Goal: Information Seeking & Learning: Learn about a topic

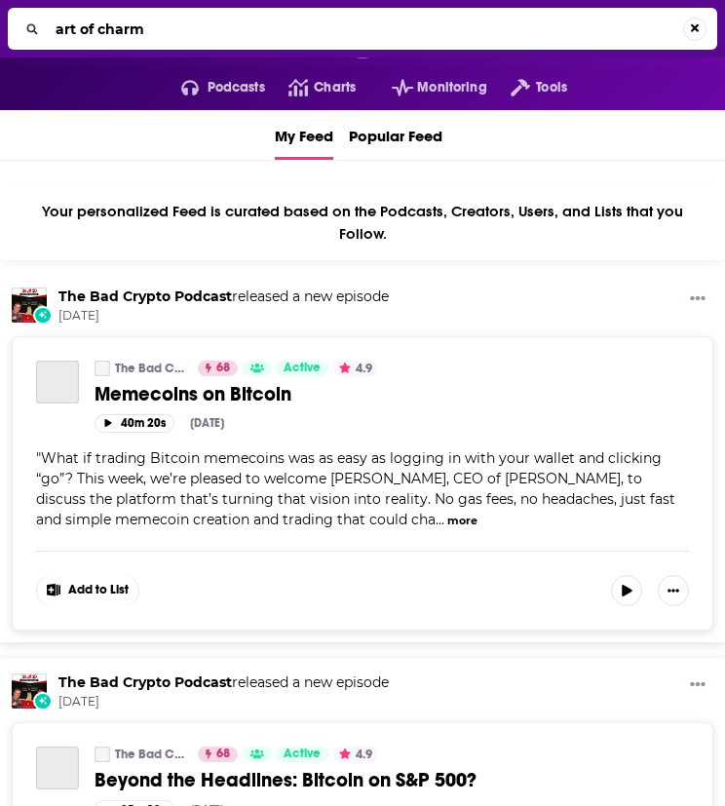
type input "art of charm"
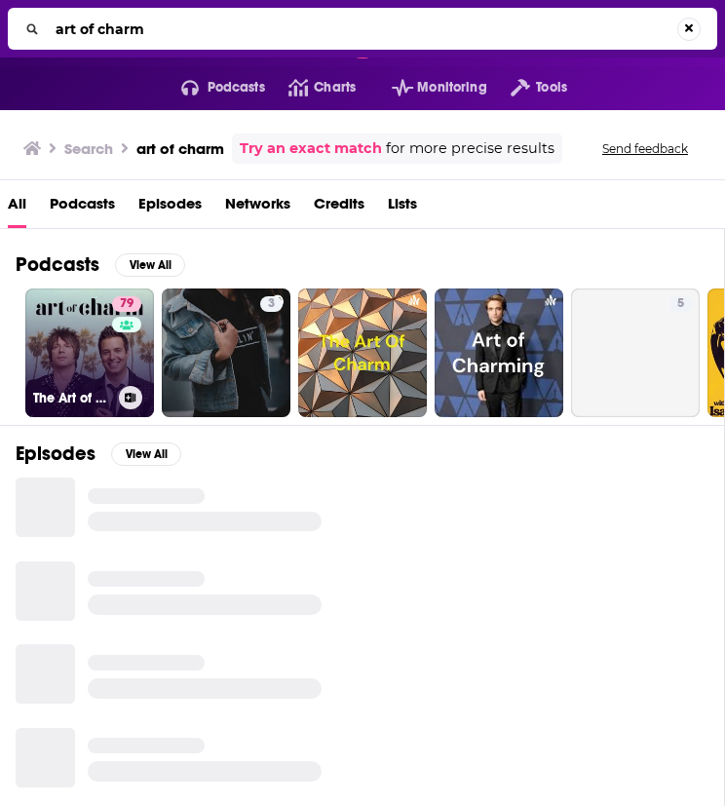
click at [74, 334] on link "79 The Art of Charm" at bounding box center [89, 352] width 129 height 129
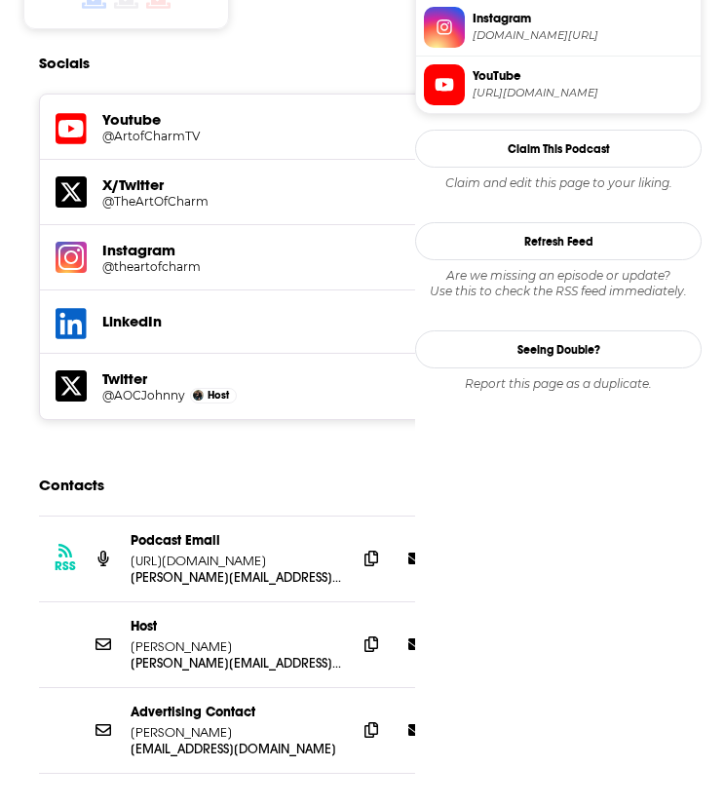
scroll to position [1742, 0]
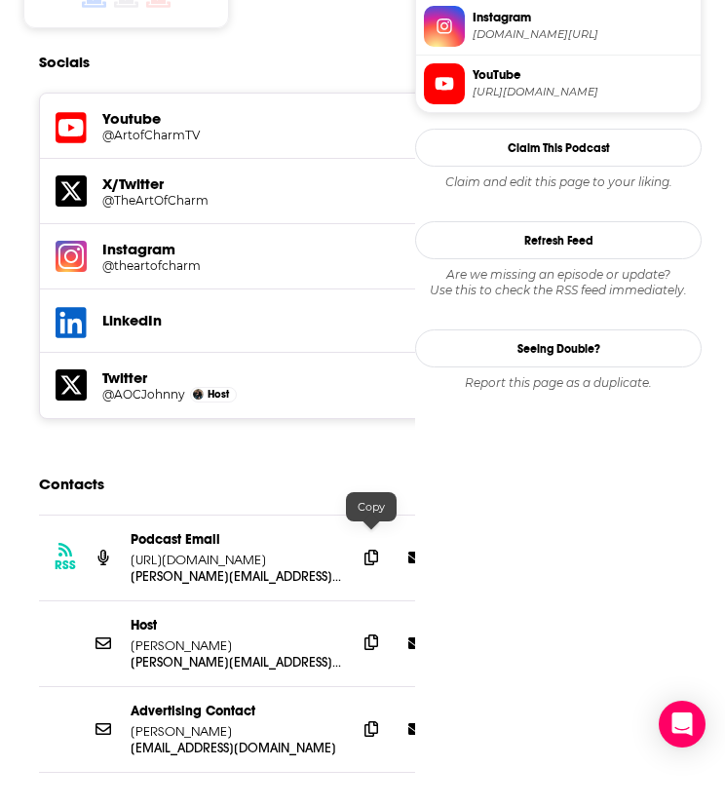
click at [365, 634] on icon at bounding box center [371, 642] width 14 height 16
click at [370, 549] on icon at bounding box center [371, 557] width 14 height 16
click at [366, 549] on icon at bounding box center [371, 557] width 14 height 16
click at [359, 627] on span at bounding box center [371, 641] width 29 height 29
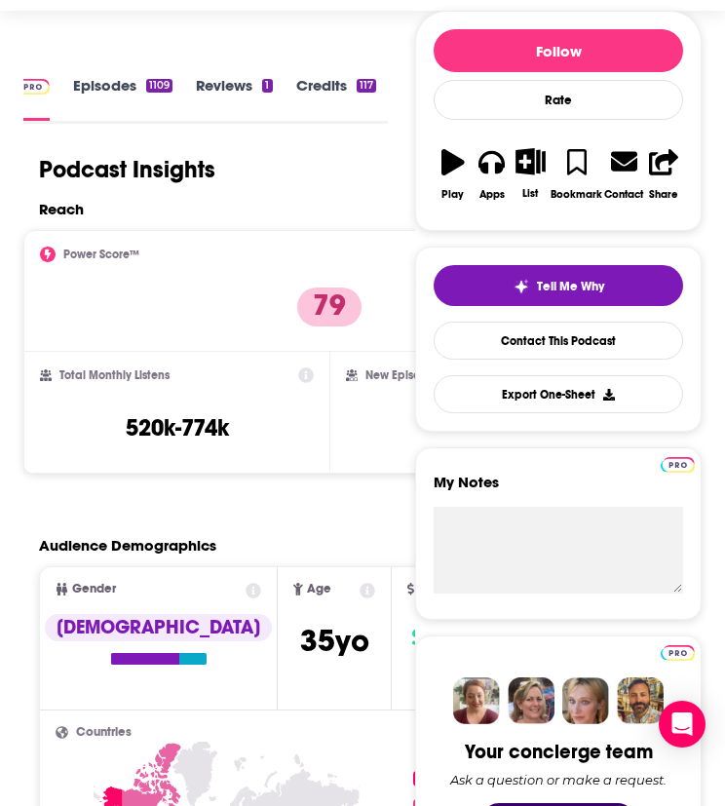
scroll to position [0, 0]
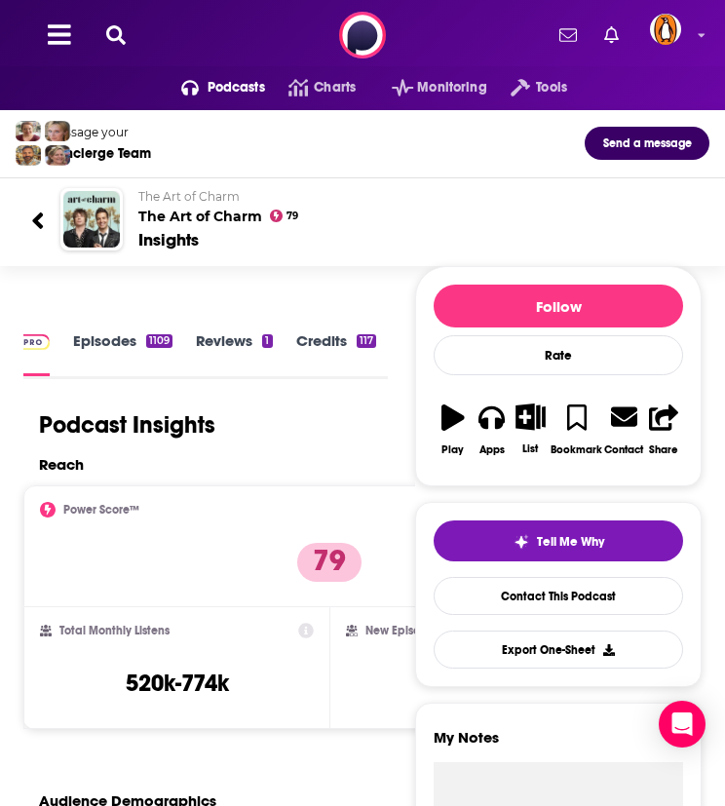
click at [111, 28] on icon at bounding box center [115, 34] width 19 height 19
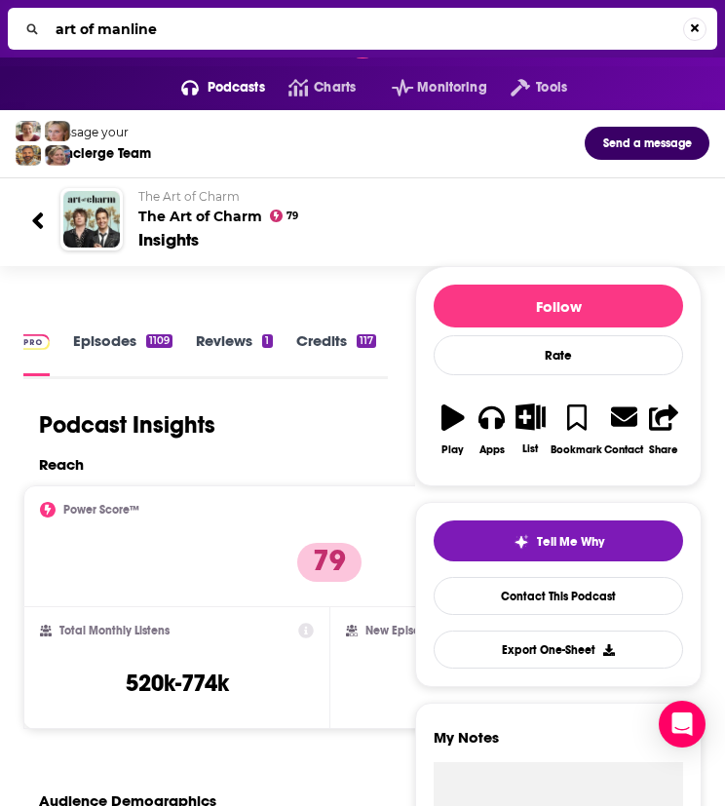
type input "art of manlines"
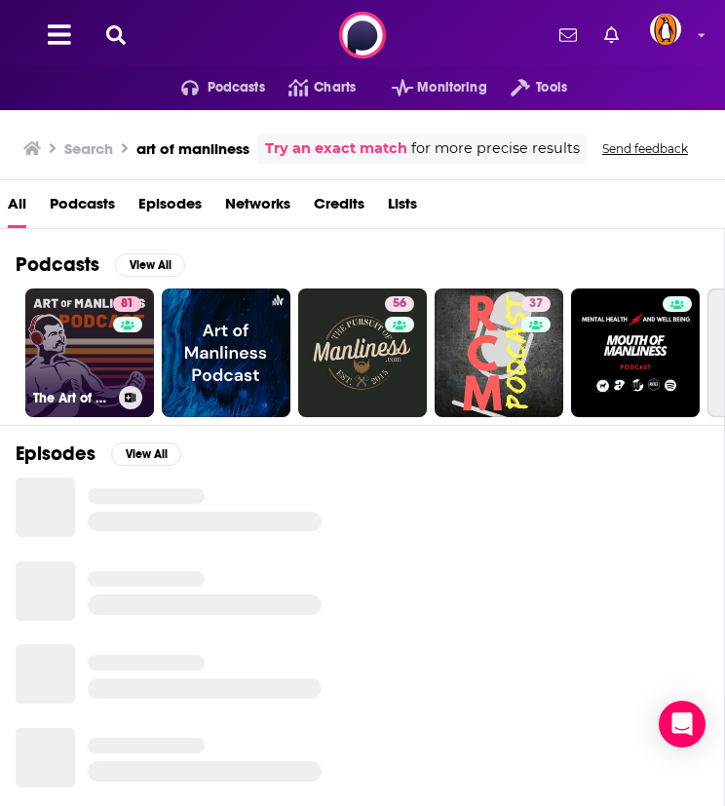
click at [83, 333] on link "81 The Art of Manliness" at bounding box center [89, 352] width 129 height 129
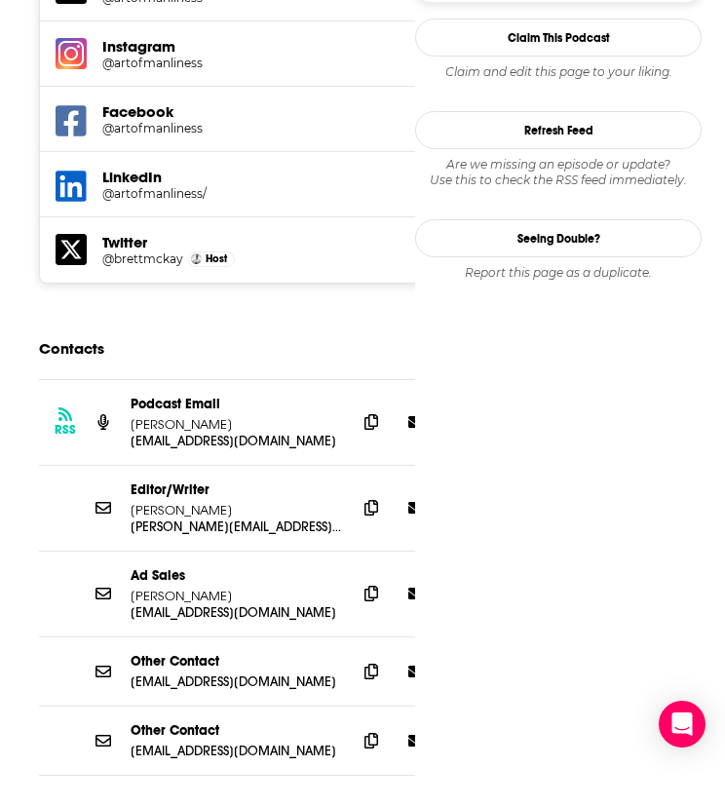
scroll to position [1966, 0]
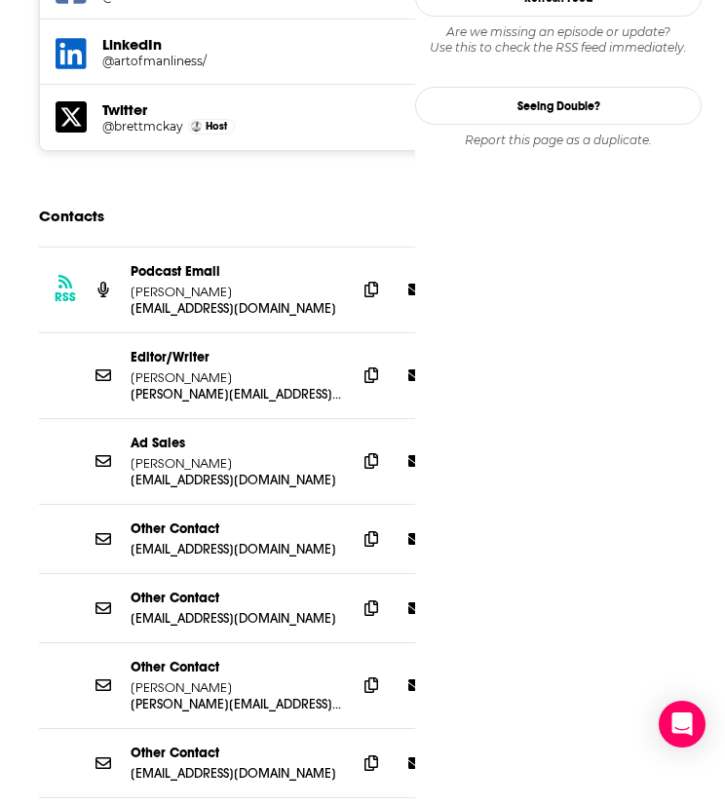
scroll to position [2099, 0]
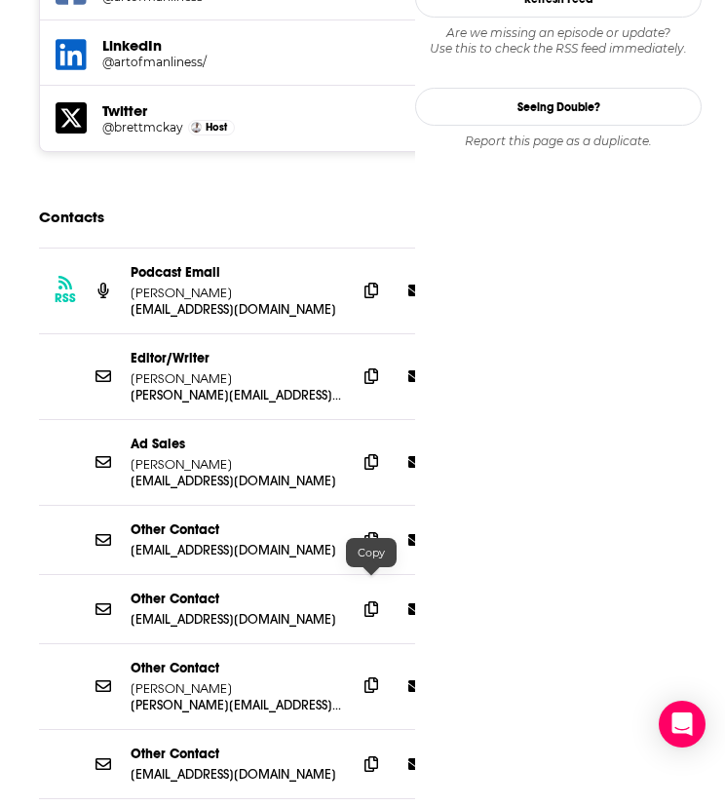
click at [366, 677] on icon at bounding box center [371, 685] width 14 height 16
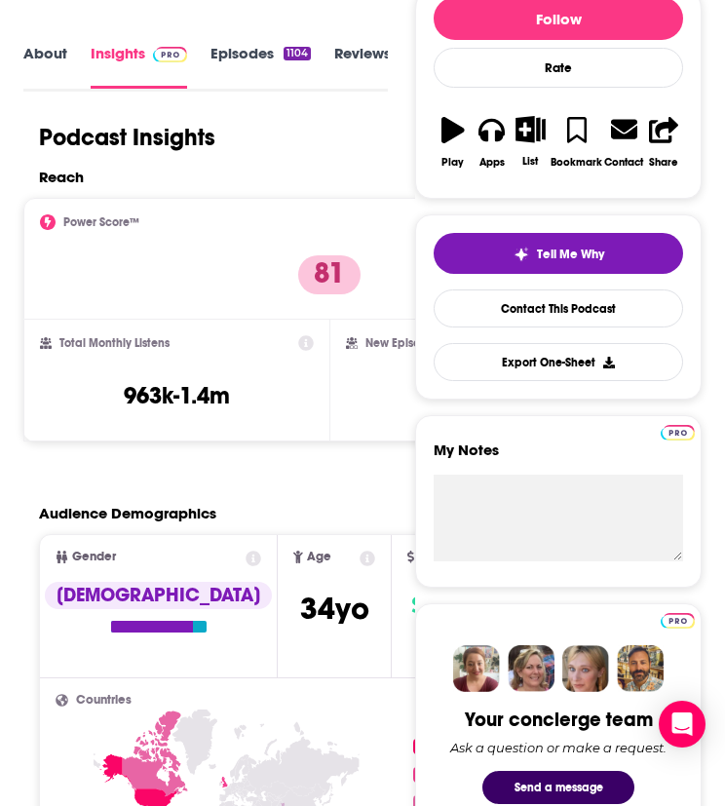
scroll to position [0, 0]
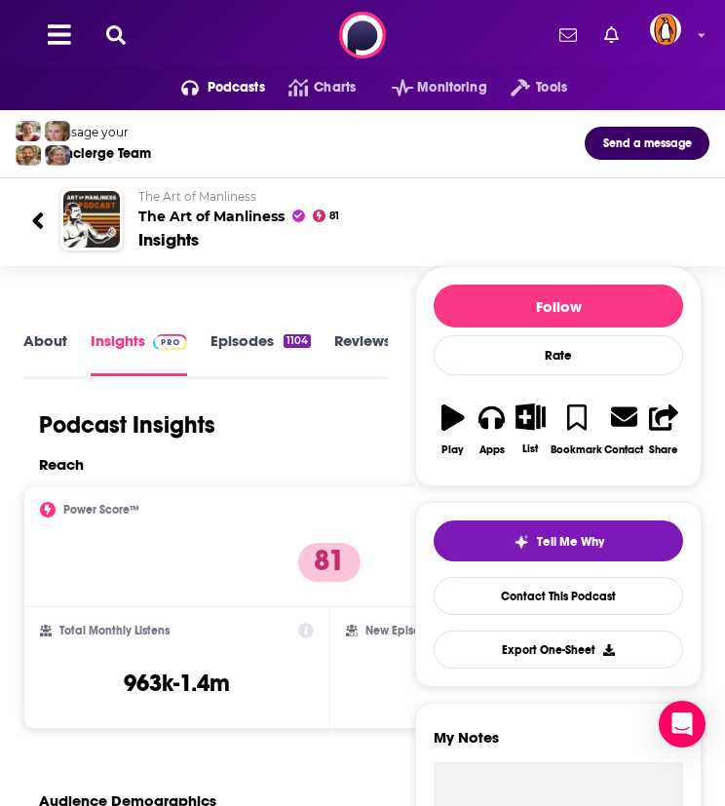
click at [127, 34] on button at bounding box center [115, 35] width 31 height 22
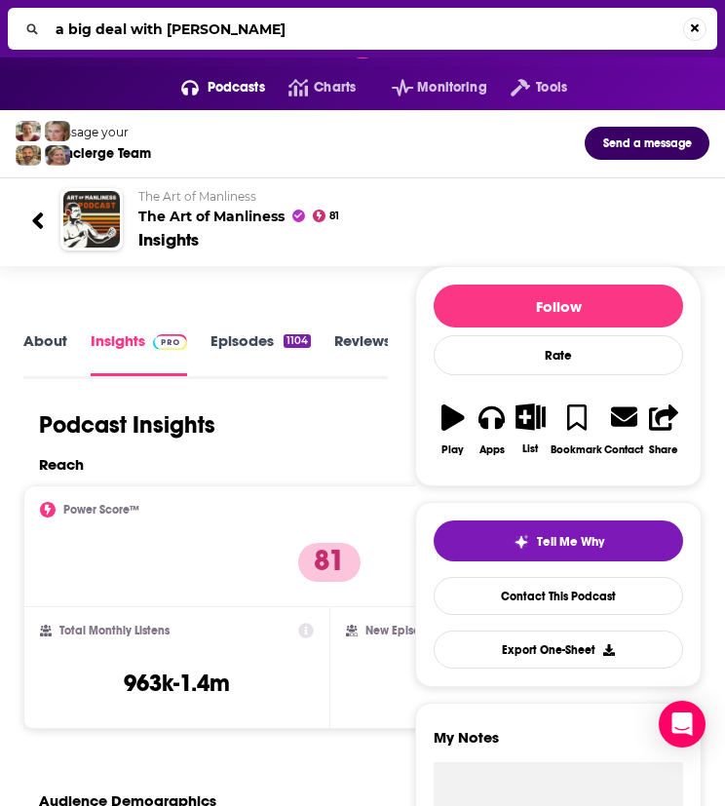
type input "a big deal with [PERSON_NAME]"
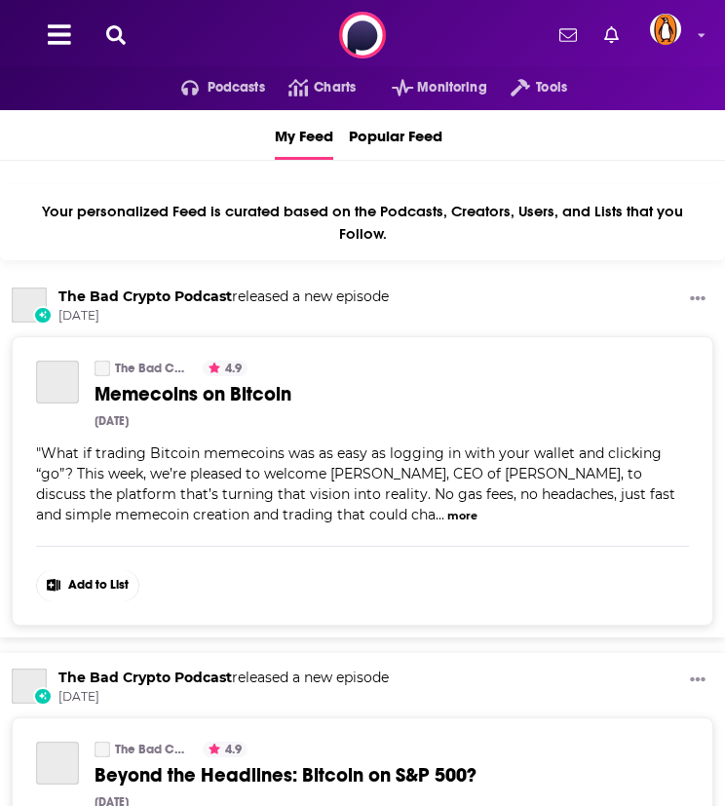
click at [122, 31] on icon at bounding box center [115, 34] width 19 height 19
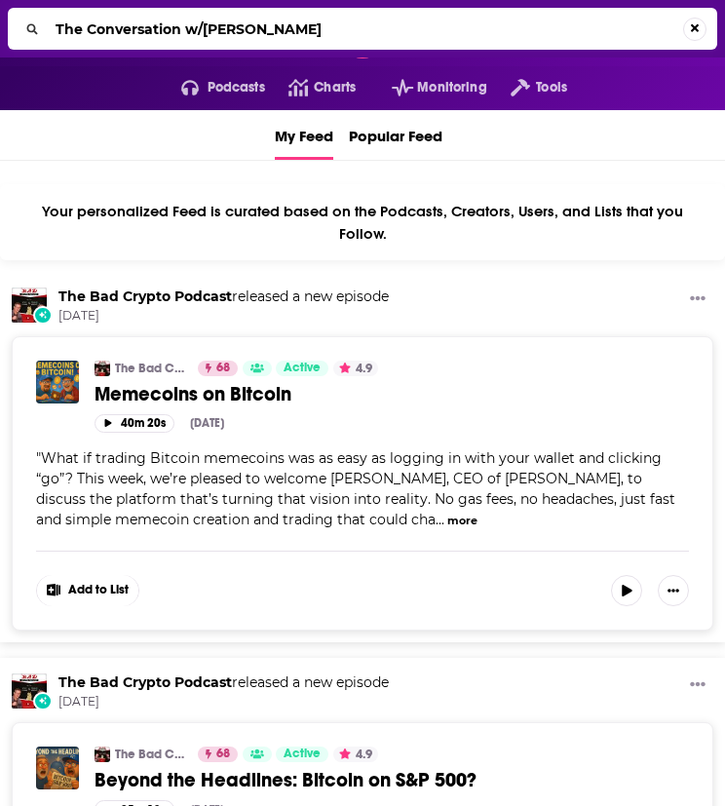
type input "The Conversation w/[PERSON_NAME]"
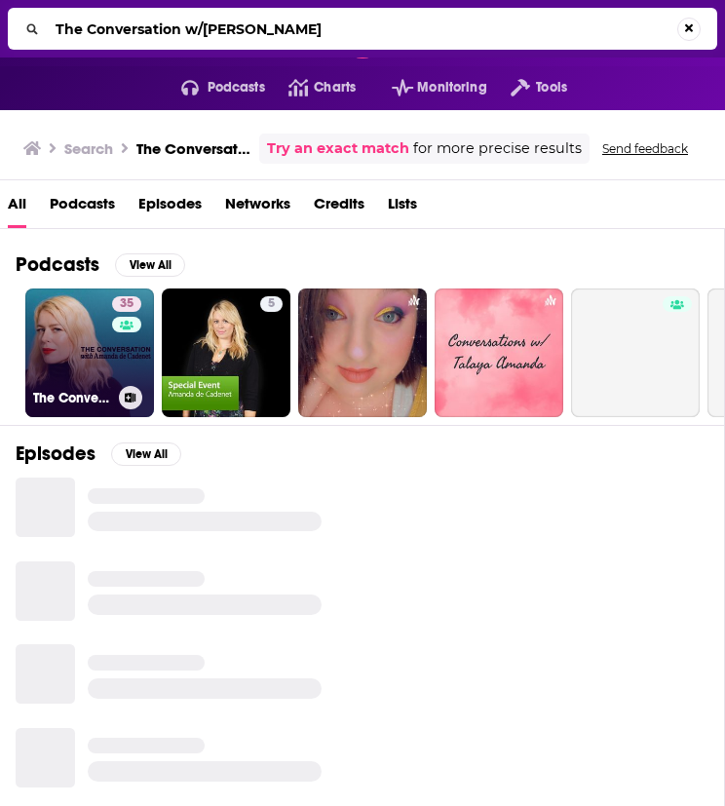
click at [78, 350] on link "35 The Conversation with [PERSON_NAME]" at bounding box center [89, 352] width 129 height 129
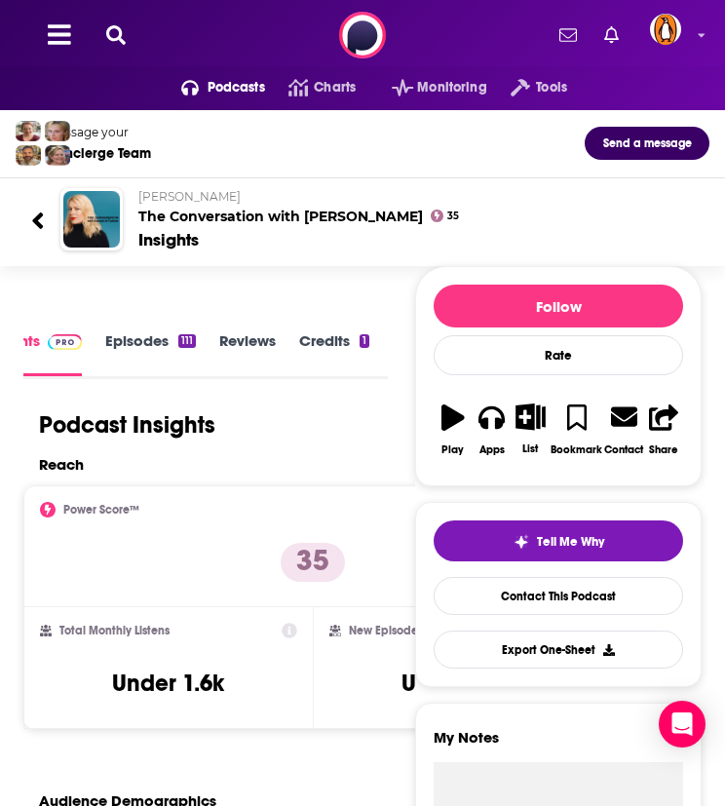
click at [117, 43] on icon at bounding box center [115, 34] width 19 height 19
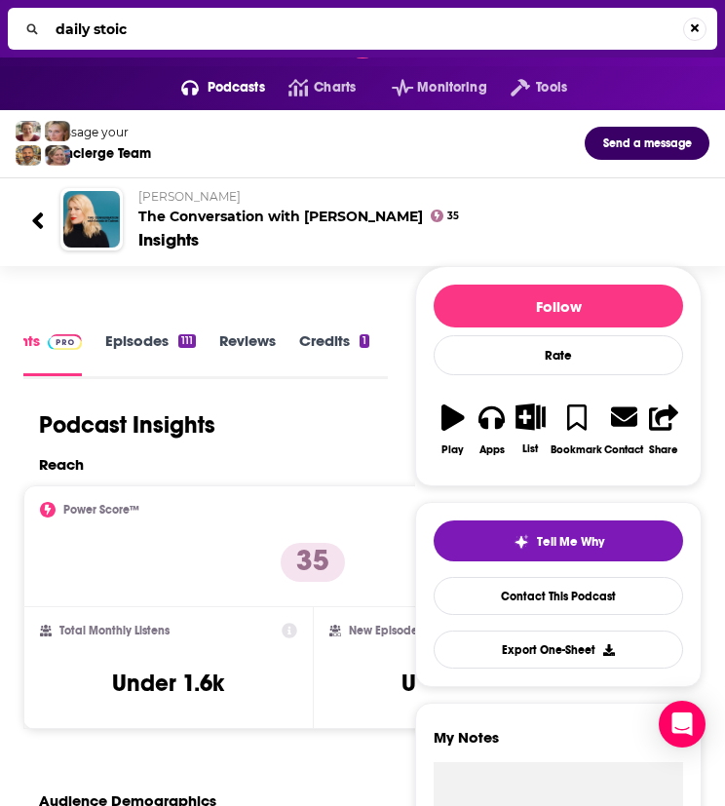
type input "daily stoice"
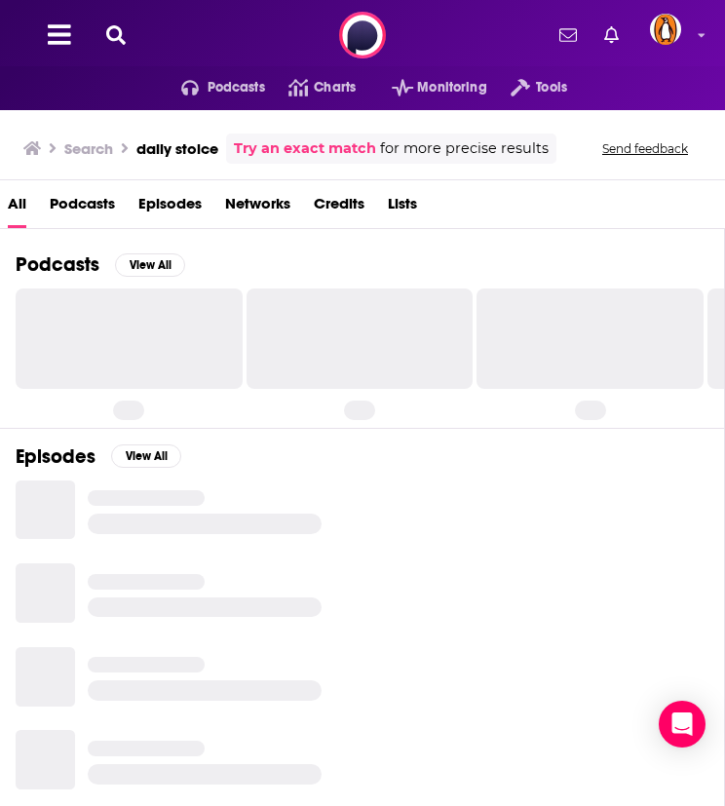
click at [117, 43] on icon at bounding box center [115, 34] width 19 height 19
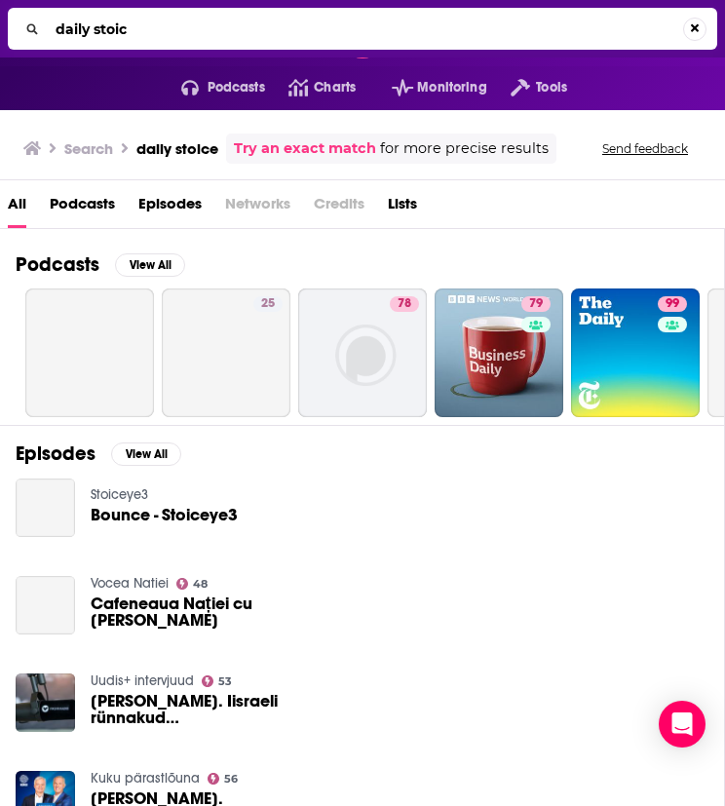
type input "daily stoic"
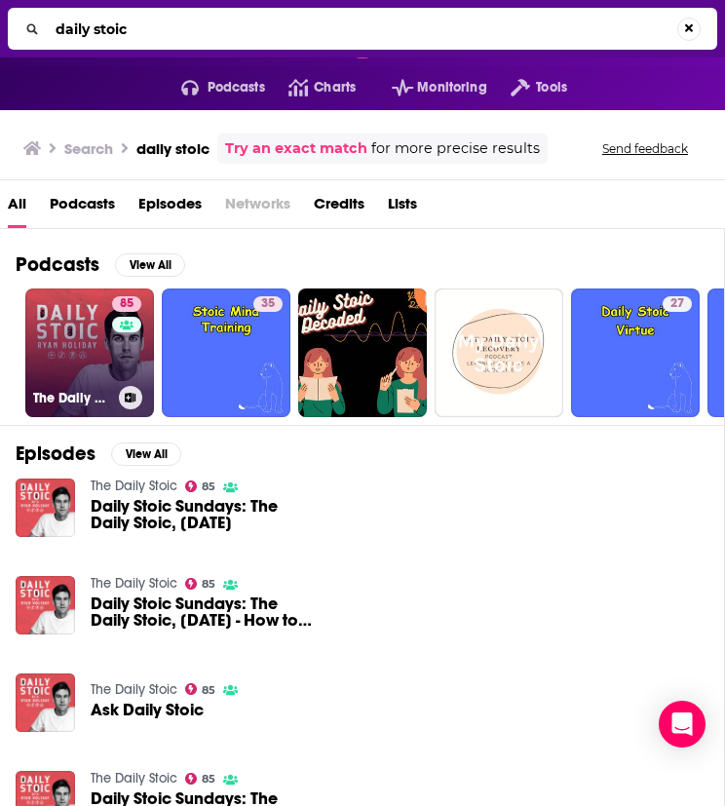
click at [107, 381] on link "85 The Daily Stoic" at bounding box center [89, 352] width 129 height 129
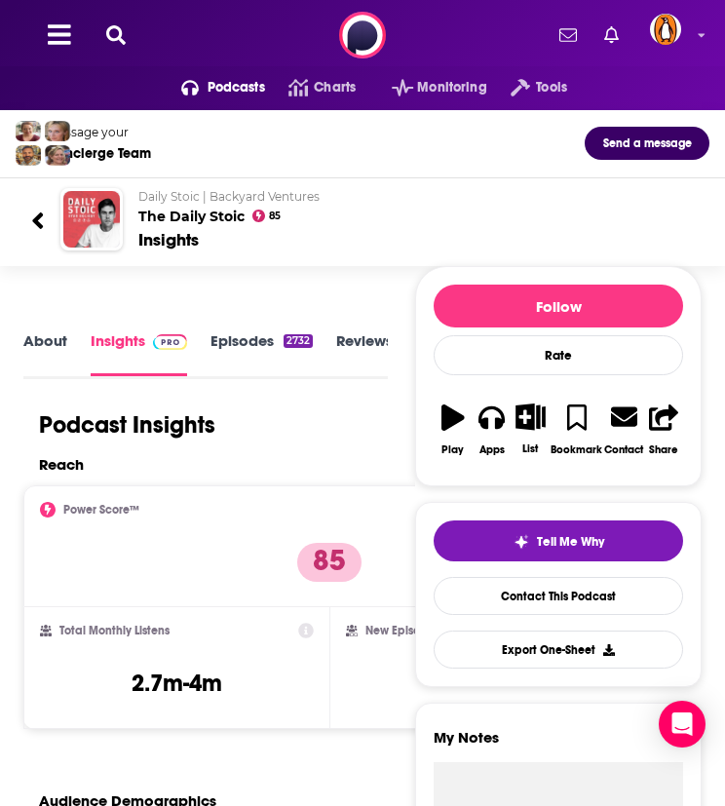
click at [112, 35] on icon at bounding box center [115, 34] width 19 height 19
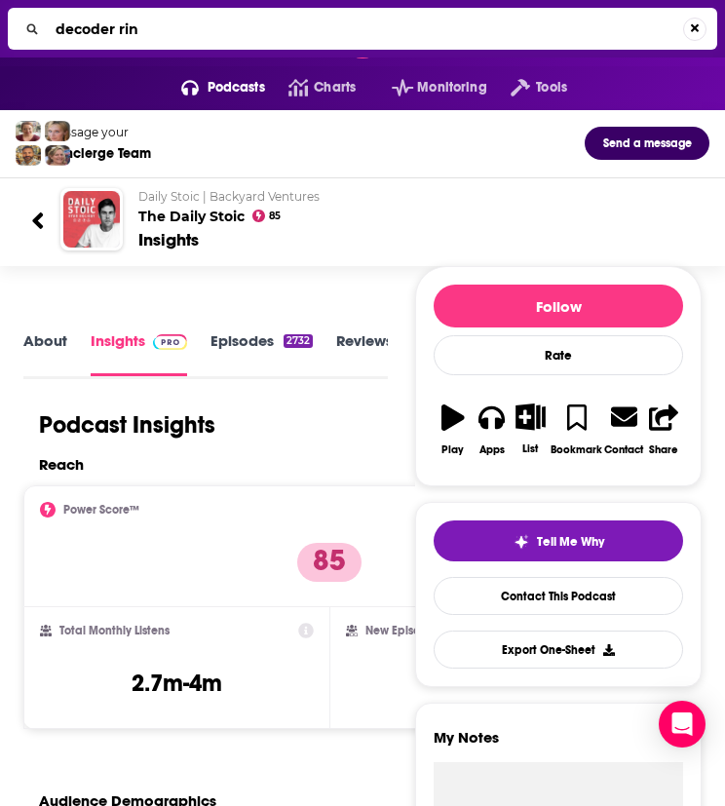
type input "decoder ring"
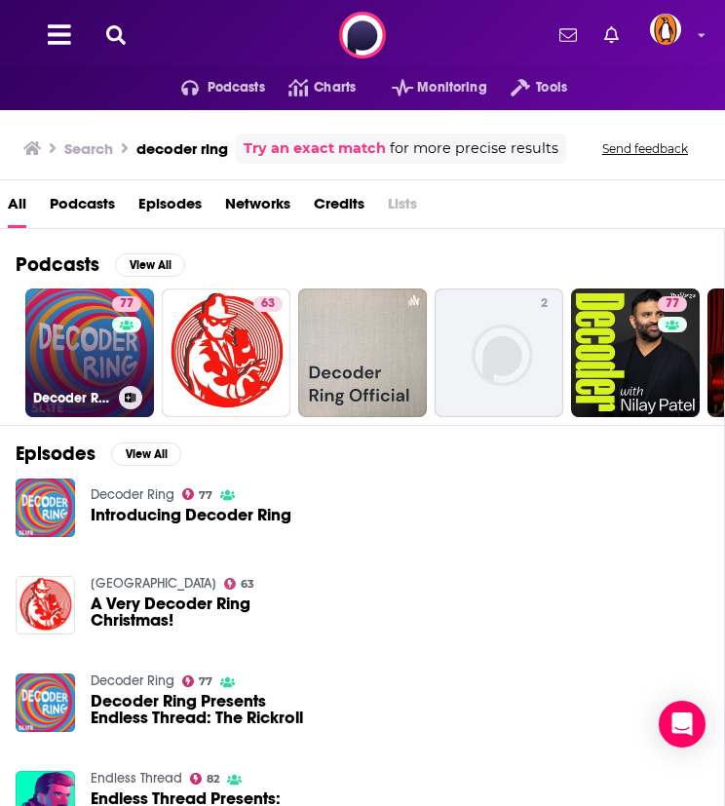
click at [84, 326] on link "77 Decoder Ring" at bounding box center [89, 352] width 129 height 129
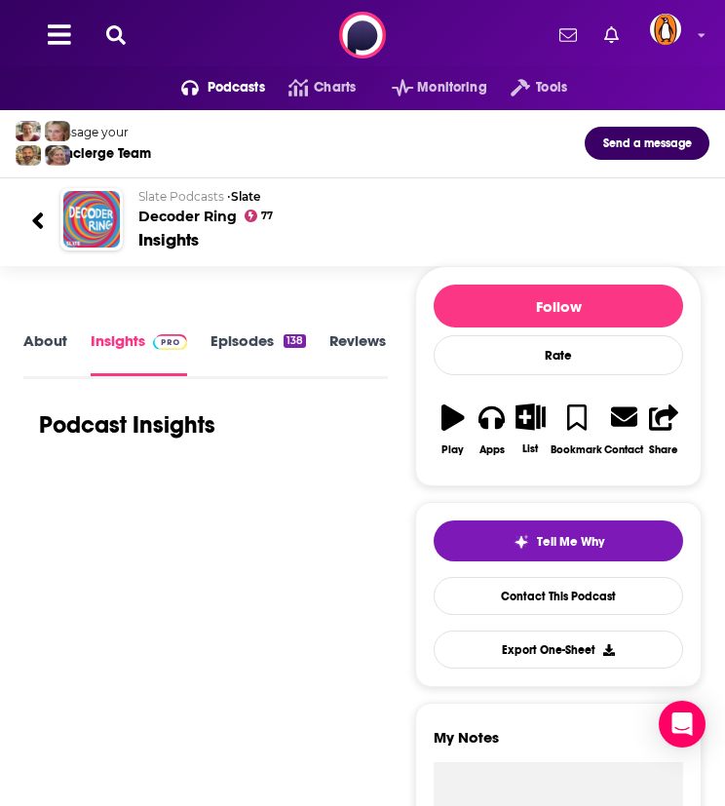
click at [53, 355] on link "About" at bounding box center [45, 353] width 44 height 44
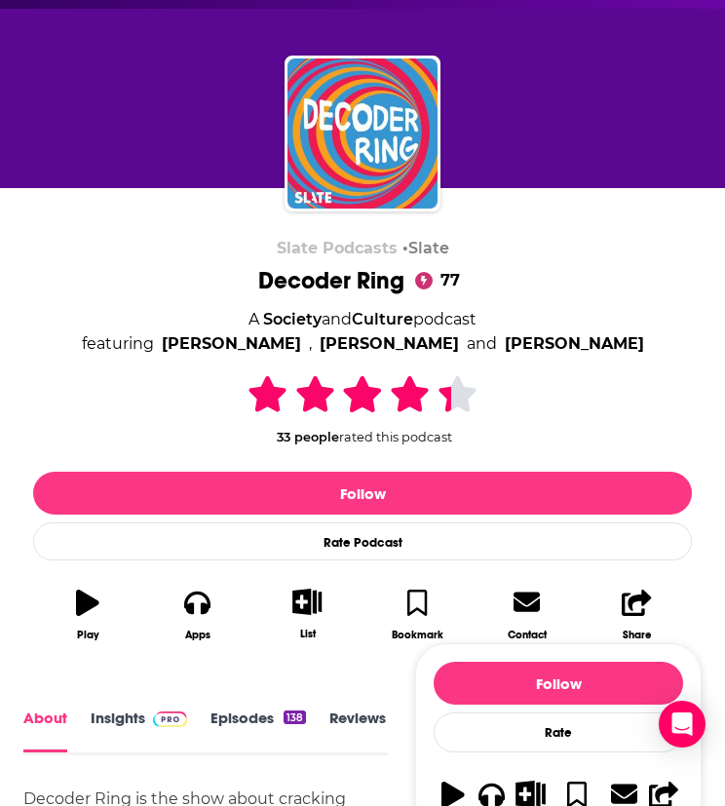
scroll to position [409, 0]
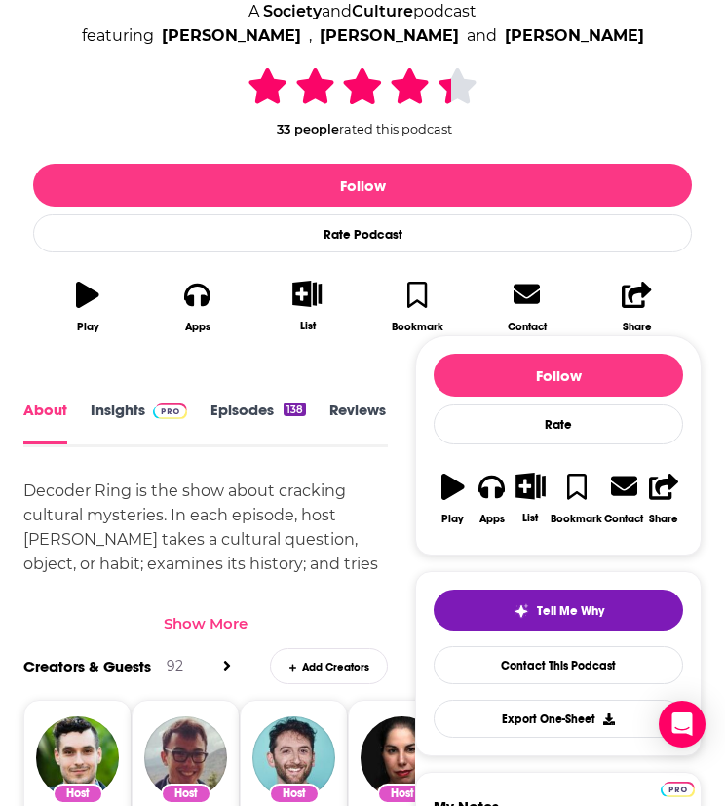
click at [211, 606] on div "Show More" at bounding box center [205, 615] width 364 height 33
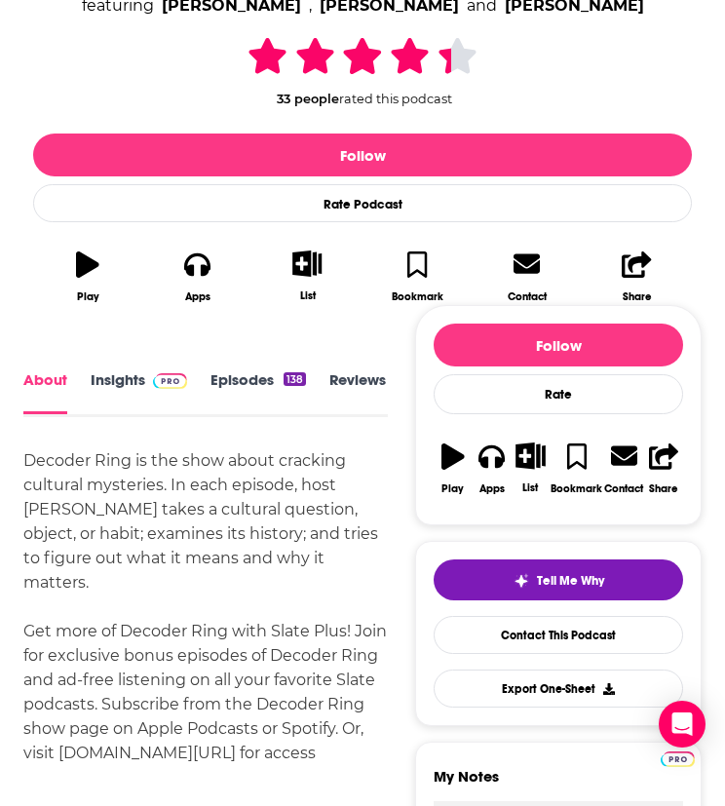
scroll to position [440, 0]
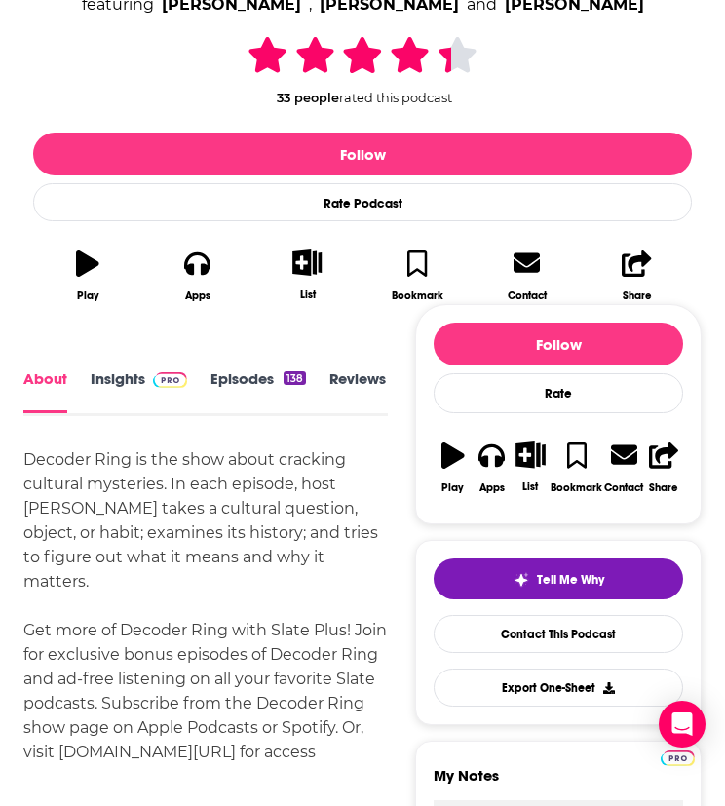
click at [144, 412] on div "About Insights Episodes 138 Reviews 8 Credits 96 Lists 21 Similar" at bounding box center [205, 391] width 364 height 50
click at [133, 383] on link "Insights" at bounding box center [139, 391] width 96 height 44
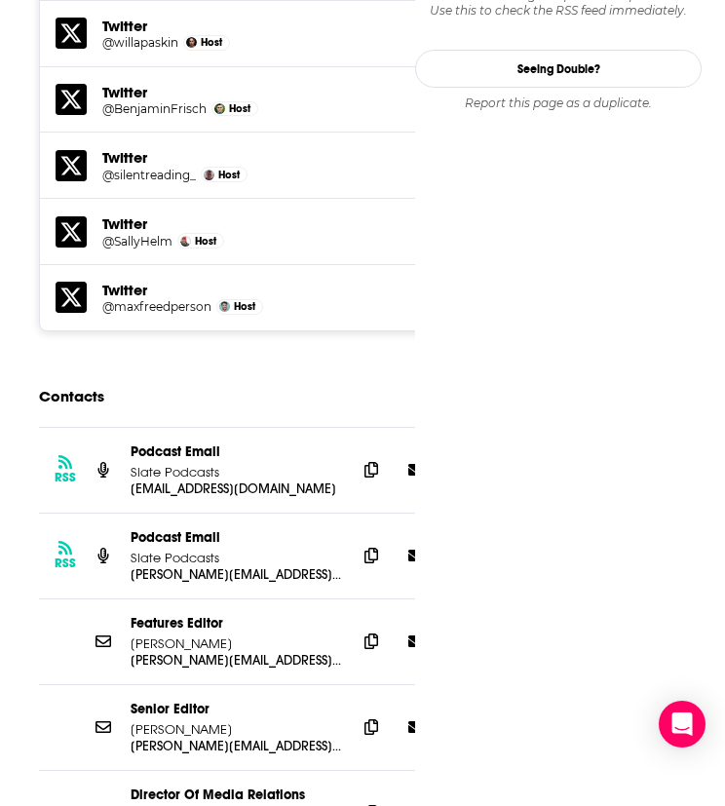
scroll to position [2032, 0]
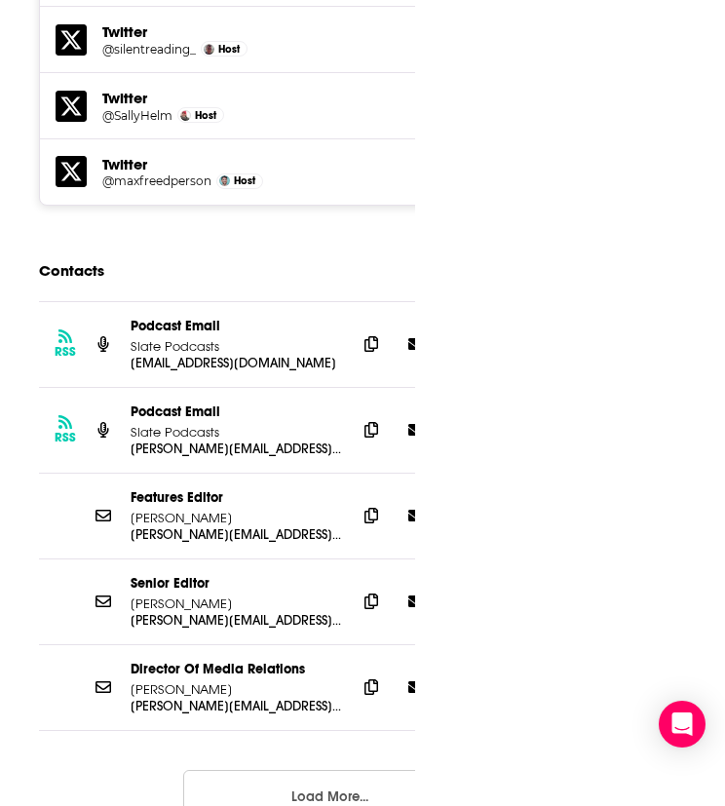
click at [265, 770] on button "Load More..." at bounding box center [329, 796] width 292 height 53
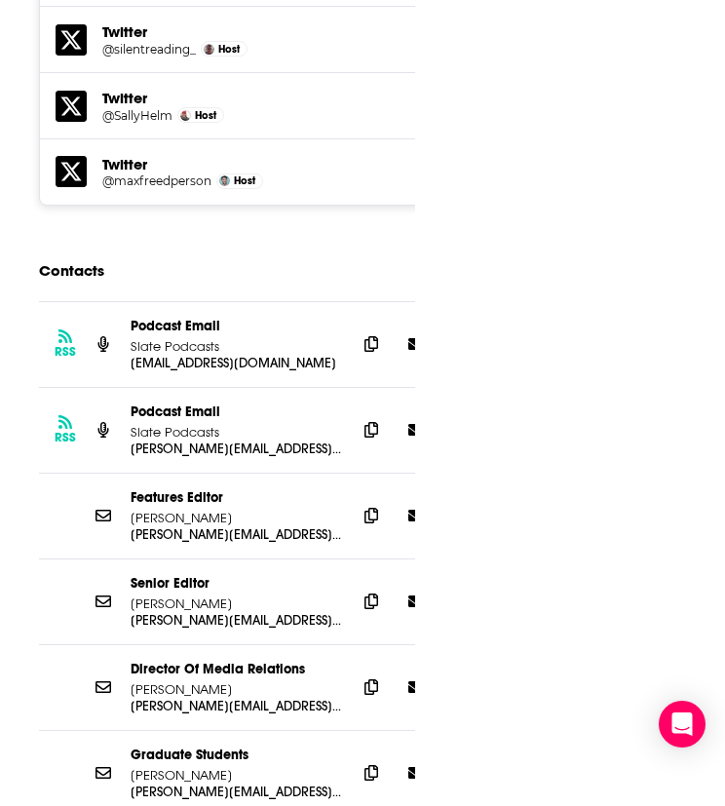
scroll to position [2550, 0]
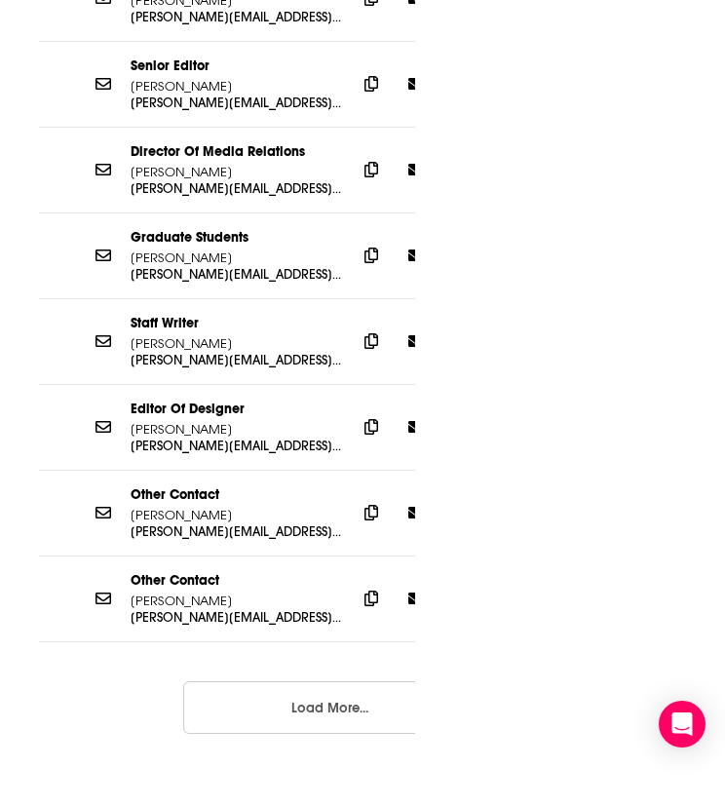
click at [295, 681] on button "Load More..." at bounding box center [329, 707] width 292 height 53
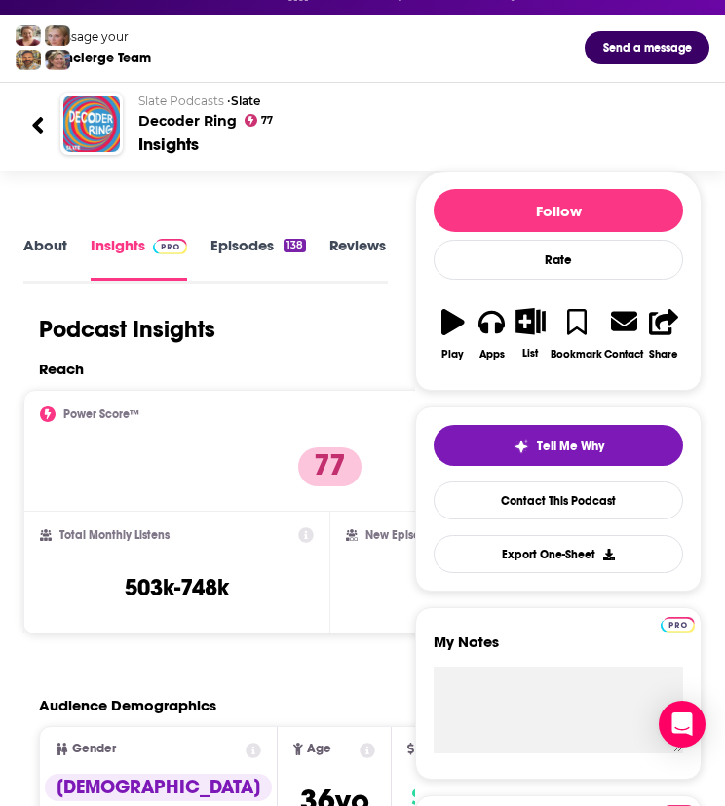
scroll to position [0, 0]
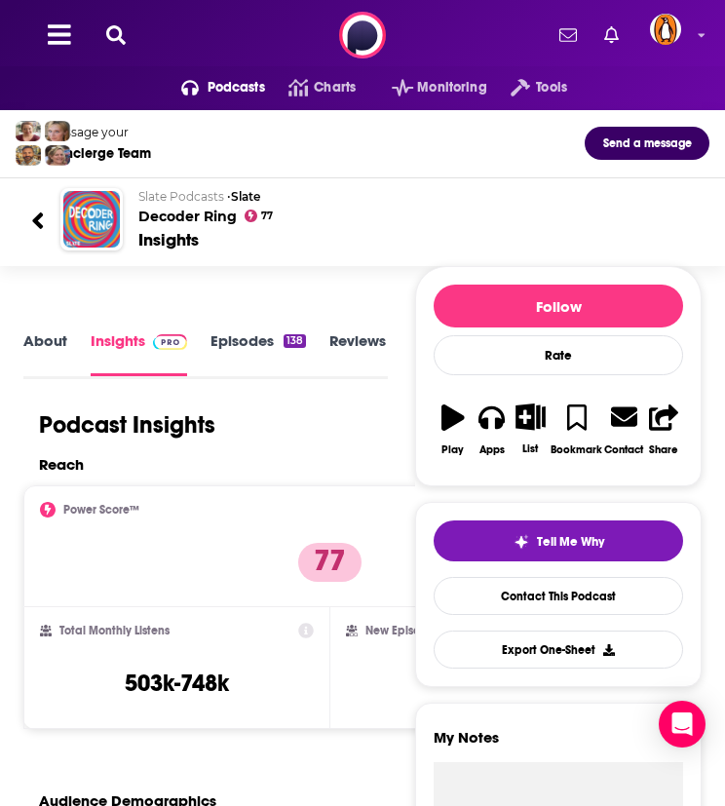
click at [127, 34] on button at bounding box center [115, 35] width 31 height 22
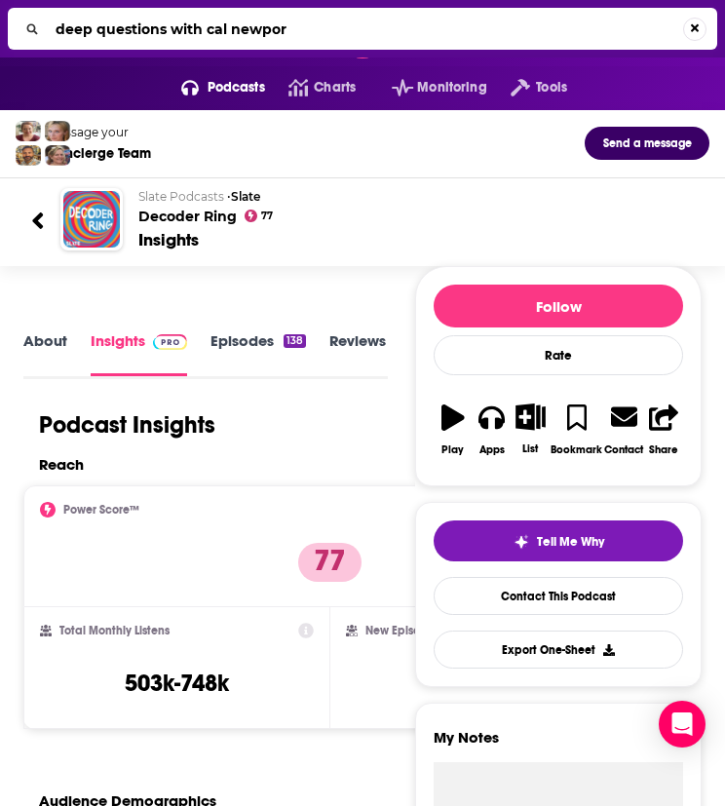
type input "deep questions with [PERSON_NAME]"
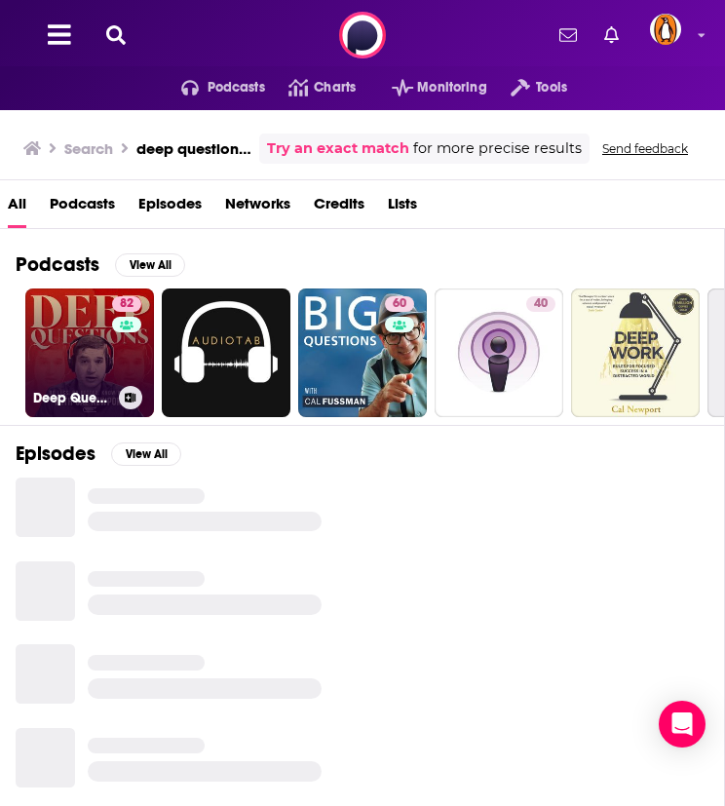
click at [88, 354] on link "82 Deep Questions with [PERSON_NAME]" at bounding box center [89, 352] width 129 height 129
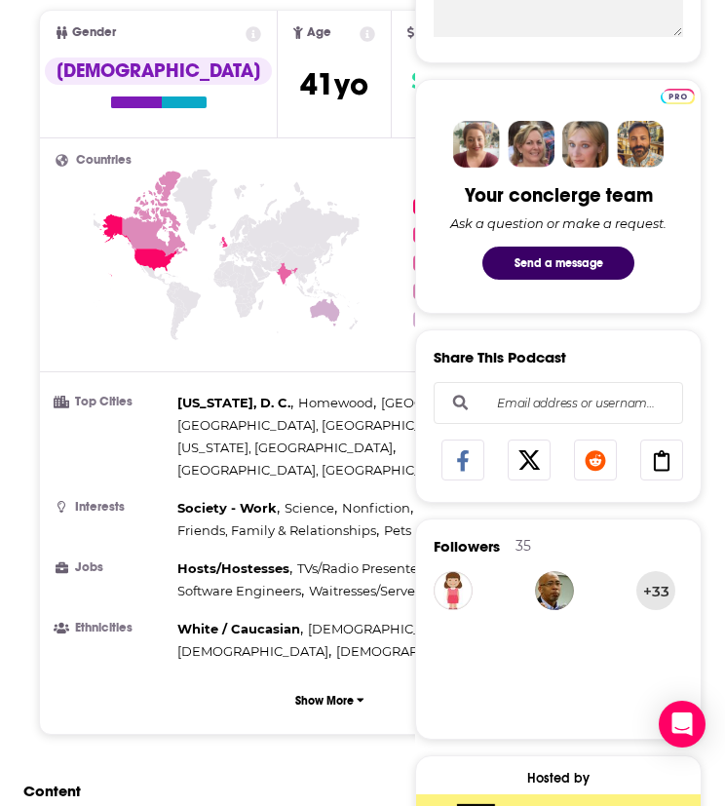
scroll to position [1623, 0]
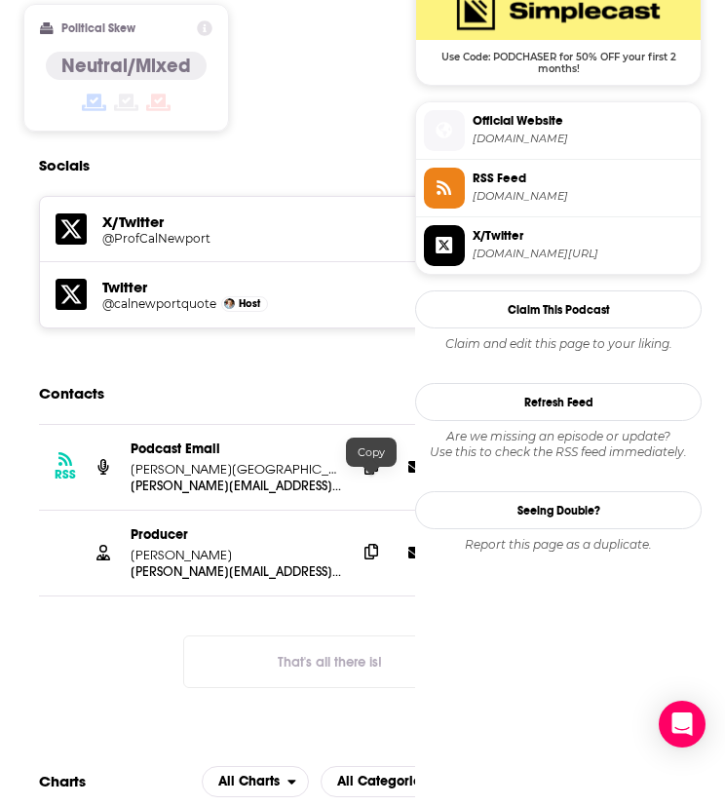
click at [374, 544] on icon at bounding box center [371, 552] width 14 height 16
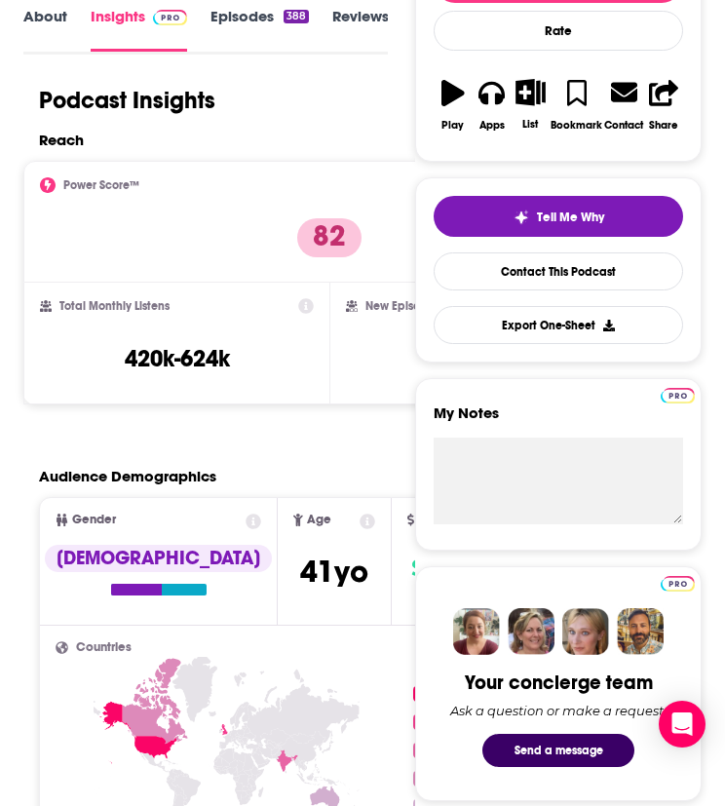
scroll to position [0, 0]
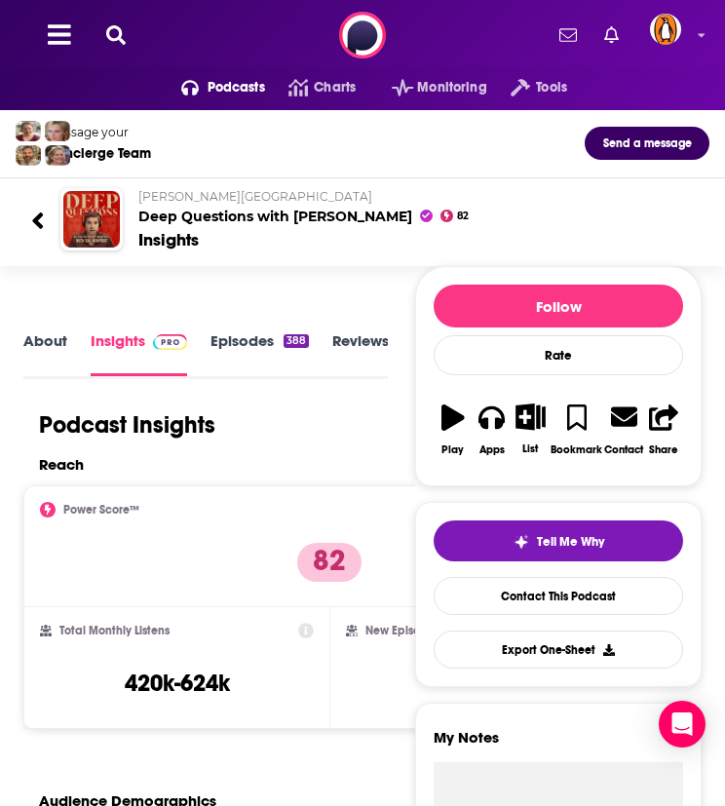
click at [109, 34] on icon at bounding box center [115, 34] width 19 height 19
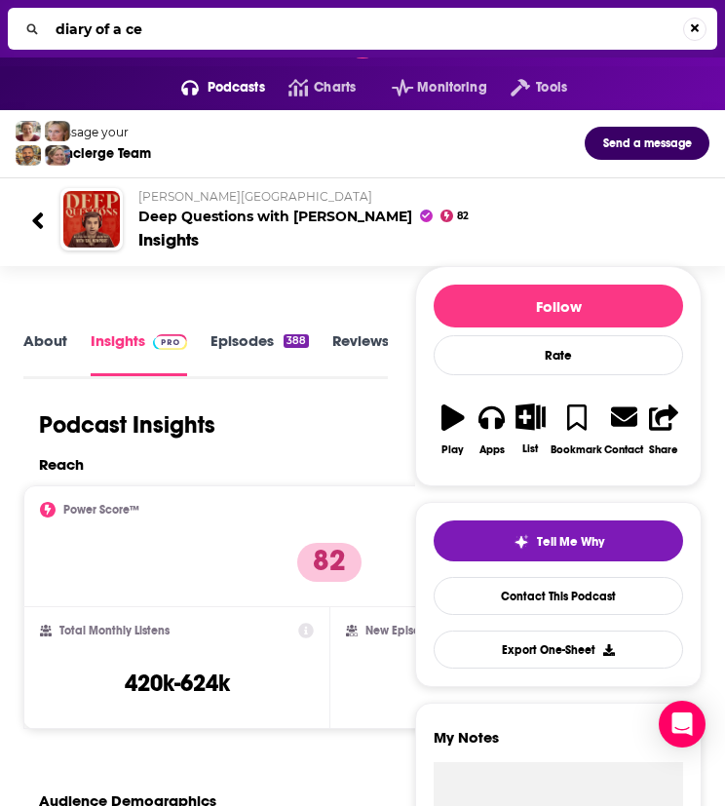
type input "diary of a ceo"
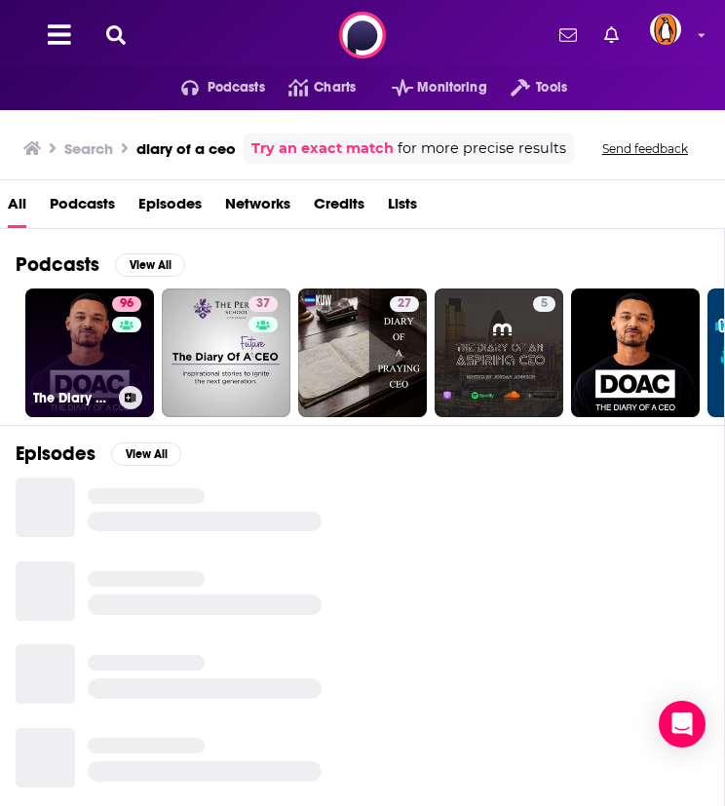
click at [76, 353] on link "96 The Diary Of A CEO with [PERSON_NAME]" at bounding box center [89, 352] width 129 height 129
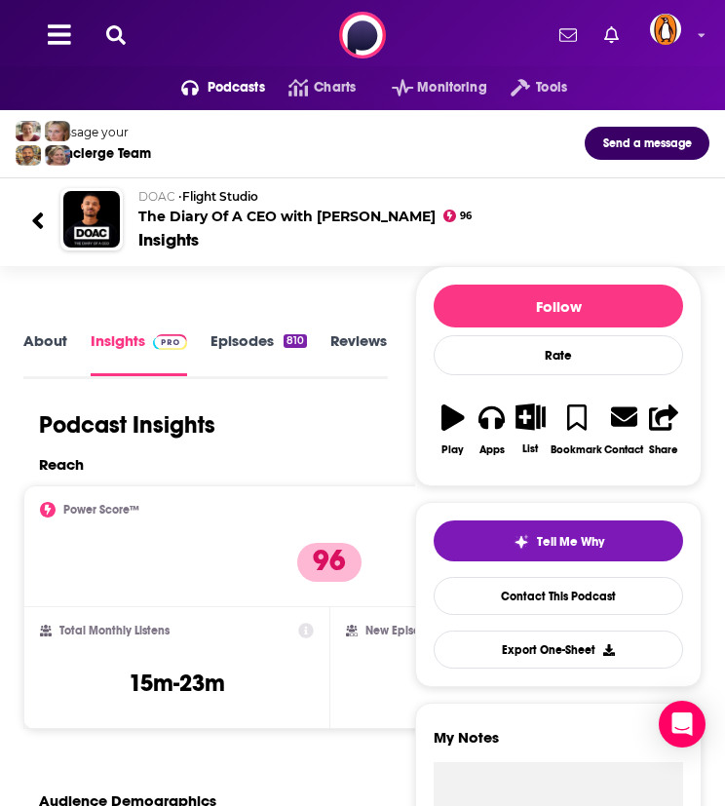
click at [117, 33] on icon at bounding box center [115, 34] width 19 height 19
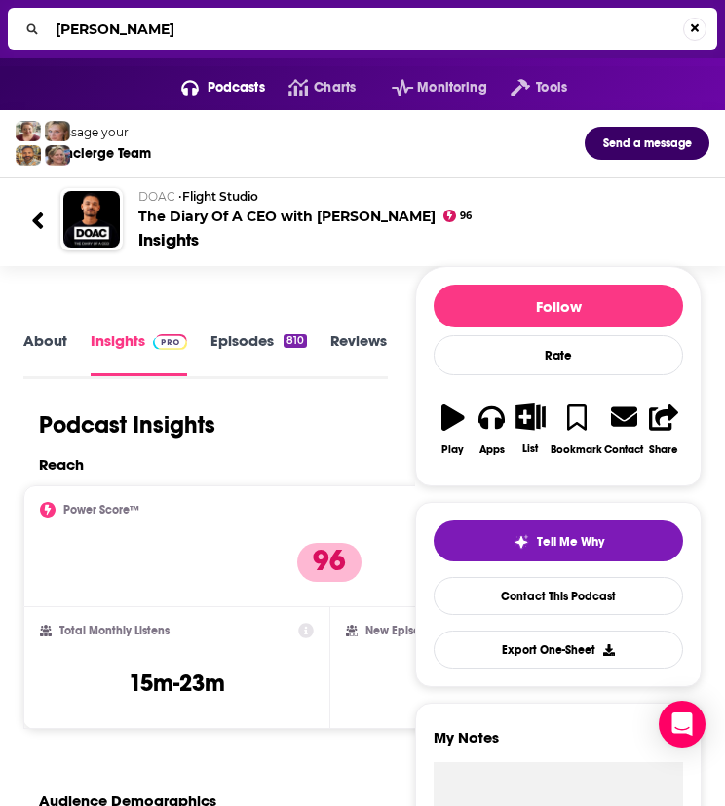
type input "[PERSON_NAME] podcast"
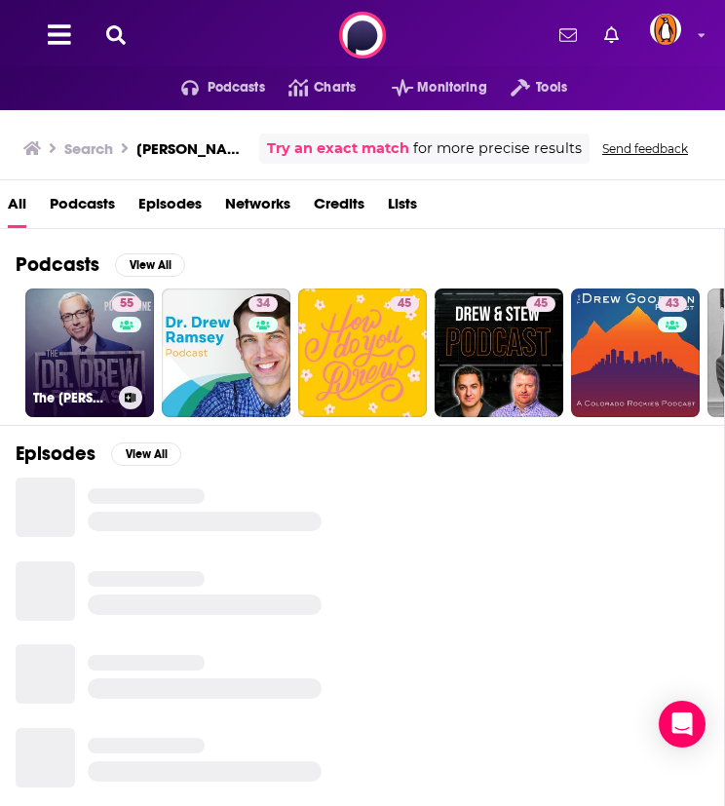
click at [77, 363] on link "55 The [PERSON_NAME] Podcast" at bounding box center [89, 352] width 129 height 129
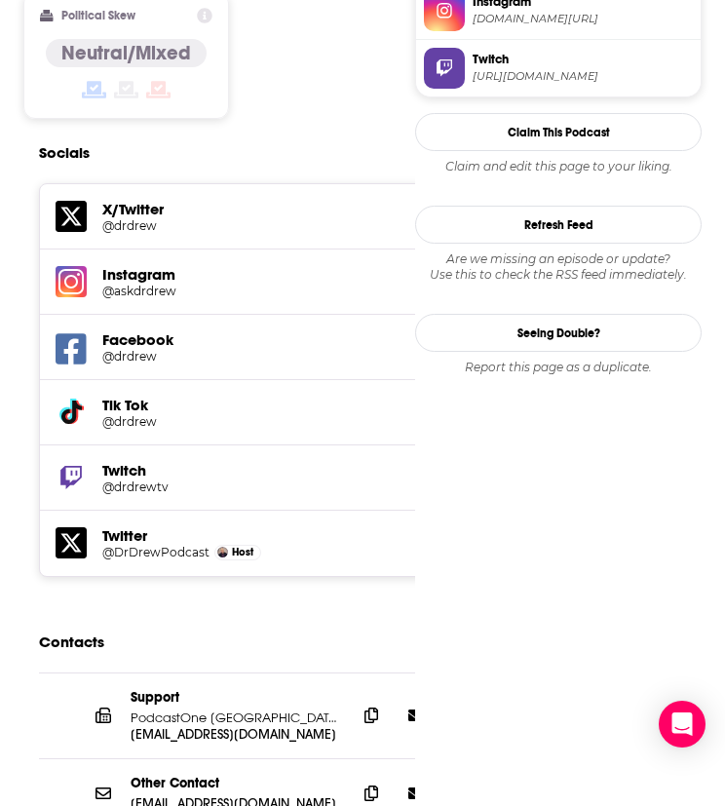
scroll to position [2221, 0]
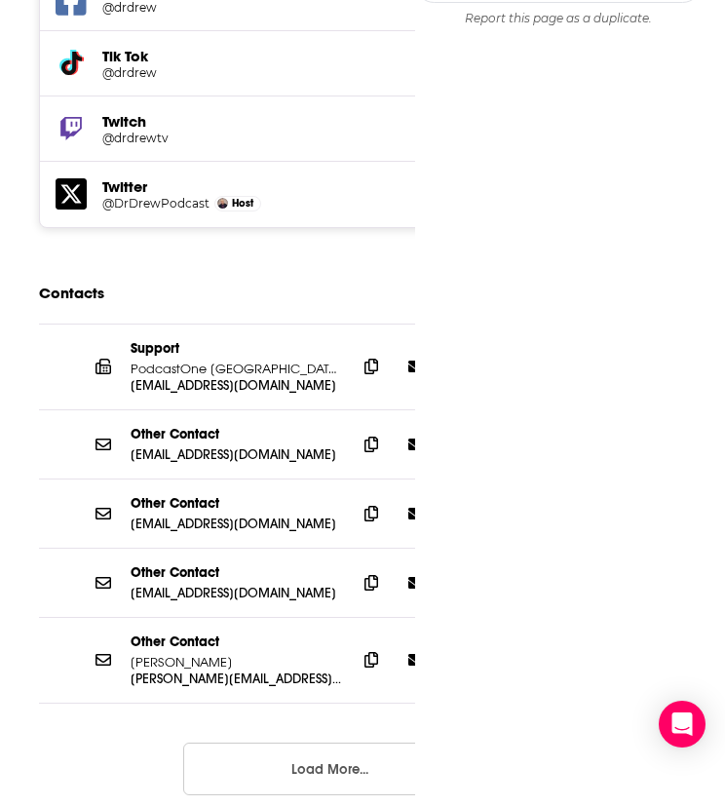
click at [279, 742] on button "Load More..." at bounding box center [329, 768] width 292 height 53
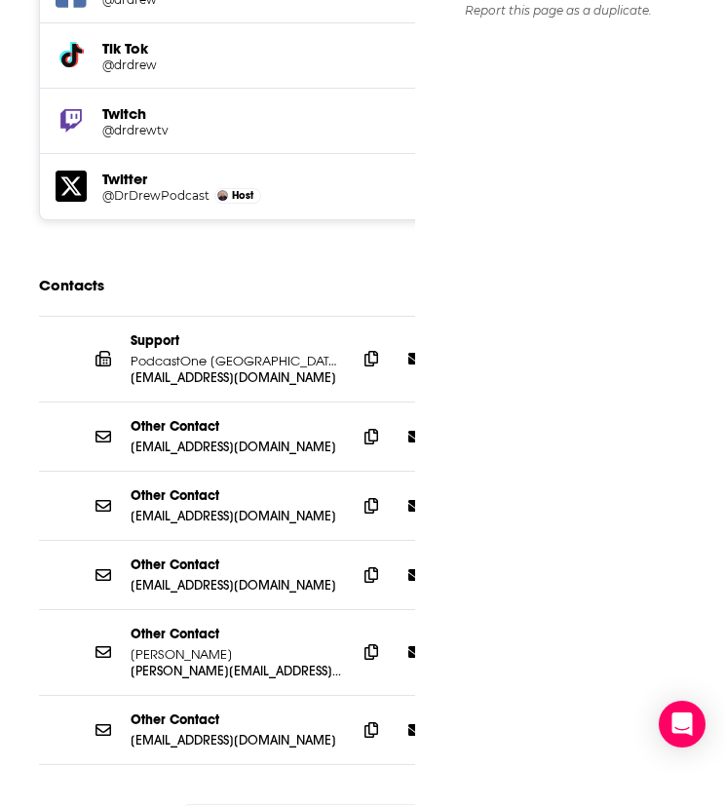
scroll to position [2229, 0]
click at [378, 636] on span at bounding box center [371, 650] width 29 height 29
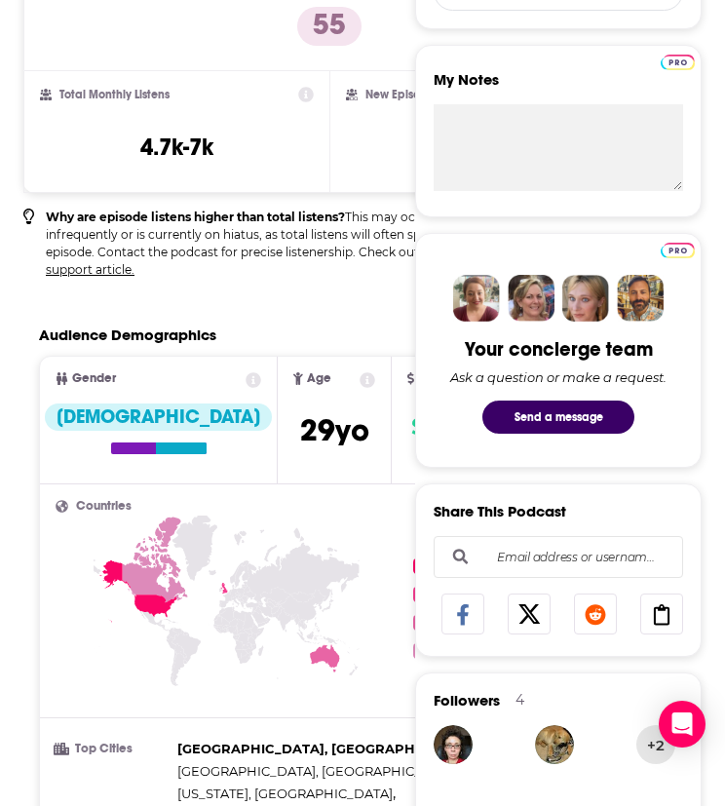
scroll to position [0, 0]
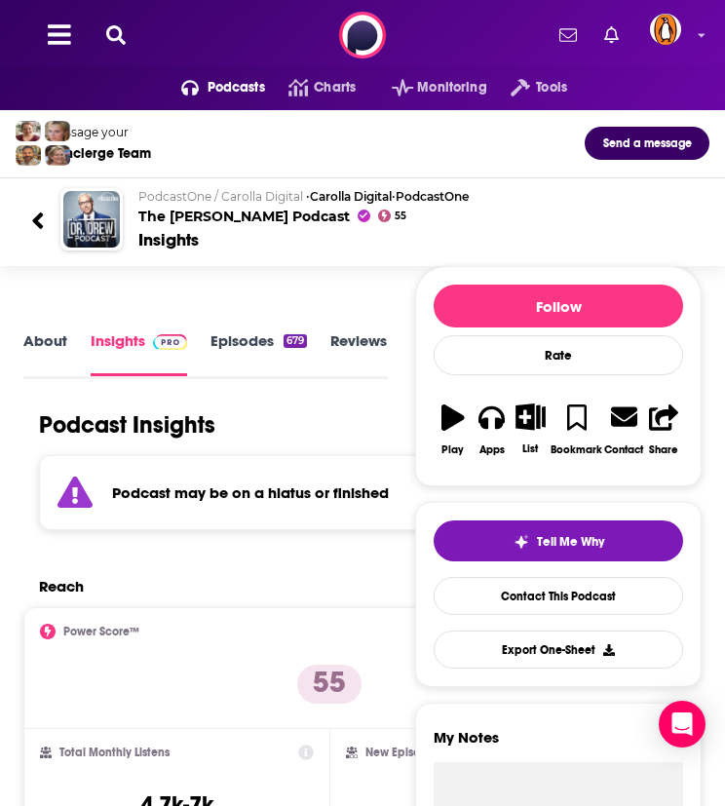
click at [122, 31] on icon at bounding box center [115, 34] width 19 height 19
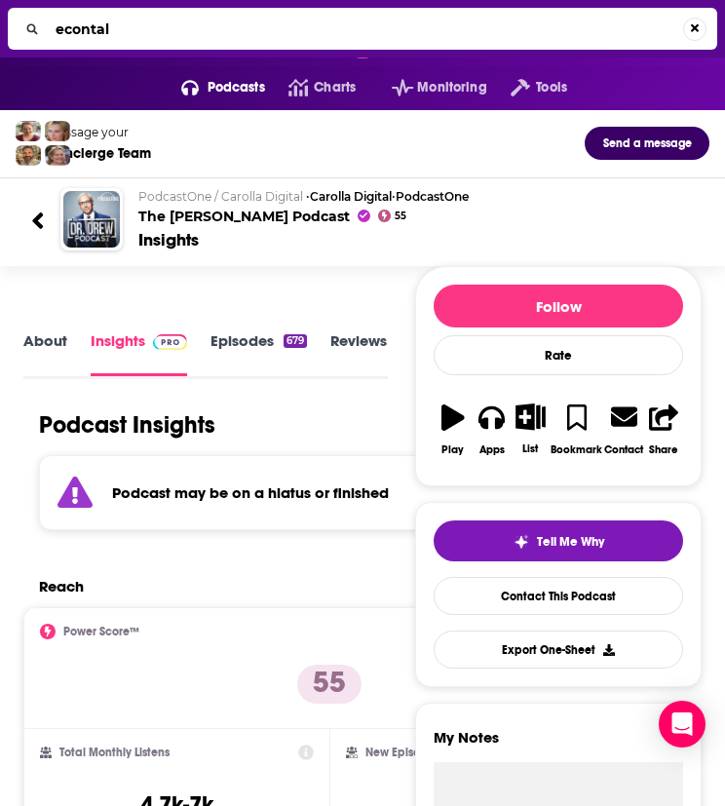
type input "econtalk"
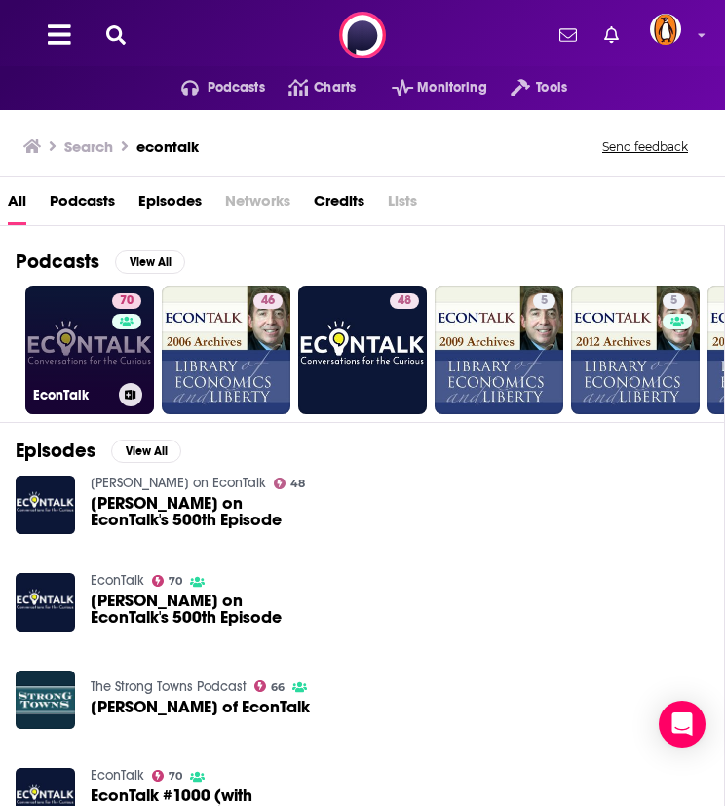
click at [108, 355] on link "70 EconTalk" at bounding box center [89, 349] width 129 height 129
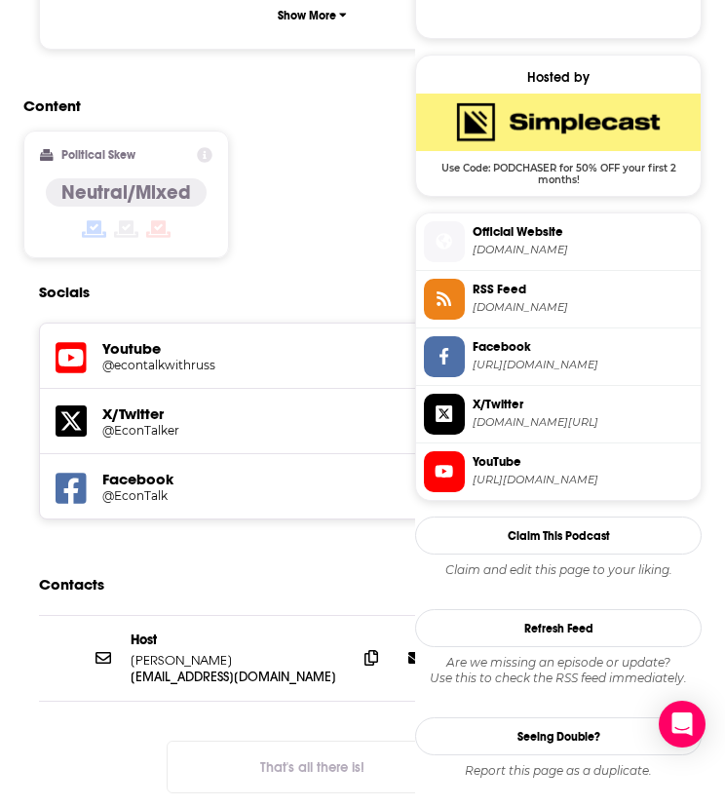
scroll to position [1608, 0]
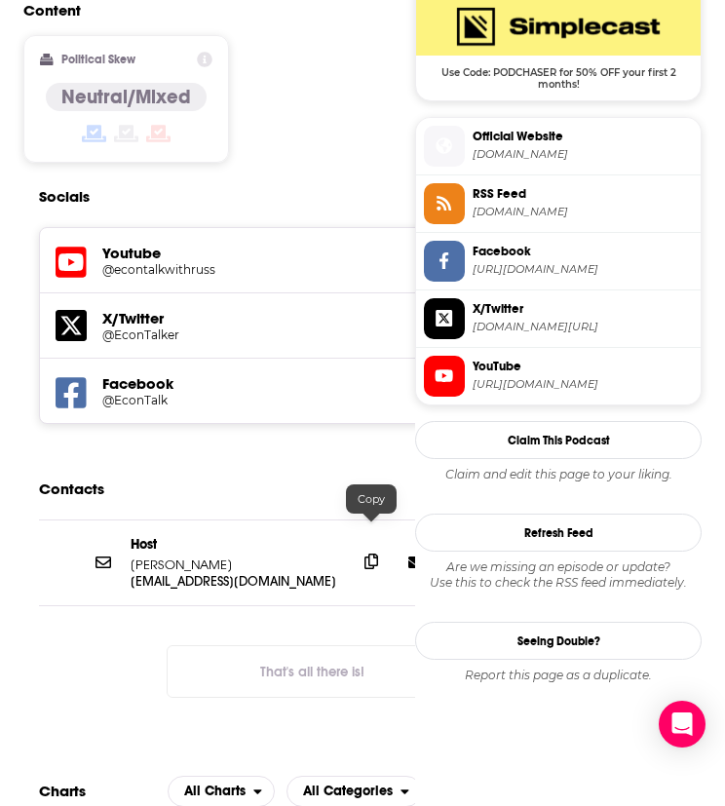
click at [369, 553] on icon at bounding box center [371, 561] width 14 height 16
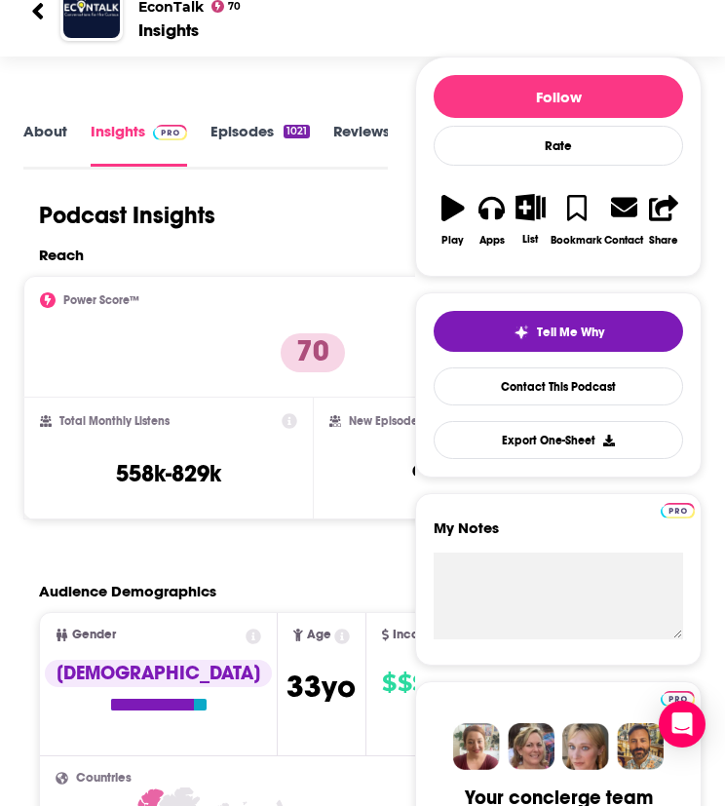
scroll to position [0, 0]
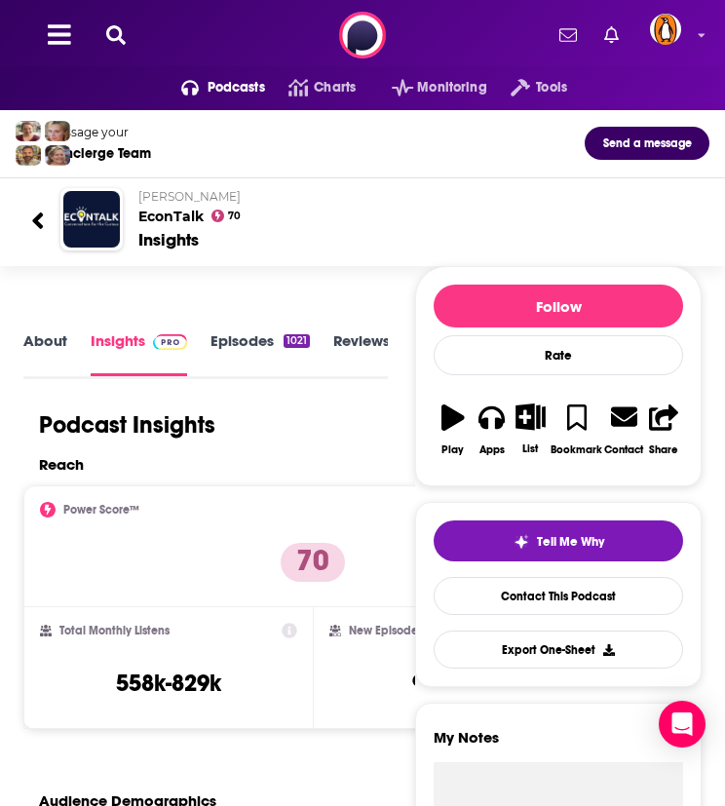
click at [113, 50] on div "Podcasts Charts Monitoring Tools For Business For Podcasters More" at bounding box center [362, 35] width 725 height 70
click at [113, 43] on icon at bounding box center [115, 34] width 19 height 19
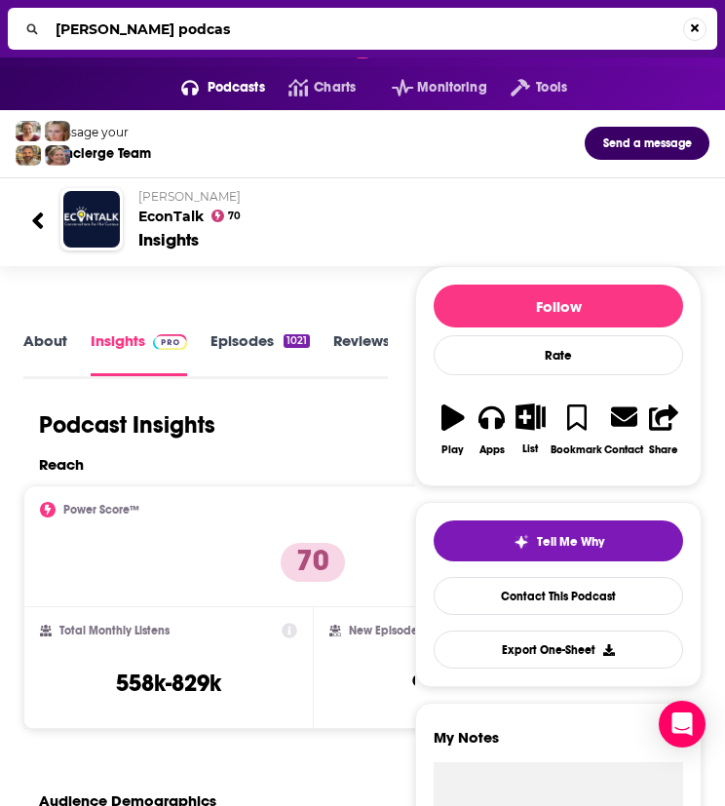
type input "[PERSON_NAME] podcast"
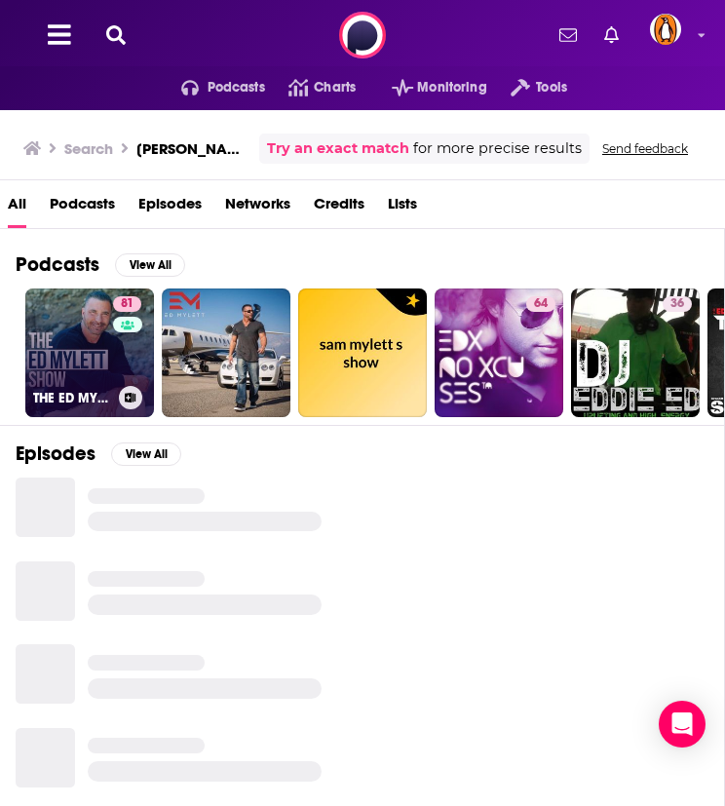
click at [86, 330] on link "81 THE [PERSON_NAME] SHOW" at bounding box center [89, 352] width 129 height 129
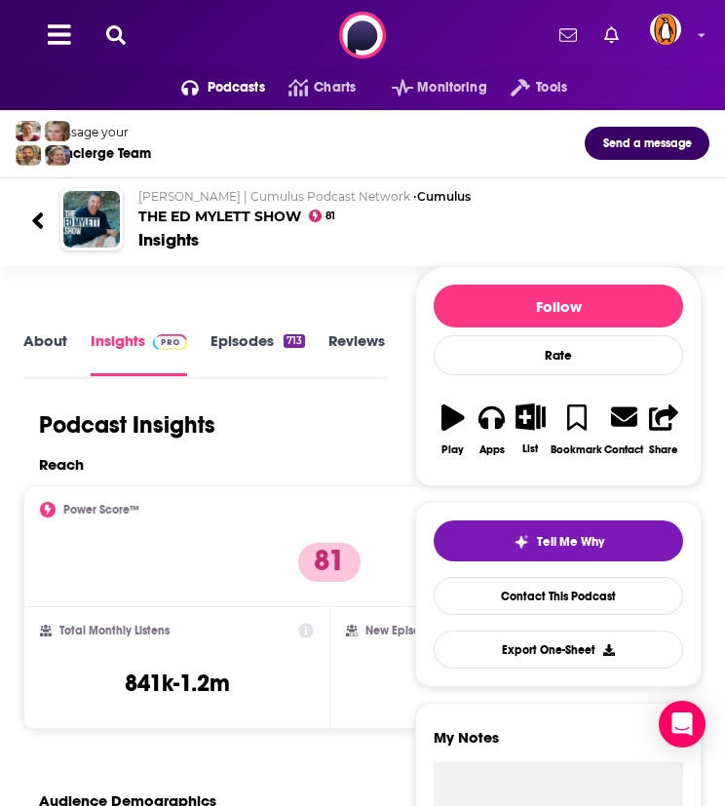
click at [109, 30] on icon at bounding box center [115, 34] width 19 height 19
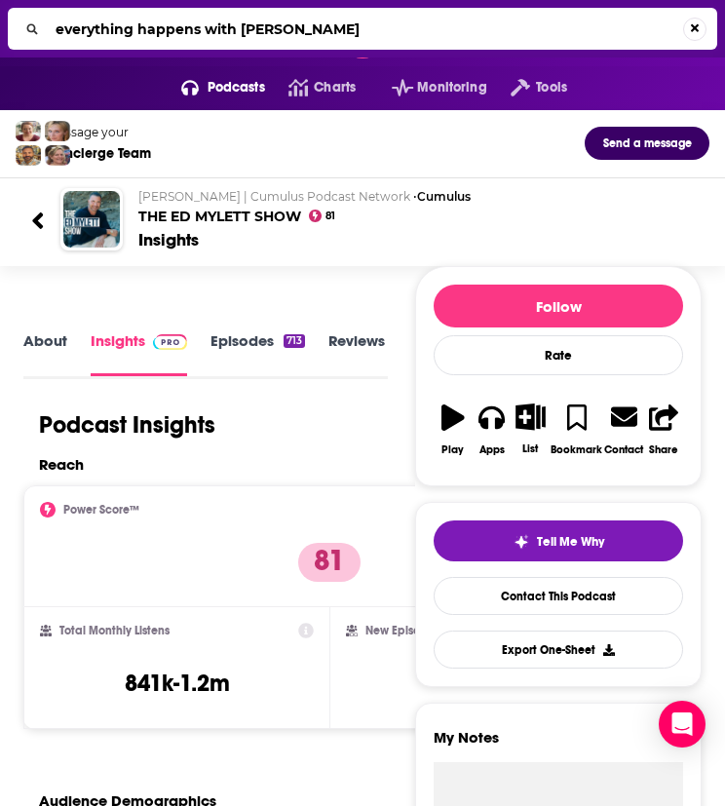
type input "everything happens with [PERSON_NAME]"
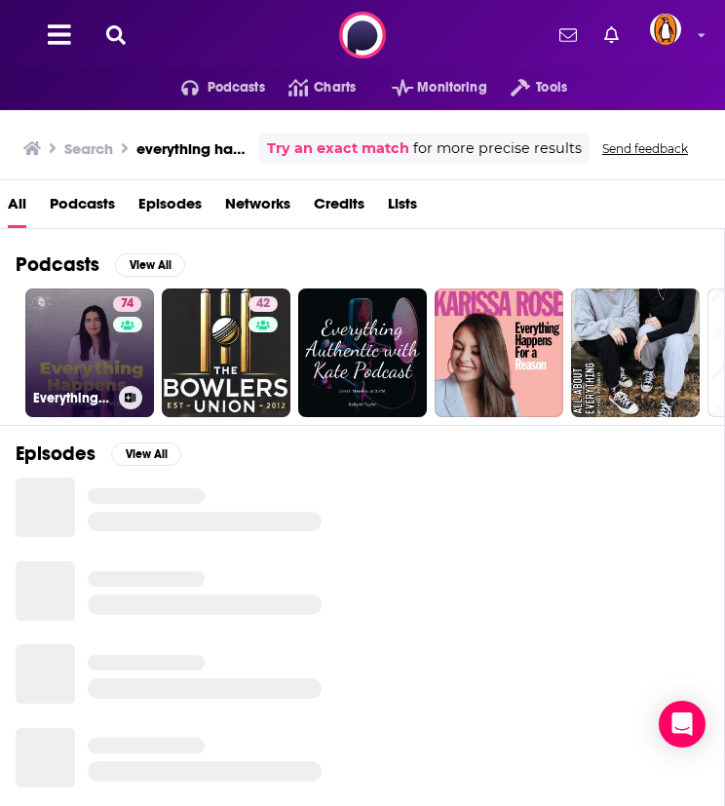
click at [73, 342] on link "74 Everything Happens with [PERSON_NAME]" at bounding box center [89, 352] width 129 height 129
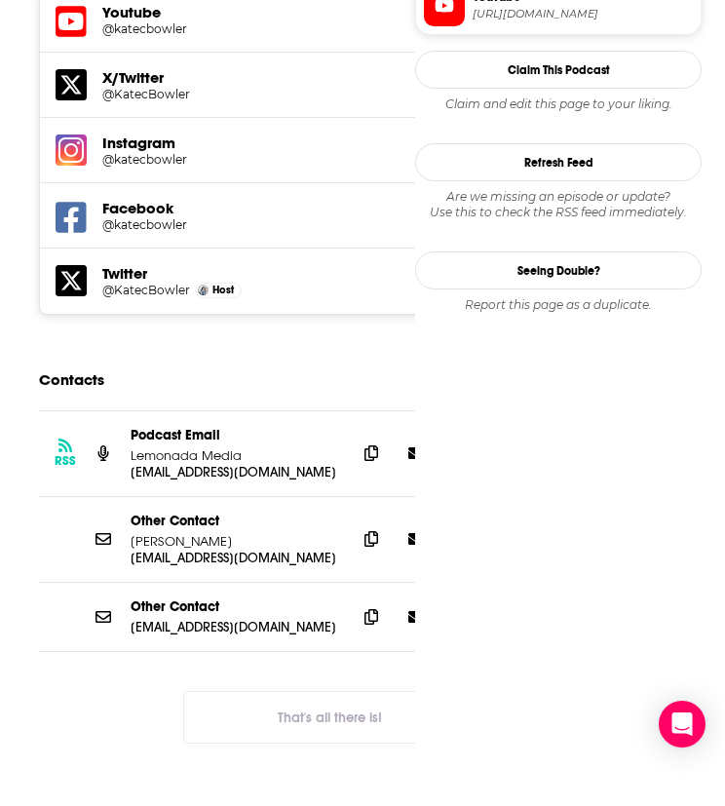
scroll to position [1879, 0]
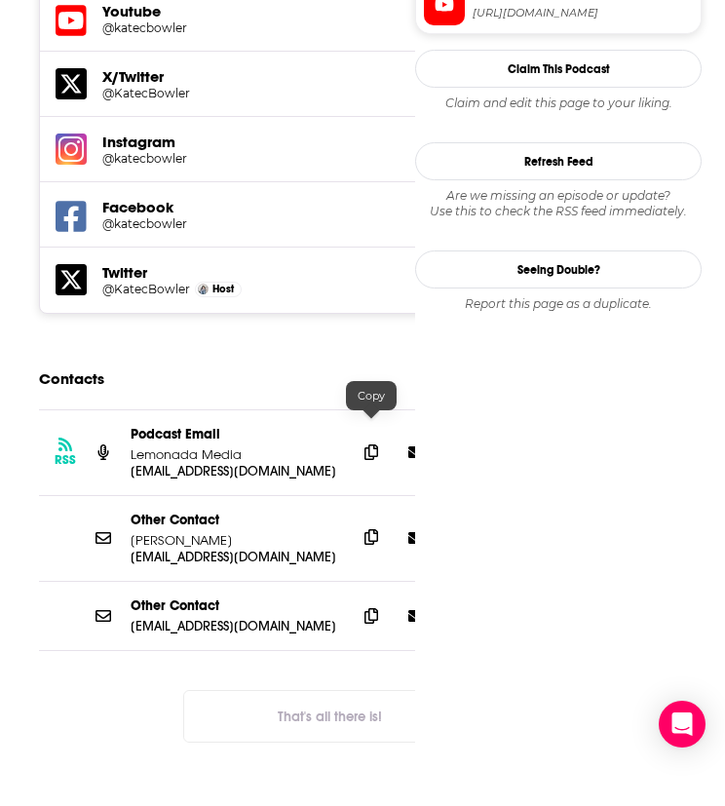
click at [361, 522] on span at bounding box center [371, 536] width 29 height 29
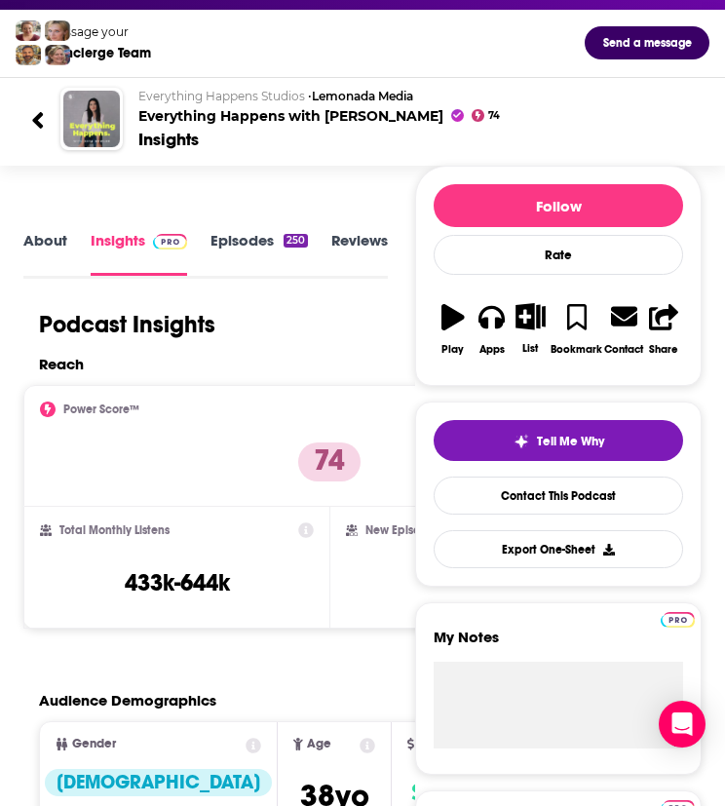
scroll to position [0, 0]
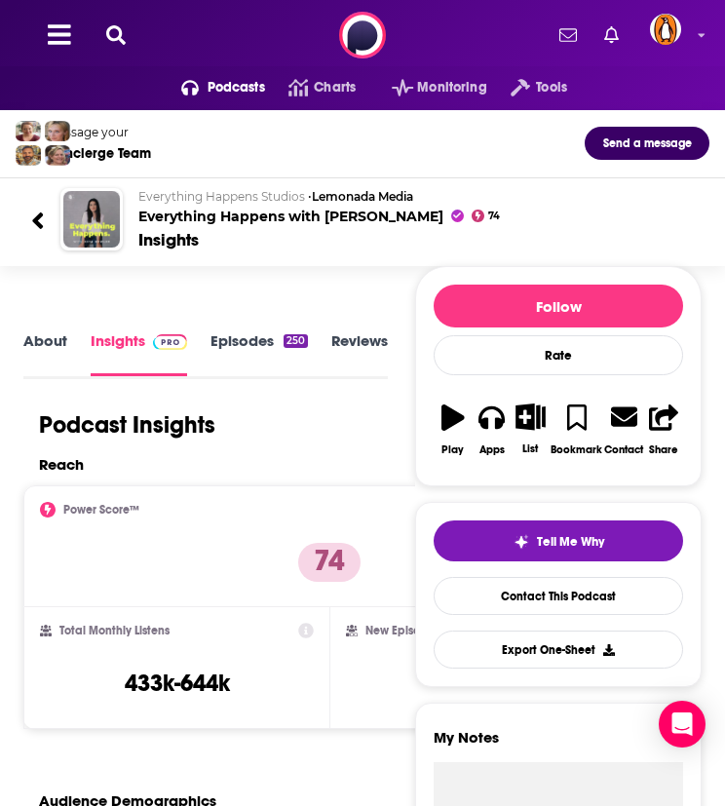
click at [122, 29] on icon at bounding box center [115, 34] width 19 height 19
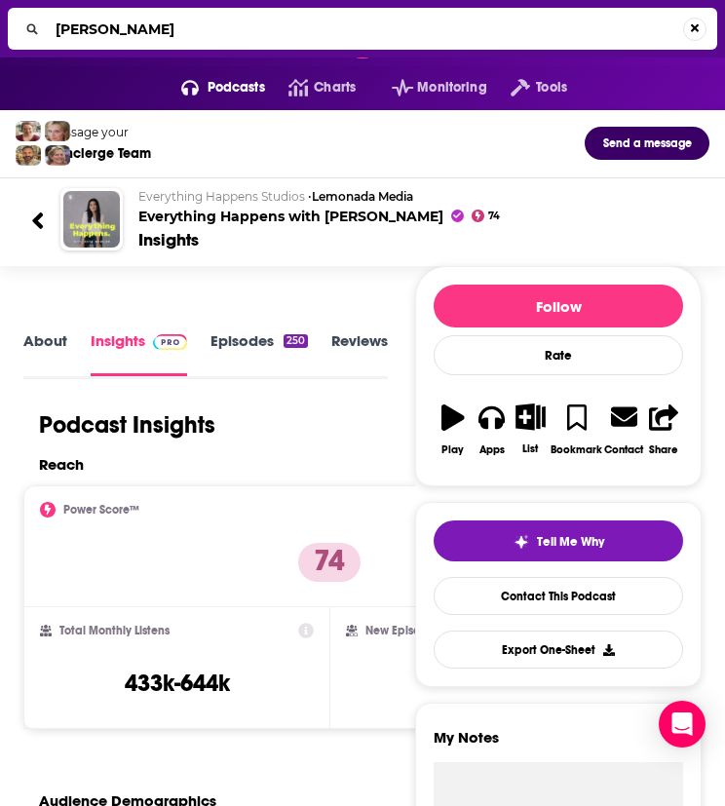
type input "[PERSON_NAME]"
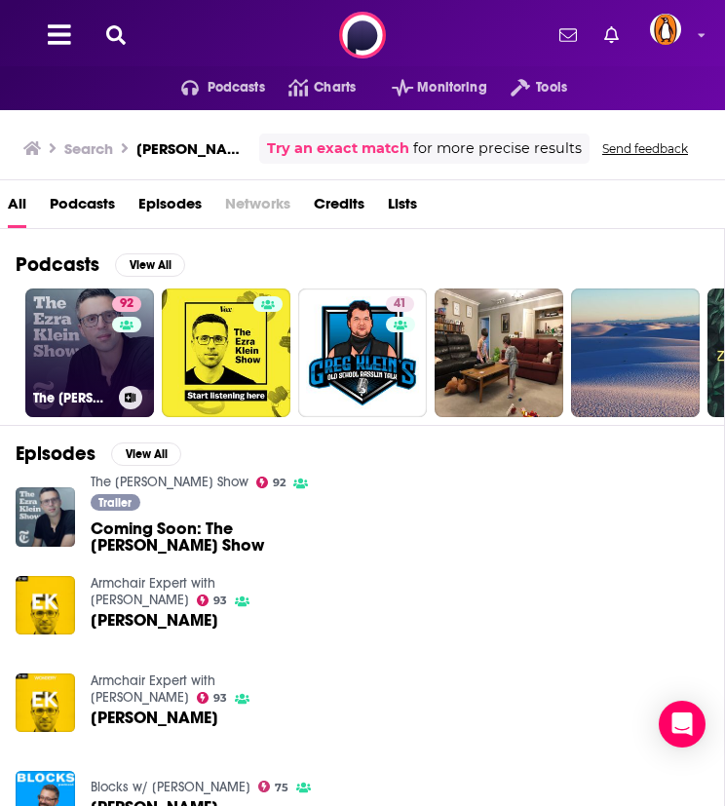
click at [72, 350] on link "92 The [PERSON_NAME] Show" at bounding box center [89, 352] width 129 height 129
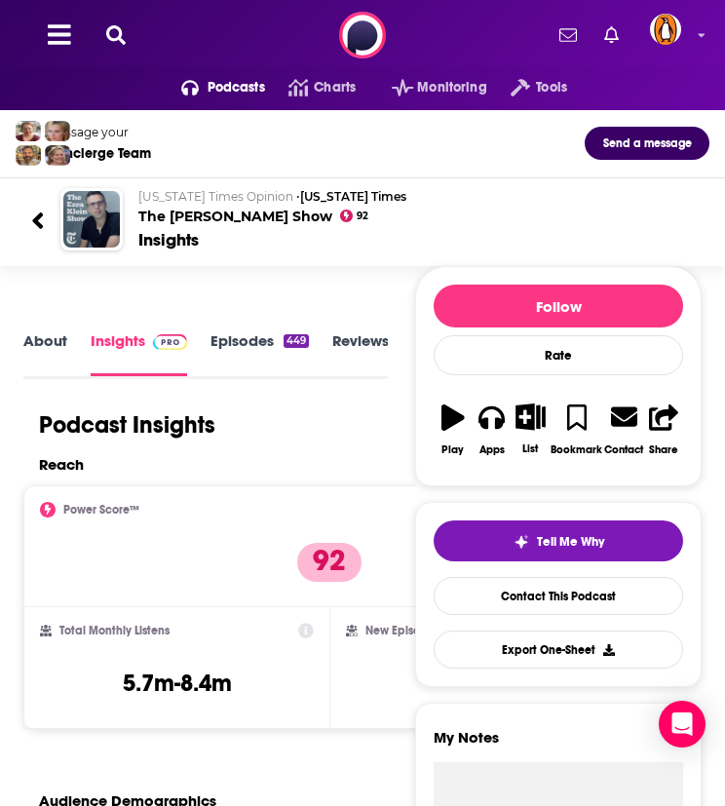
click at [109, 42] on icon at bounding box center [115, 34] width 19 height 19
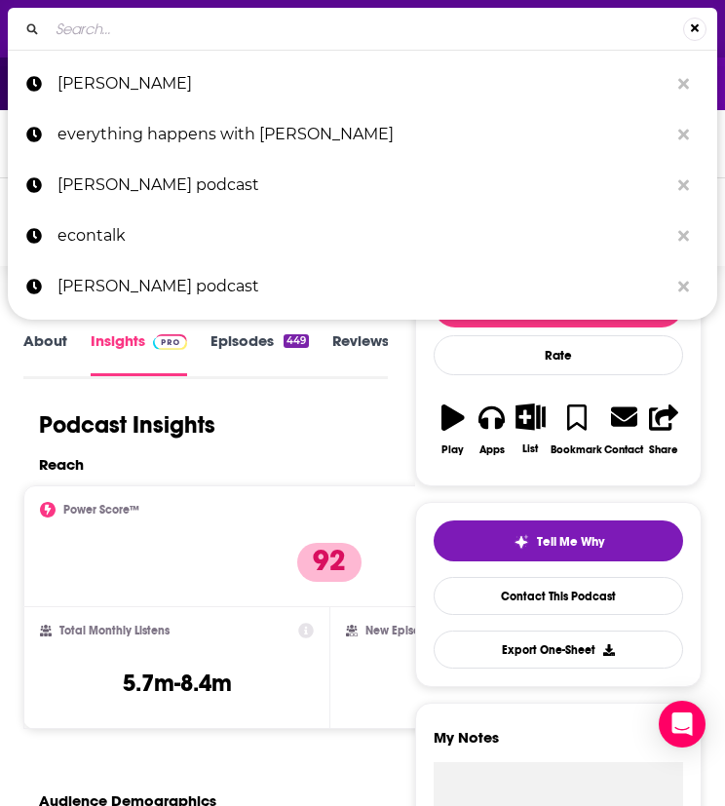
type input "FINDING MASTERY WITH [PERSON_NAME]"
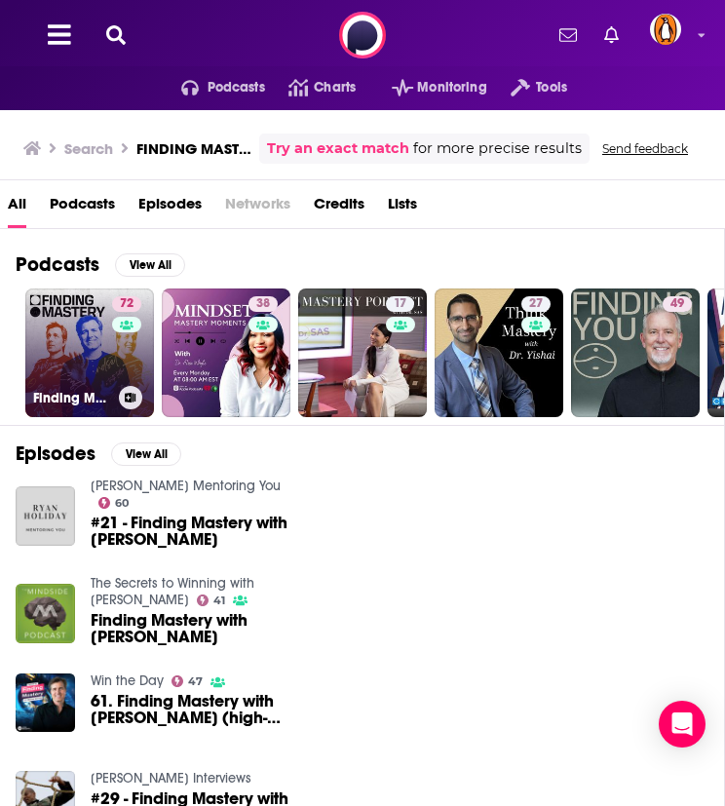
click at [80, 349] on link "72 Finding Mastery with [PERSON_NAME]" at bounding box center [89, 352] width 129 height 129
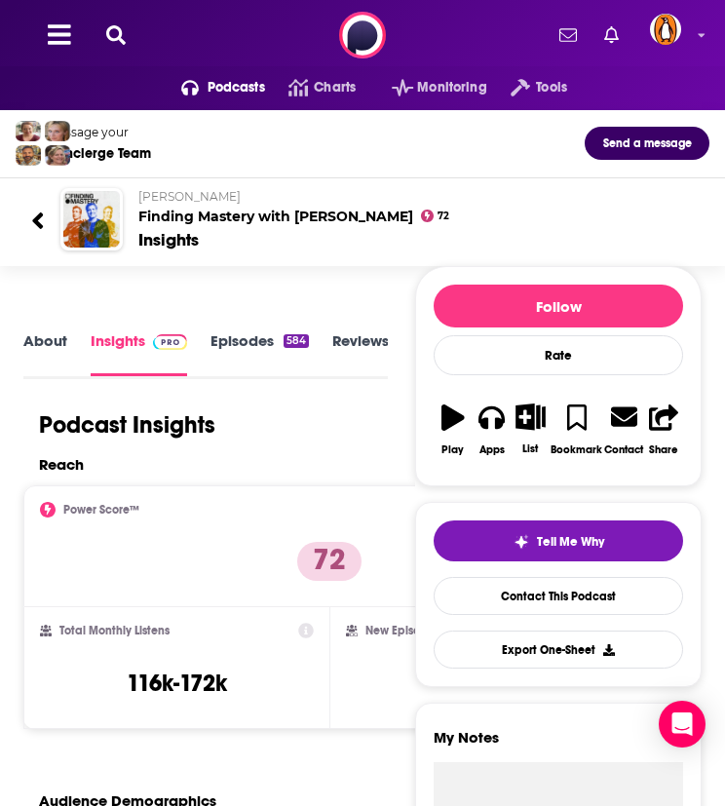
click at [49, 343] on link "About" at bounding box center [45, 353] width 44 height 44
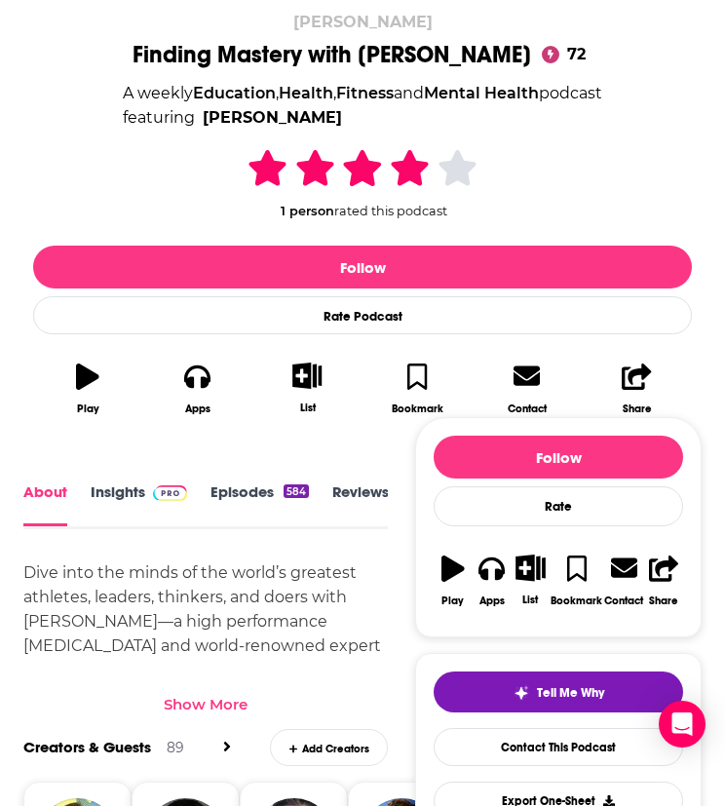
scroll to position [329, 0]
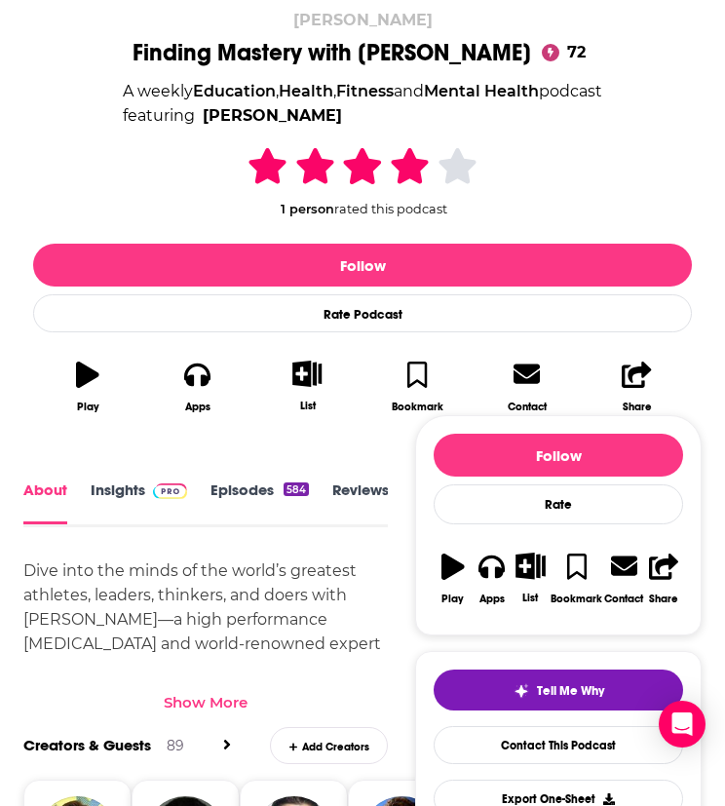
click at [214, 690] on div "Show More" at bounding box center [205, 695] width 364 height 33
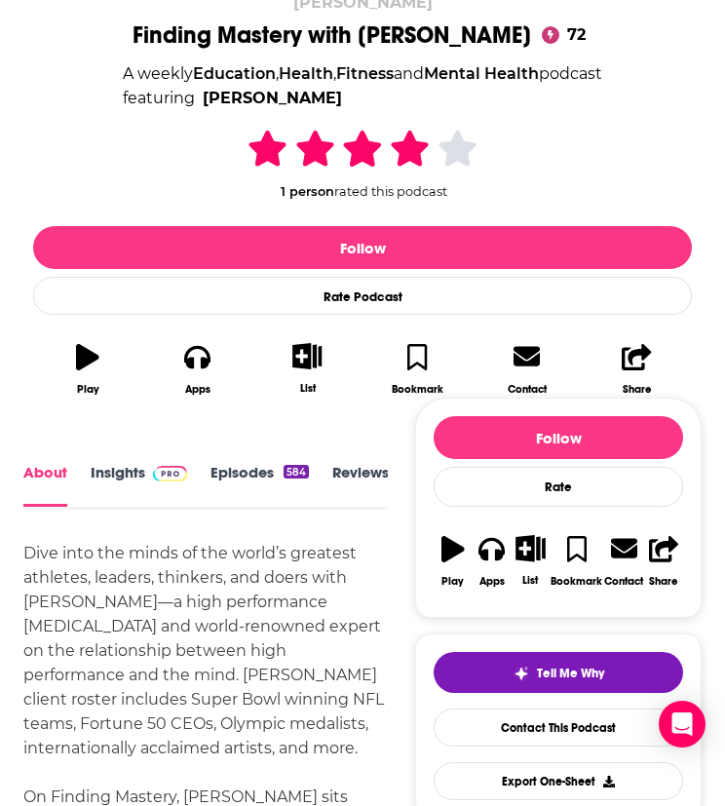
scroll to position [346, 0]
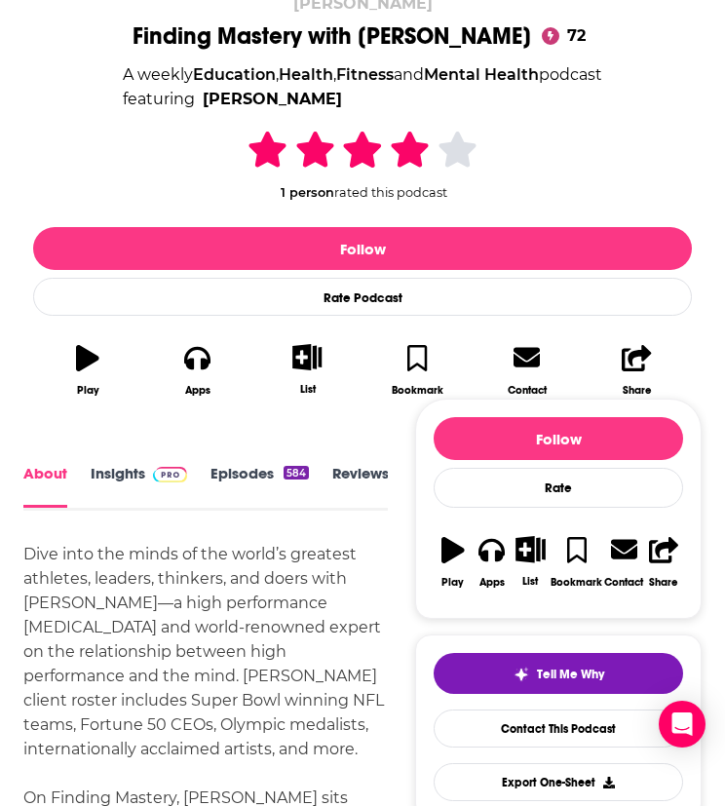
drag, startPoint x: 129, startPoint y: 458, endPoint x: 129, endPoint y: 471, distance: 12.7
click at [129, 471] on link "Insights" at bounding box center [139, 486] width 96 height 44
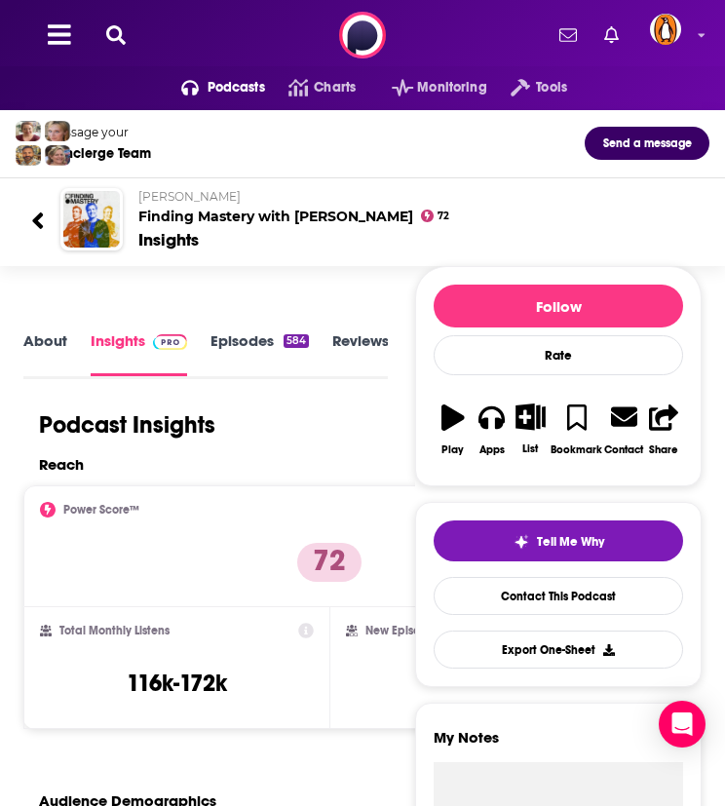
click at [129, 471] on div "Reach" at bounding box center [325, 464] width 573 height 19
click at [125, 40] on icon at bounding box center [115, 34] width 19 height 19
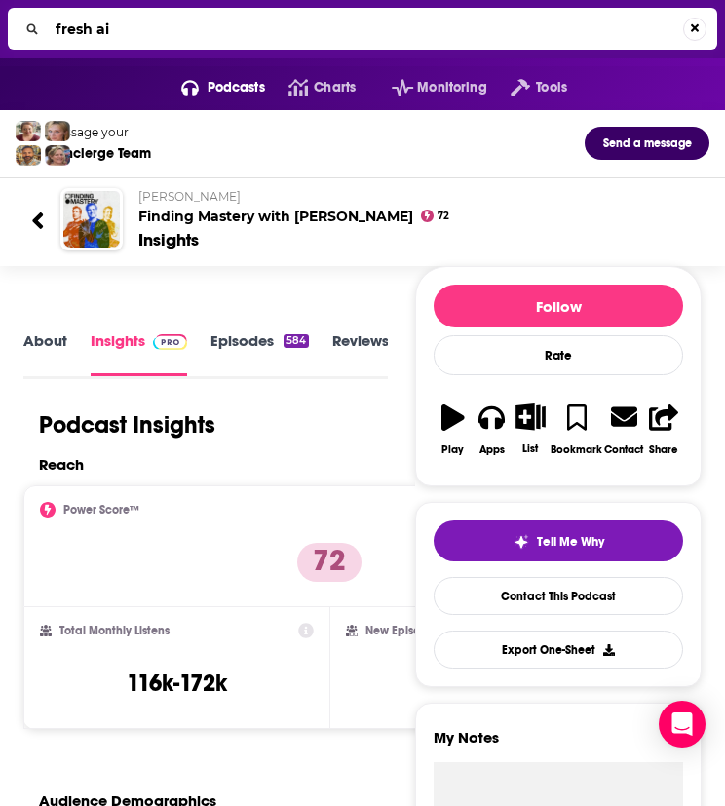
type input "fresh air"
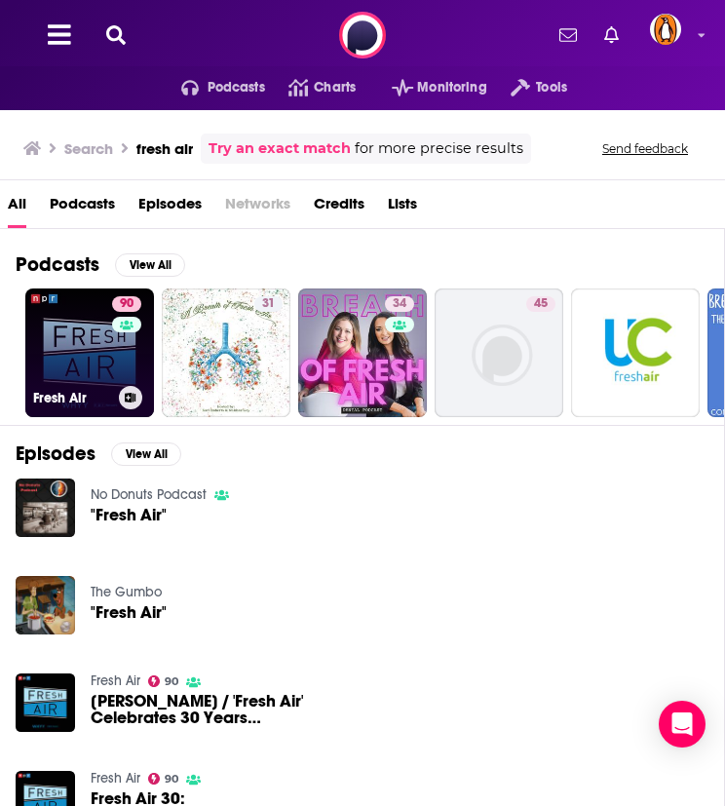
click at [95, 352] on link "90 Fresh Air" at bounding box center [89, 352] width 129 height 129
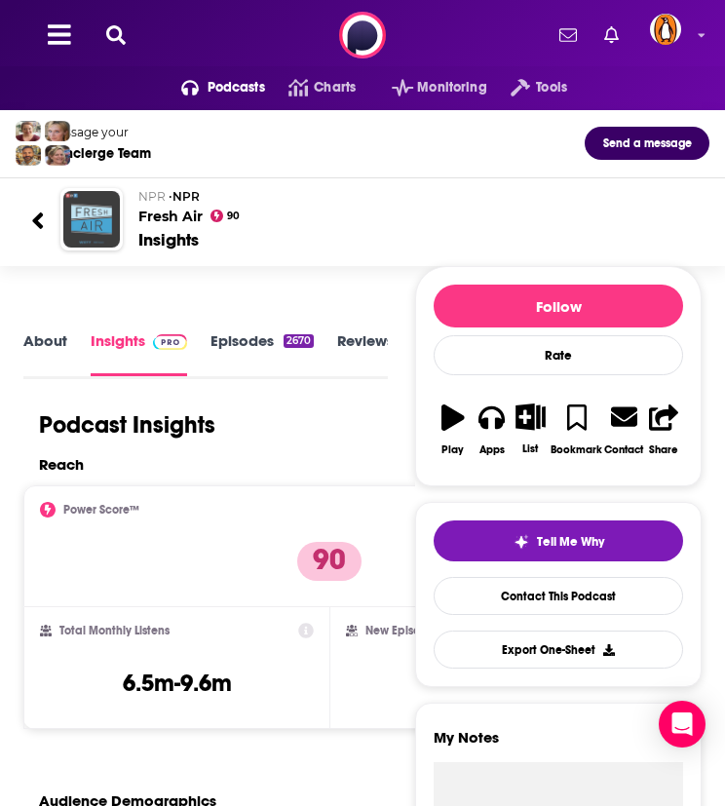
click at [76, 230] on img "Fresh Air" at bounding box center [91, 219] width 57 height 57
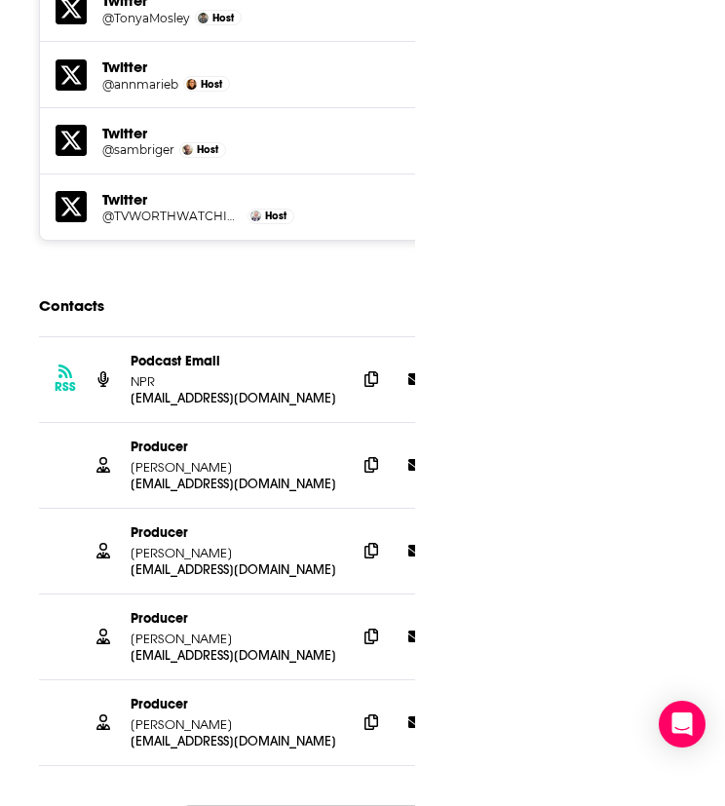
scroll to position [2364, 0]
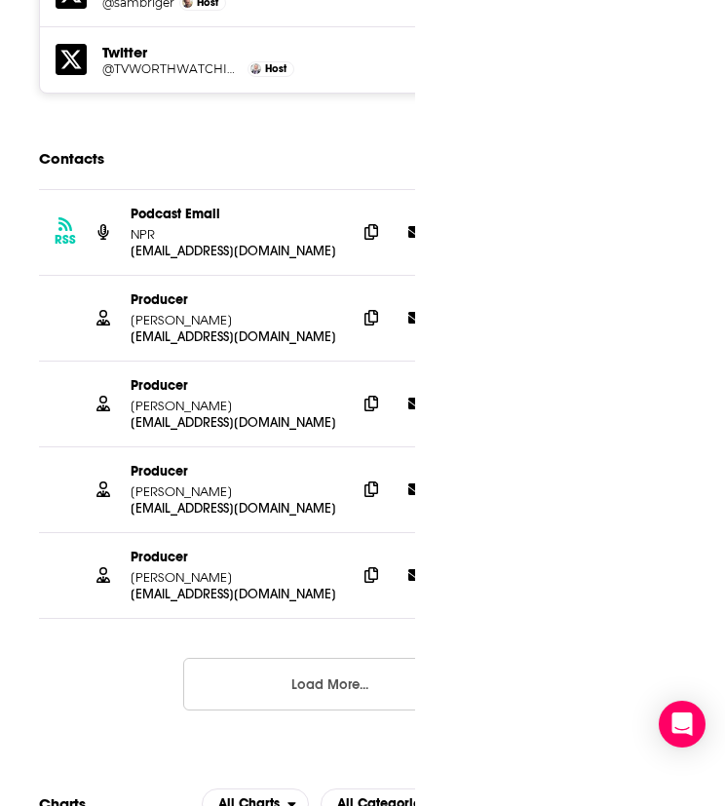
click at [272, 658] on button "Load More..." at bounding box center [329, 684] width 292 height 53
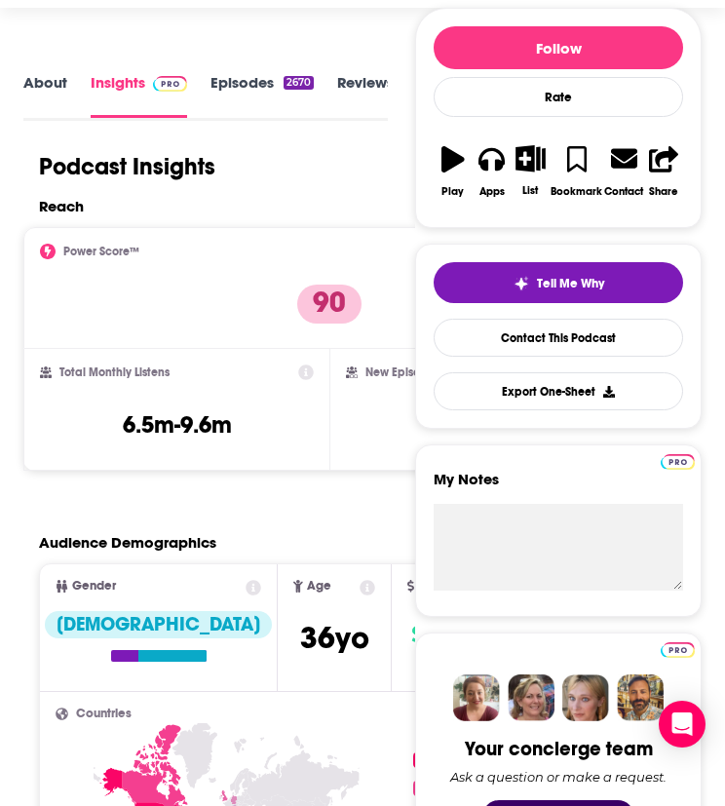
scroll to position [0, 0]
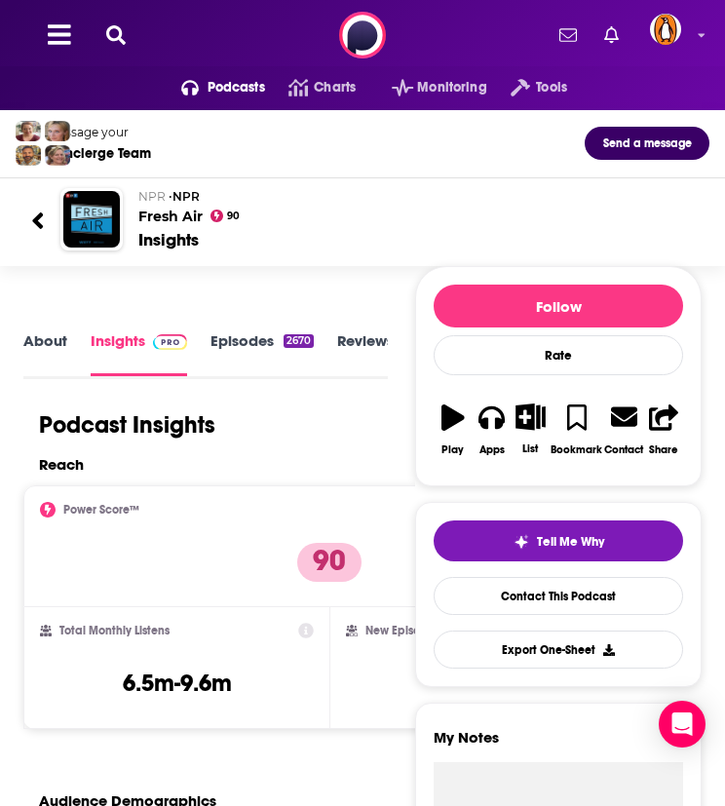
click at [101, 108] on div "Podcasts Charts Monitoring Tools" at bounding box center [362, 88] width 631 height 44
click at [106, 112] on div "Message your Concierge Team Send a message" at bounding box center [362, 144] width 725 height 68
click at [113, 114] on div "Message your Concierge Team Send a message" at bounding box center [362, 144] width 725 height 68
click at [117, 99] on div "Podcasts Charts Monitoring Tools" at bounding box center [362, 88] width 631 height 44
click at [105, 99] on div "Podcasts Charts Monitoring Tools" at bounding box center [362, 88] width 631 height 44
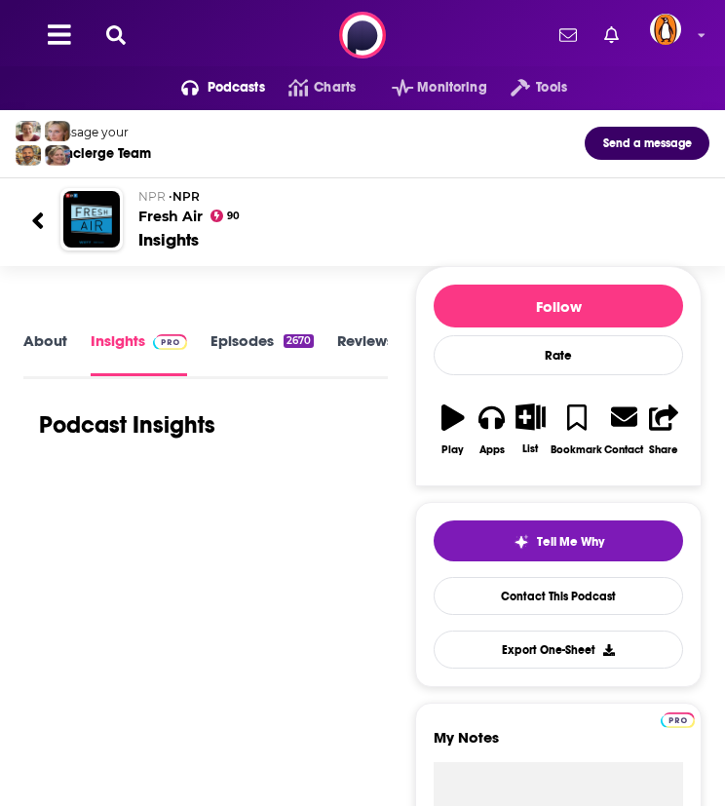
click at [117, 97] on div "Podcasts Charts Monitoring Tools" at bounding box center [362, 88] width 631 height 44
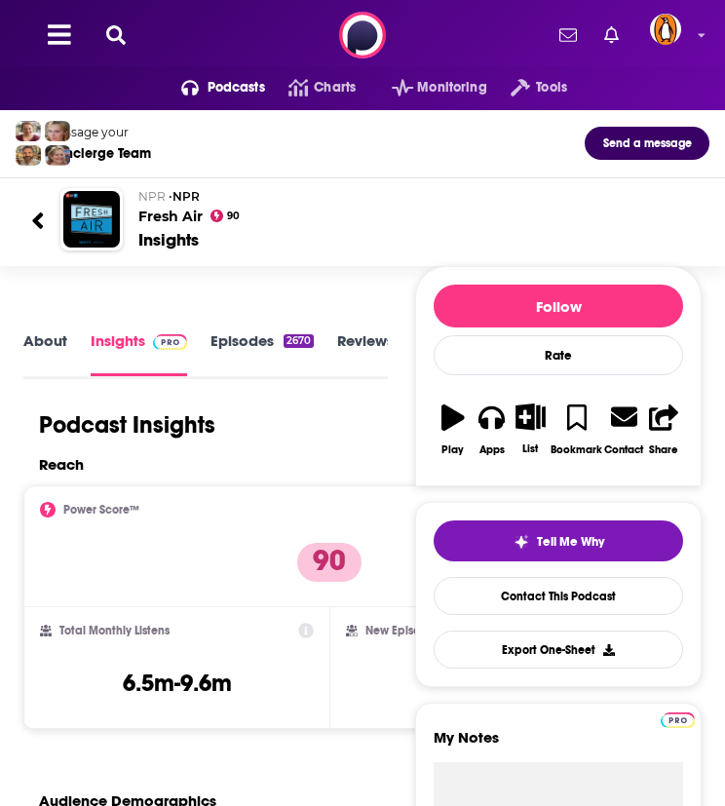
click at [121, 110] on div "Message your Concierge Team Send a message" at bounding box center [362, 144] width 725 height 68
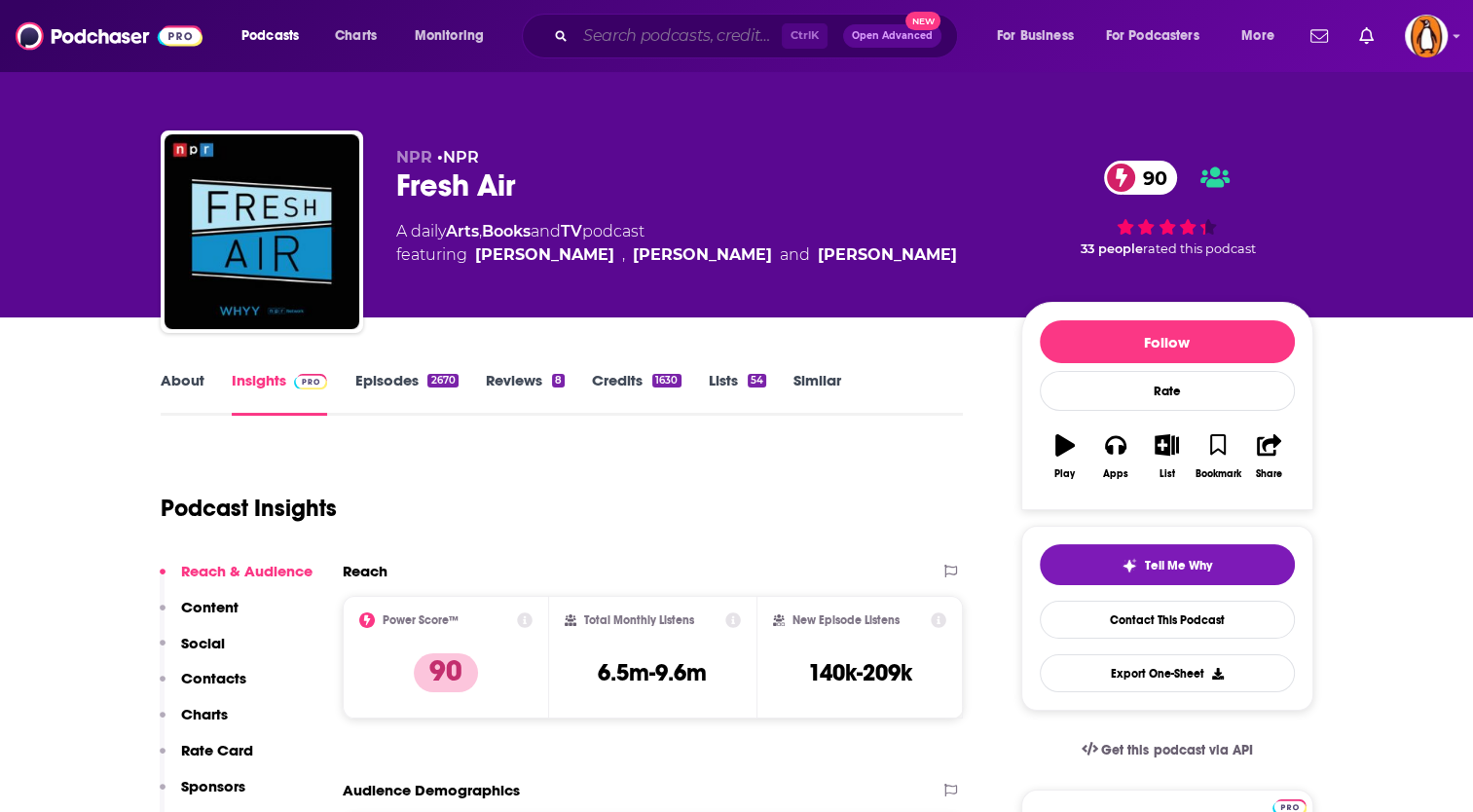
click at [678, 25] on input "Search podcasts, credits, & more..." at bounding box center [679, 35] width 207 height 31
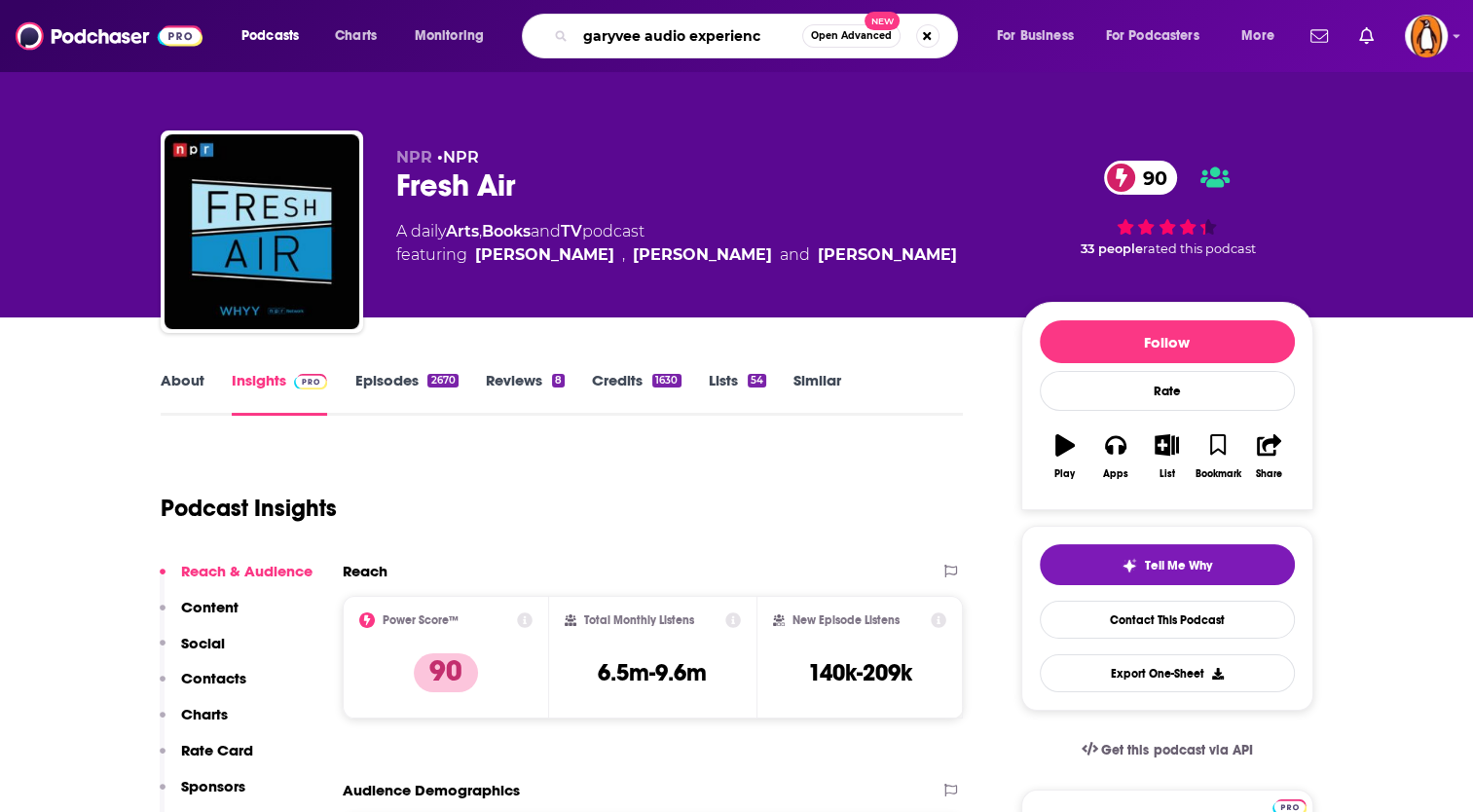
type input "garyvee audio experience"
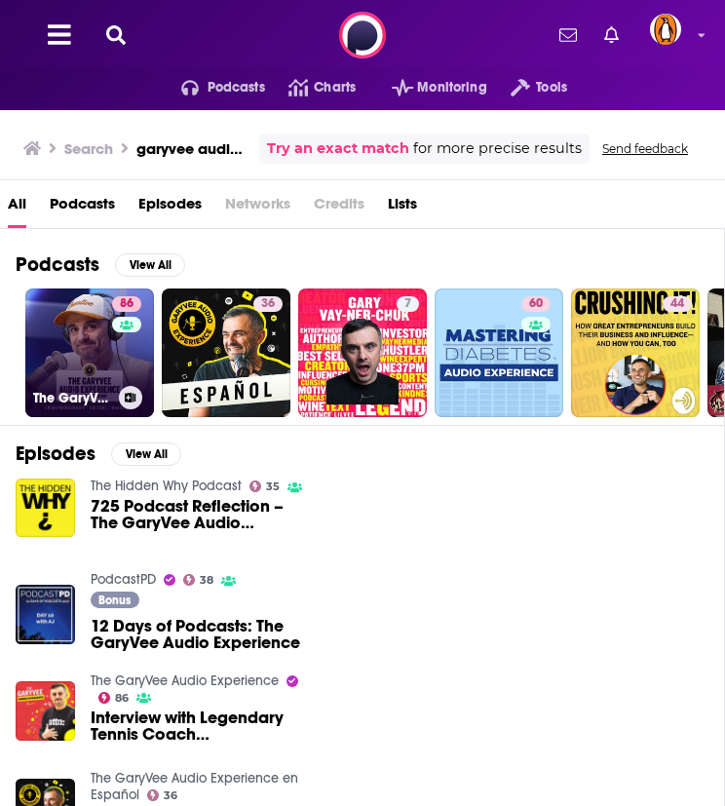
click at [85, 412] on link "86 The GaryVee Audio Experience" at bounding box center [89, 352] width 129 height 129
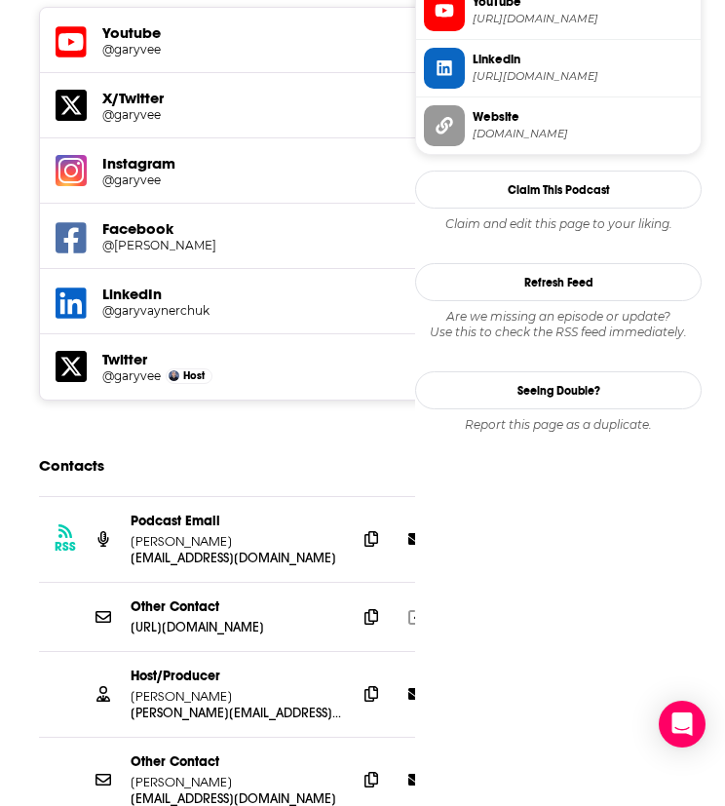
scroll to position [2198, 0]
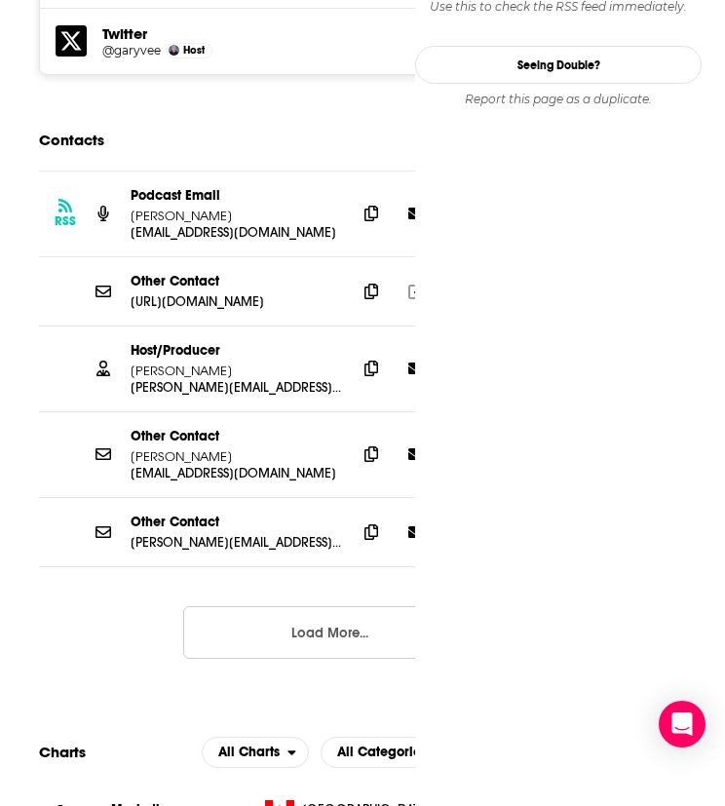
click at [285, 606] on button "Load More..." at bounding box center [329, 632] width 292 height 53
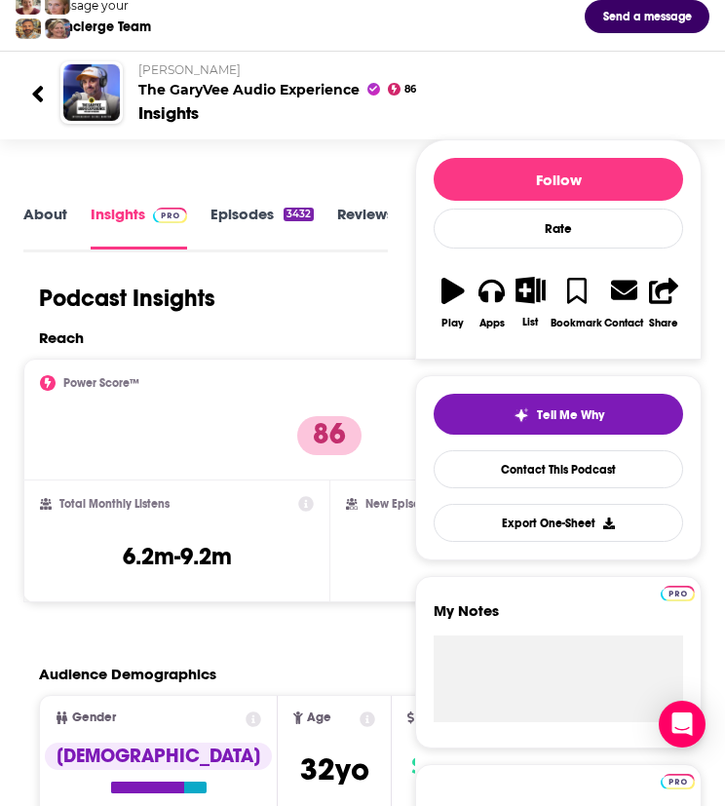
scroll to position [0, 0]
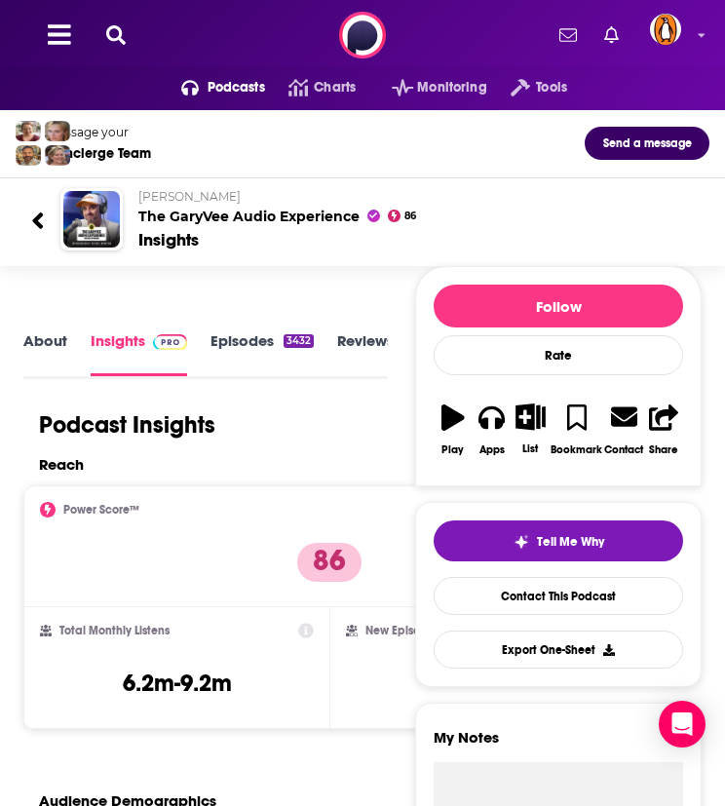
click at [125, 41] on button at bounding box center [115, 35] width 31 height 22
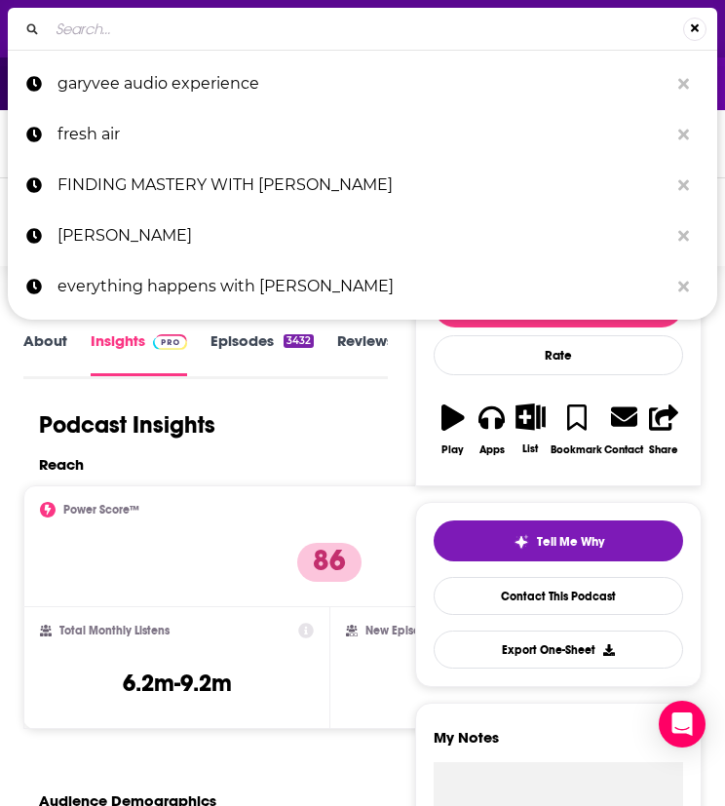
type input "GETTING BETTER WITH JONATHAN VAN NESS"
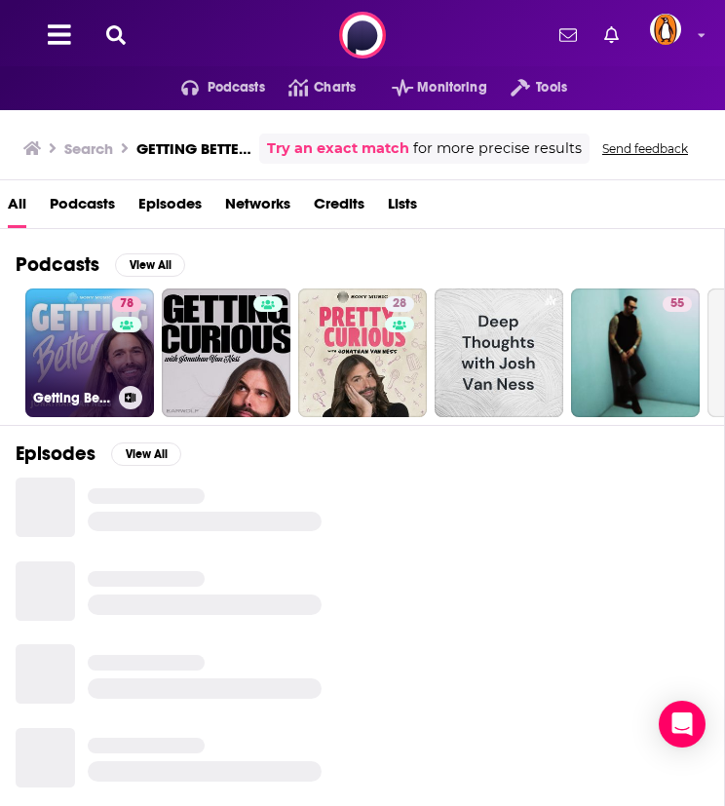
click at [81, 333] on link "78 Getting Better with Jonathan Van Ness" at bounding box center [89, 352] width 129 height 129
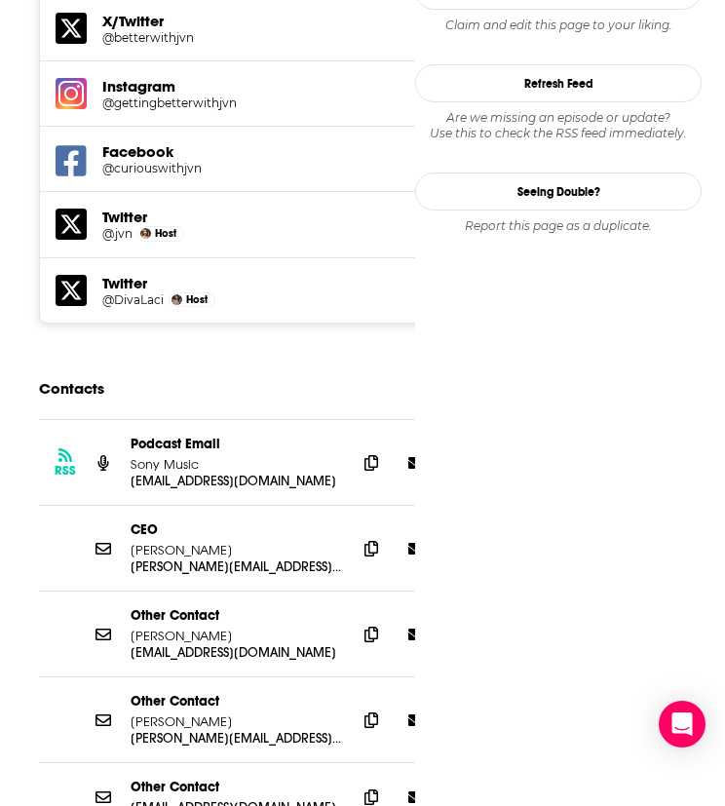
scroll to position [1991, 0]
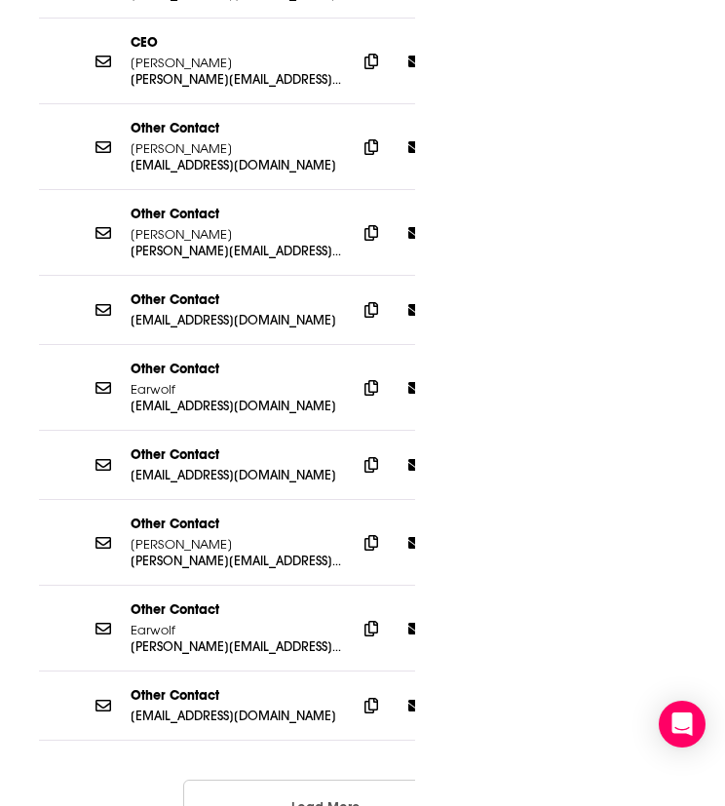
scroll to position [2448, 0]
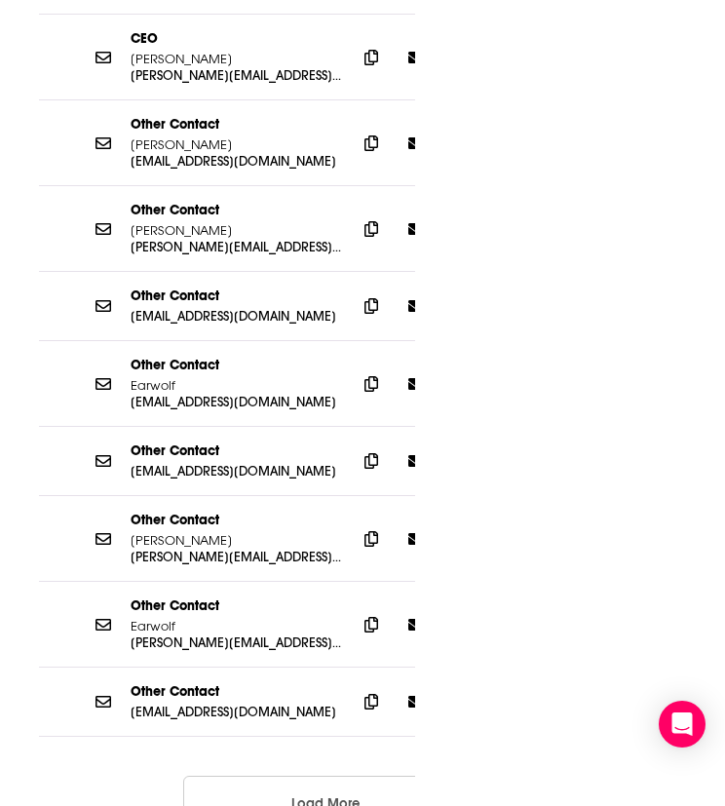
click at [287, 776] on button "Load More..." at bounding box center [329, 802] width 292 height 53
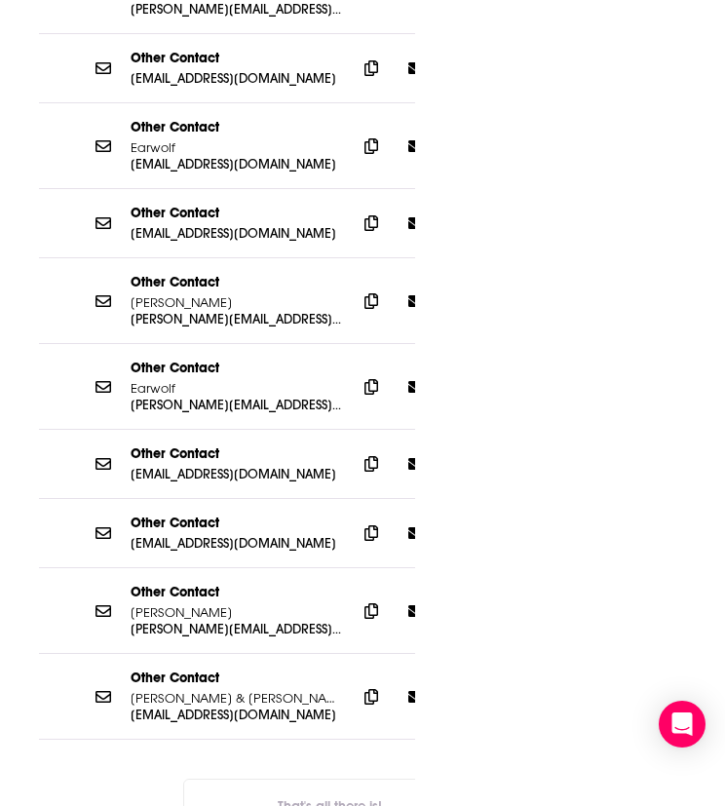
scroll to position [2685, 0]
drag, startPoint x: 287, startPoint y: 653, endPoint x: 129, endPoint y: 720, distance: 172.5
click at [129, 720] on div "RSS Podcast Email Sony Music podcasts@sonymusic.com podcasts@sonymusic.com CEO …" at bounding box center [329, 276] width 613 height 1172
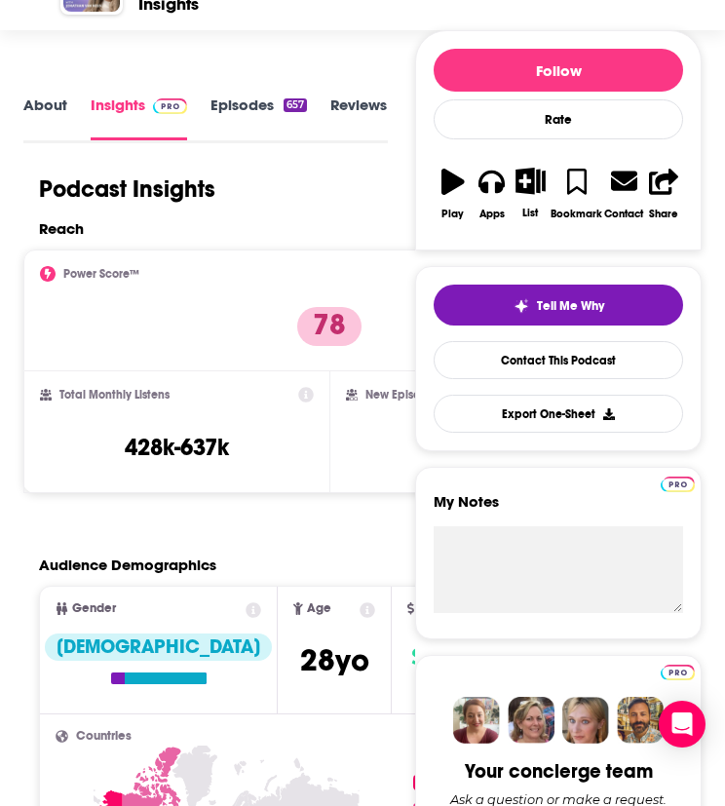
scroll to position [0, 0]
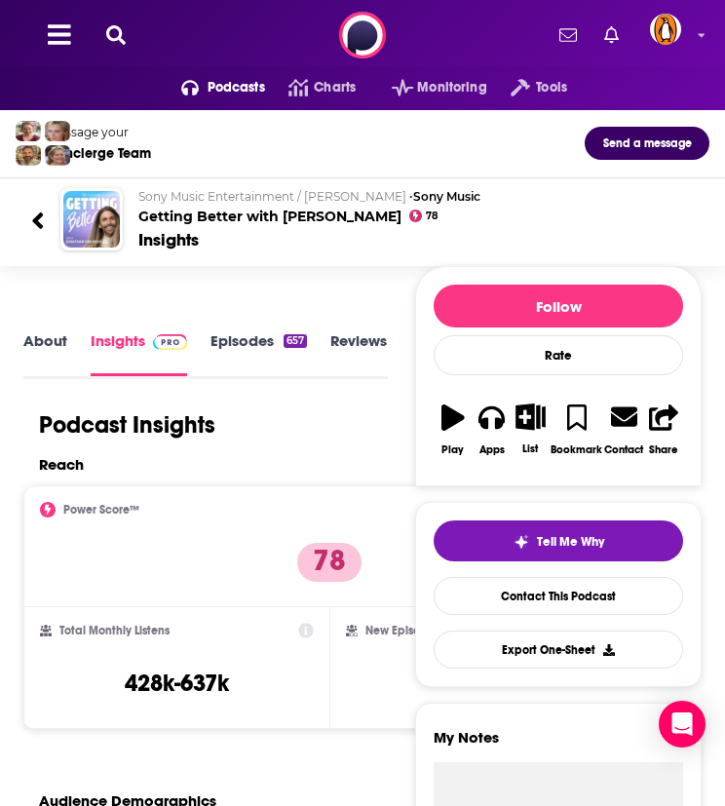
click at [111, 32] on icon at bounding box center [115, 34] width 19 height 19
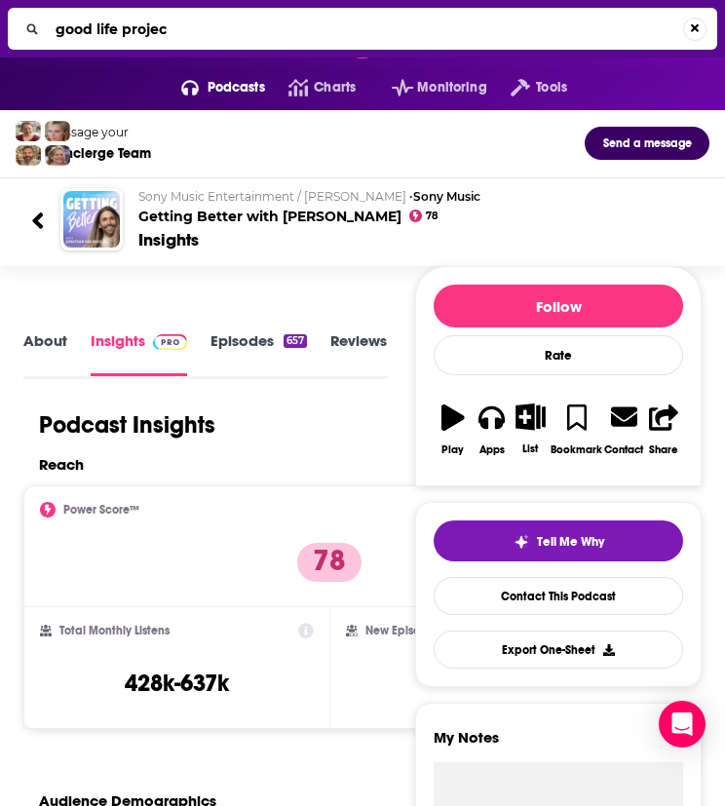
type input "good life project"
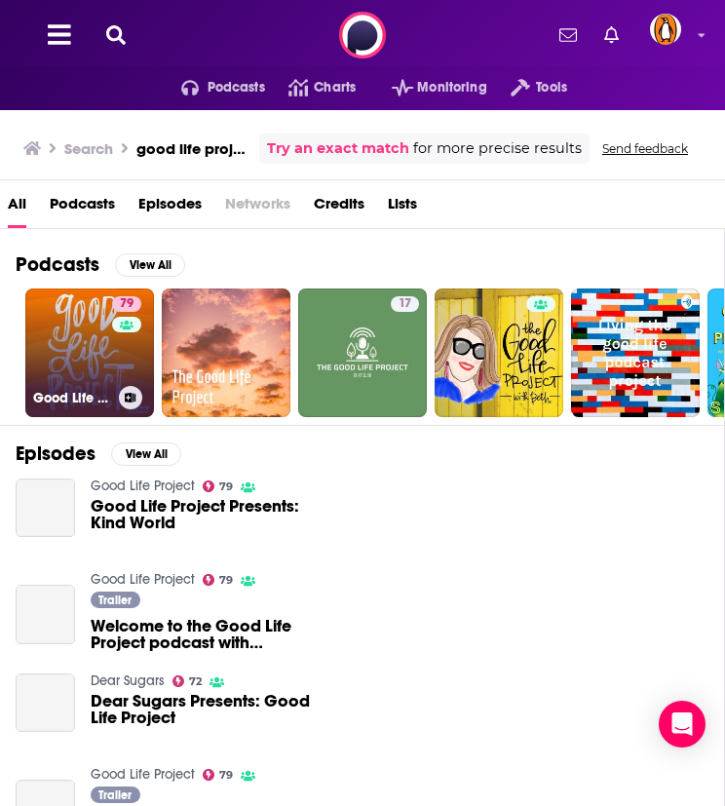
click at [87, 353] on link "79 Good Life Project" at bounding box center [89, 352] width 129 height 129
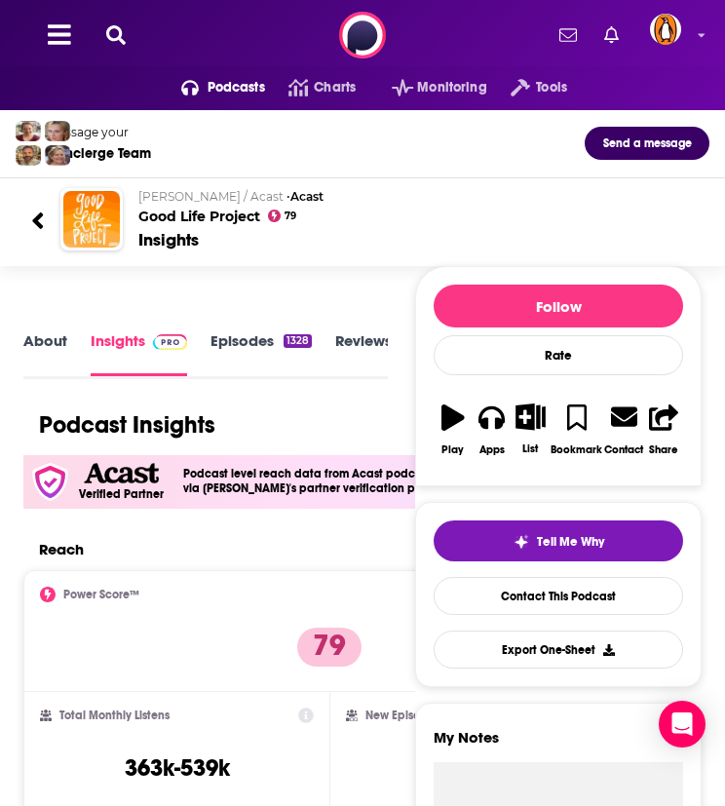
click at [117, 28] on icon at bounding box center [115, 34] width 19 height 19
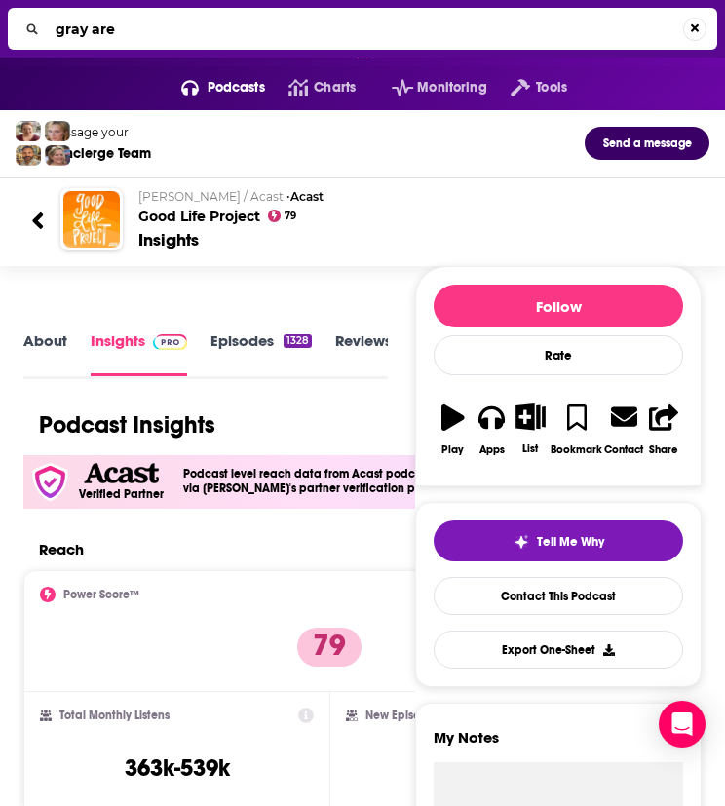
type input "gray area"
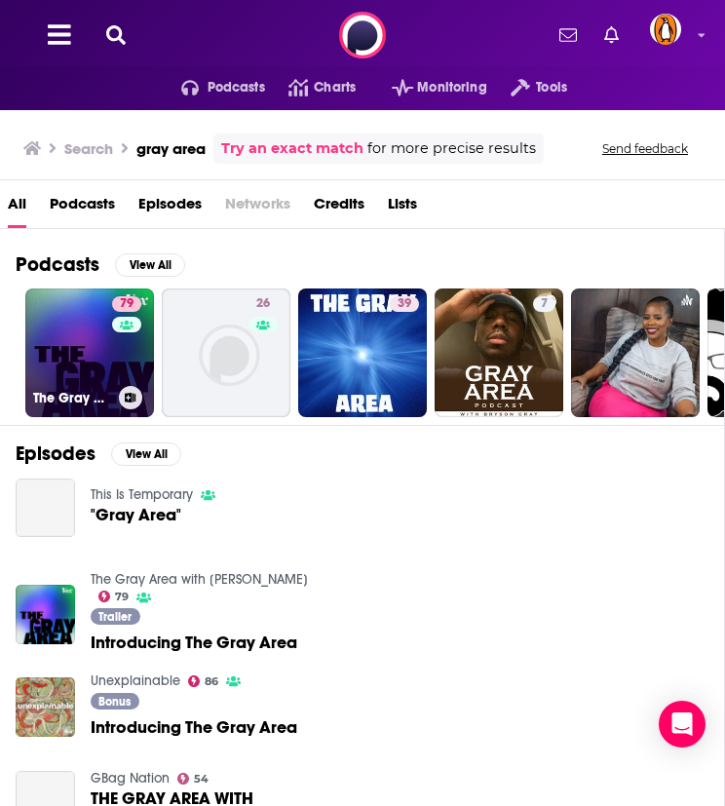
click at [85, 341] on link "79 The Gray Area with Sean Illing" at bounding box center [89, 352] width 129 height 129
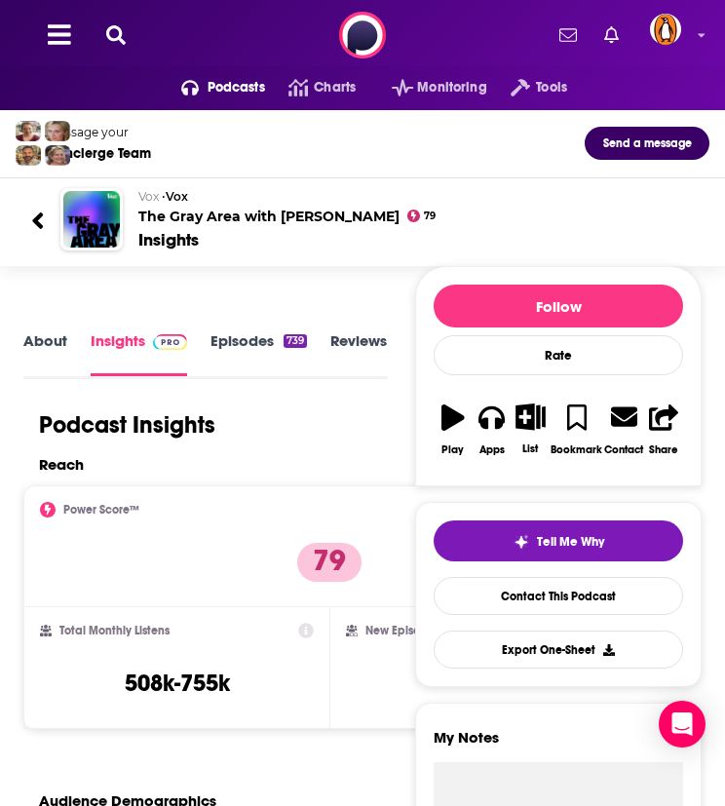
click at [116, 37] on icon at bounding box center [115, 34] width 19 height 19
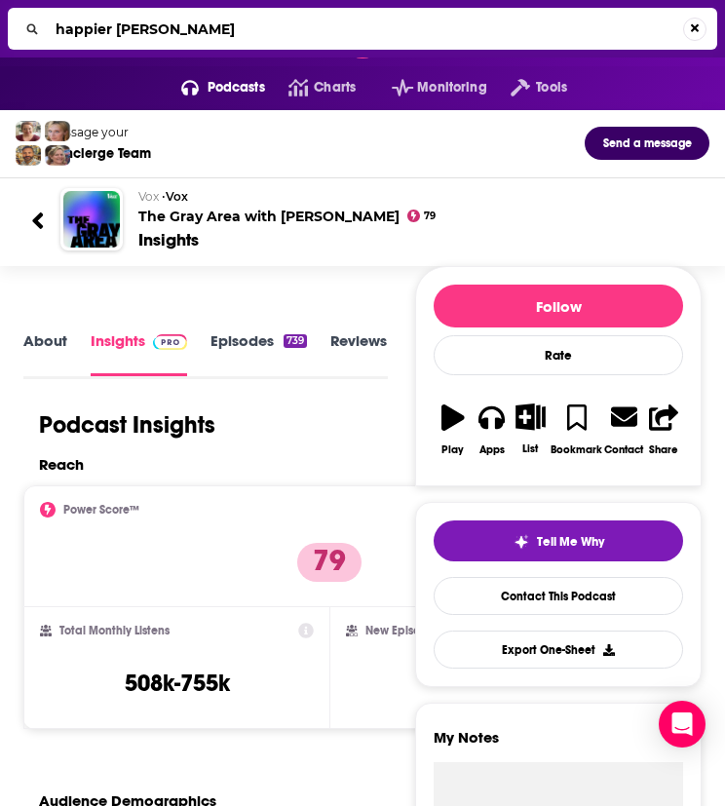
type input "happier gretchen rubin"
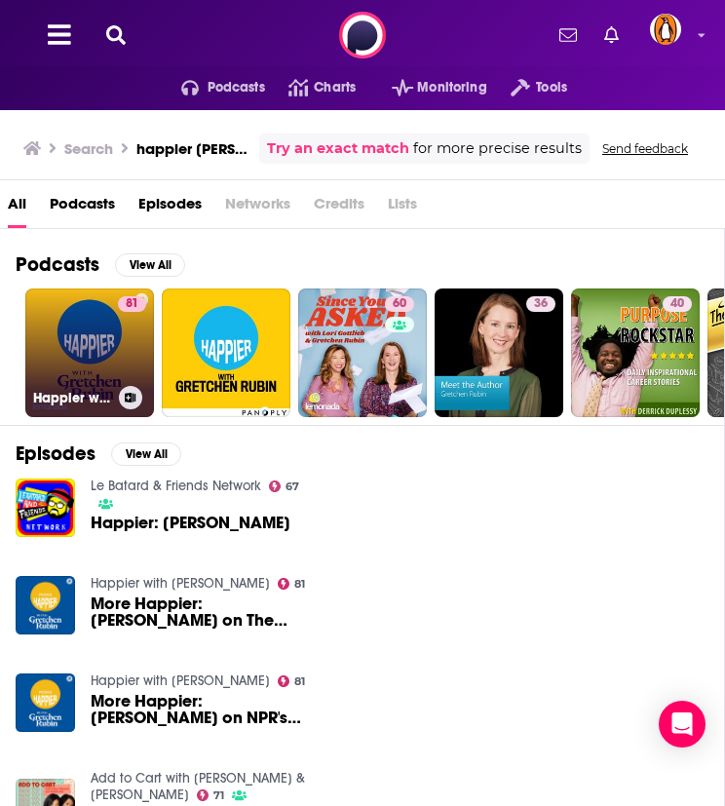
click at [101, 346] on link "81 Happier with Gretchen Rubin" at bounding box center [89, 352] width 129 height 129
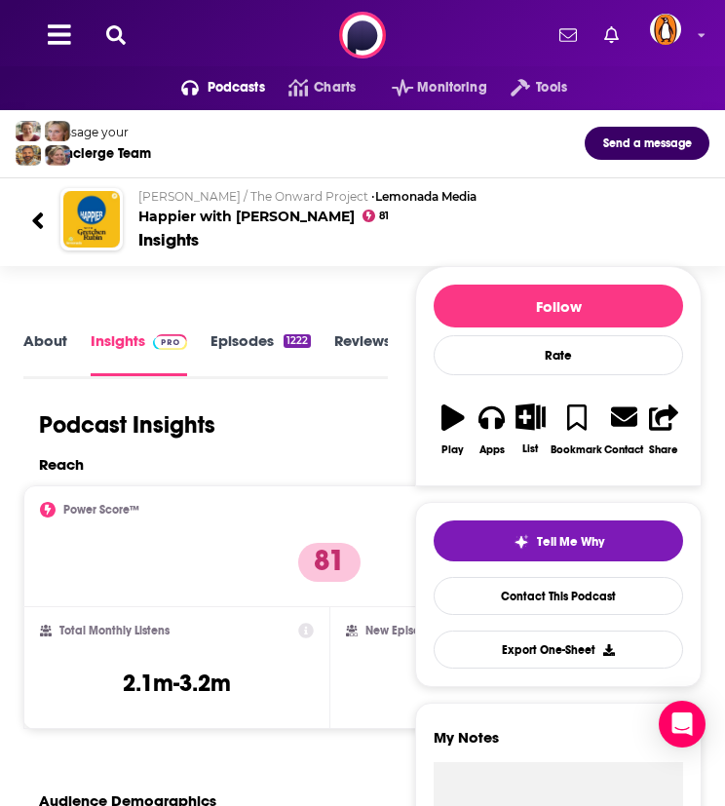
click at [109, 22] on div "Podcasts Charts Monitoring Tools For Business For Podcasters More" at bounding box center [362, 35] width 725 height 70
click at [113, 38] on icon at bounding box center [115, 34] width 19 height 19
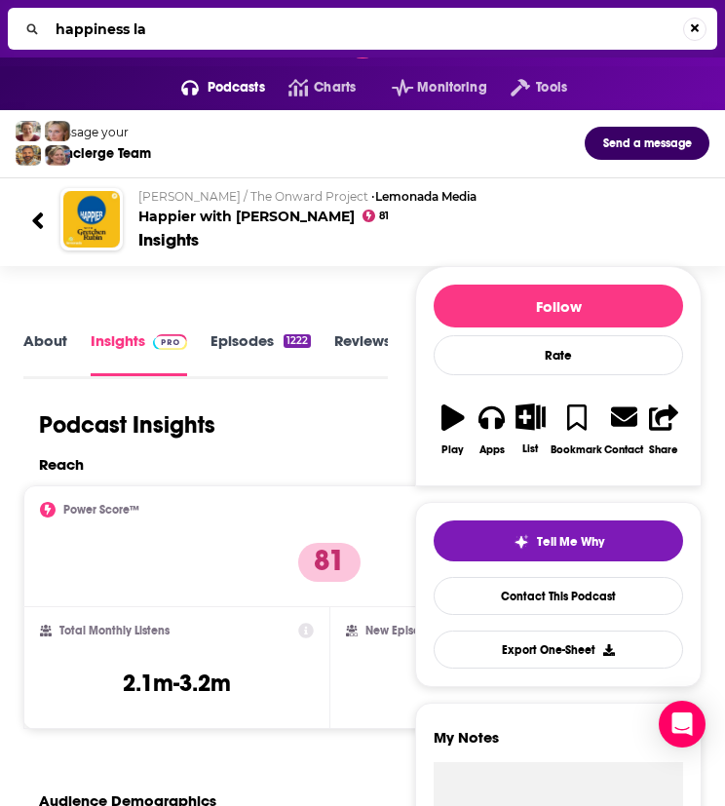
type input "happiness lab"
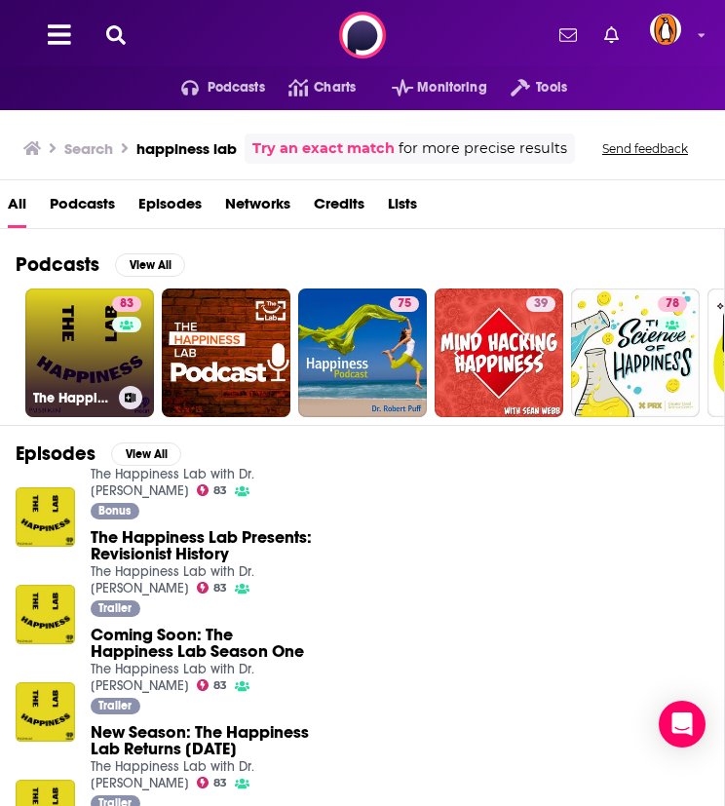
click at [88, 338] on link "83 The Happiness Lab with Dr. Laurie Santos" at bounding box center [89, 352] width 129 height 129
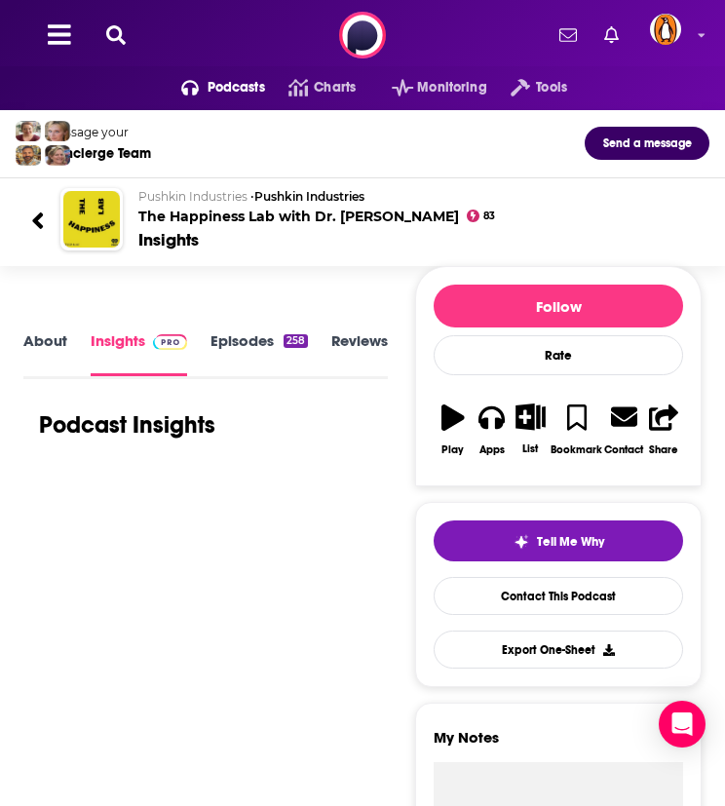
click at [52, 342] on link "About" at bounding box center [45, 353] width 44 height 44
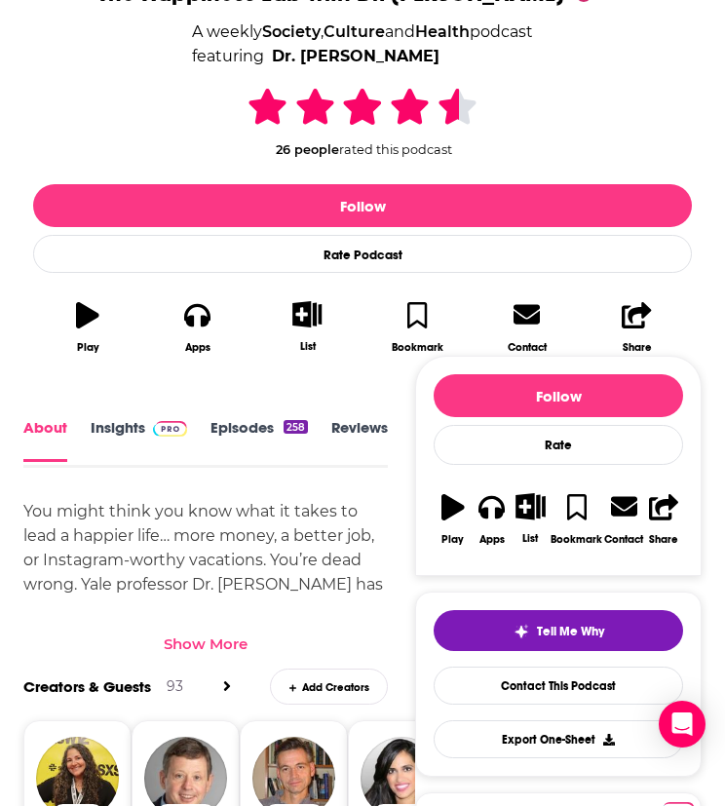
scroll to position [405, 0]
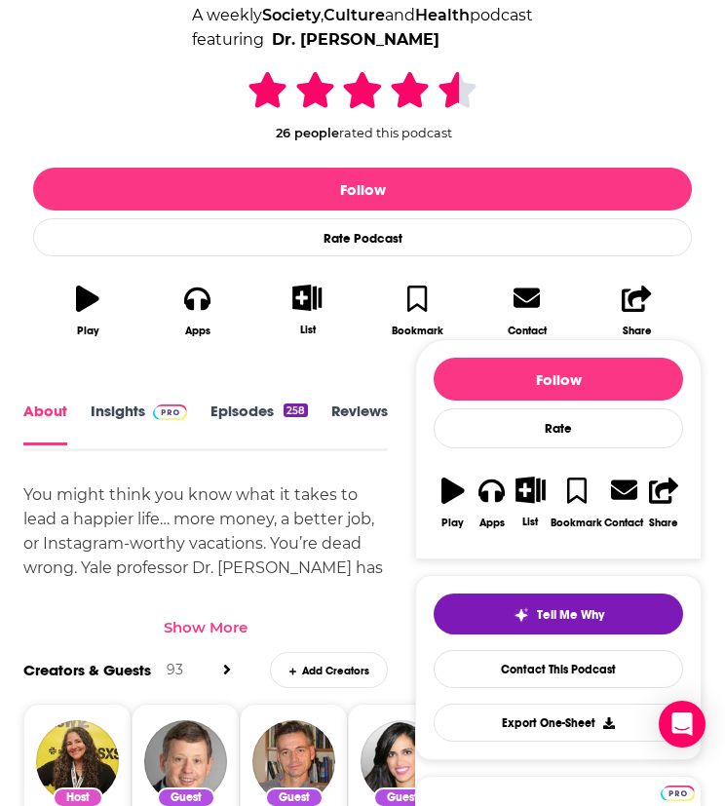
click at [210, 621] on div "Show More" at bounding box center [206, 627] width 84 height 19
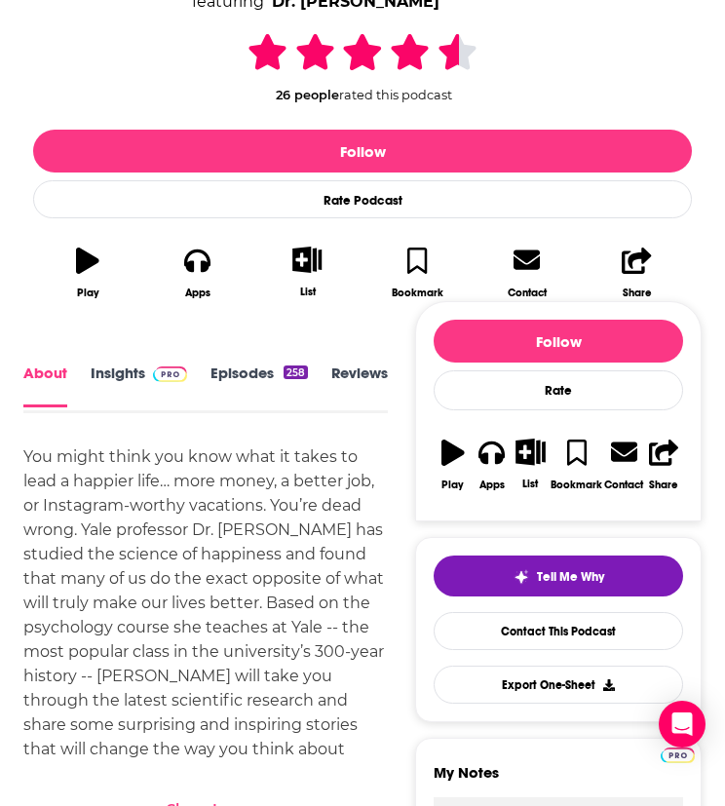
scroll to position [444, 0]
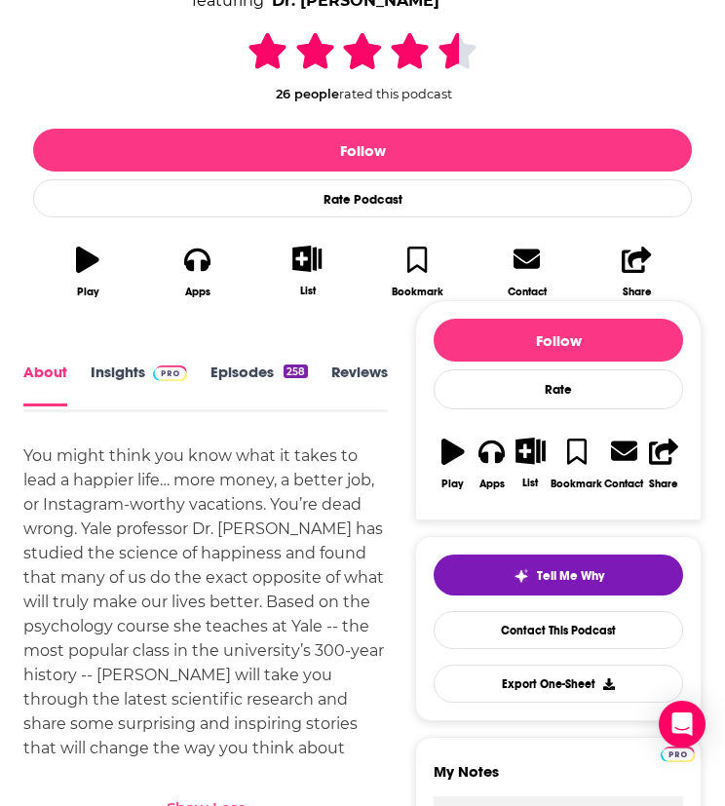
click at [121, 377] on link "Insights" at bounding box center [139, 384] width 96 height 44
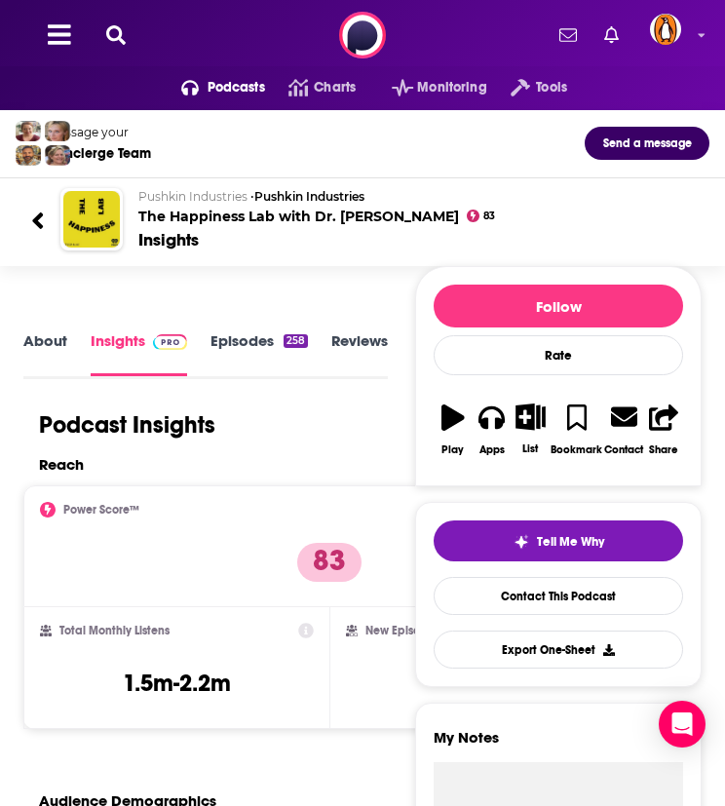
click at [112, 30] on icon at bounding box center [115, 34] width 19 height 19
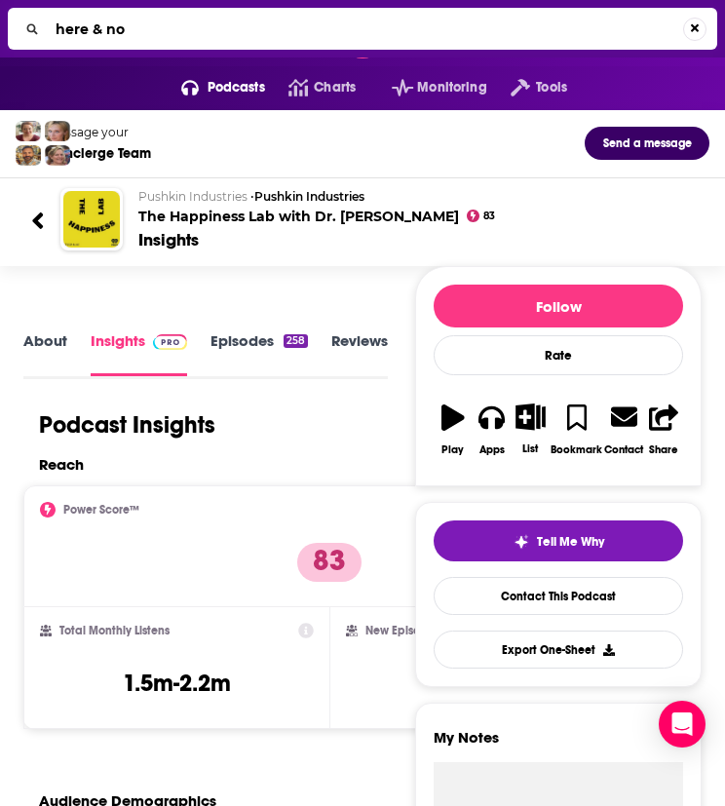
type input "here & now"
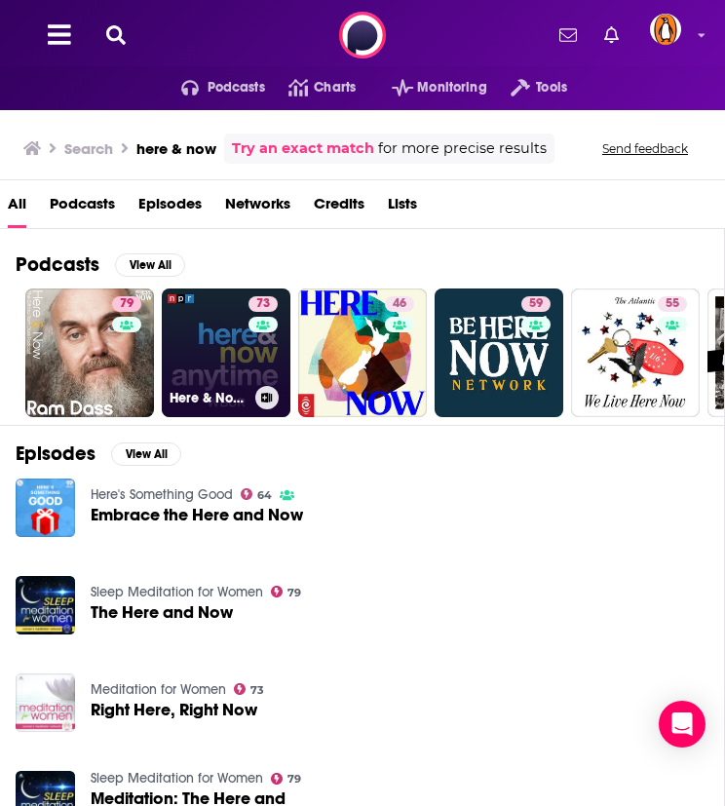
click at [224, 320] on link "73 Here & Now Anytime" at bounding box center [226, 352] width 129 height 129
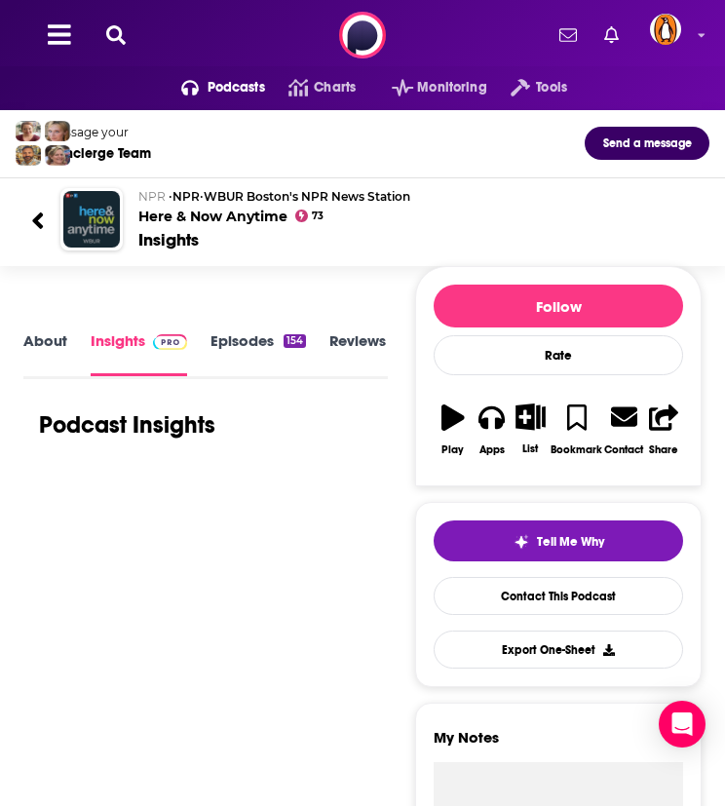
scroll to position [156, 0]
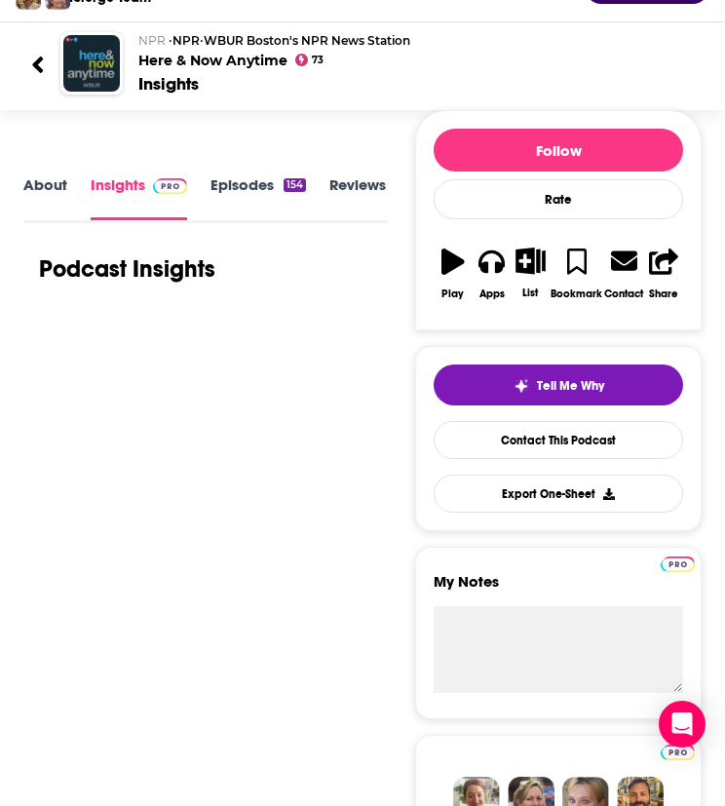
click at [36, 202] on link "About" at bounding box center [45, 197] width 44 height 44
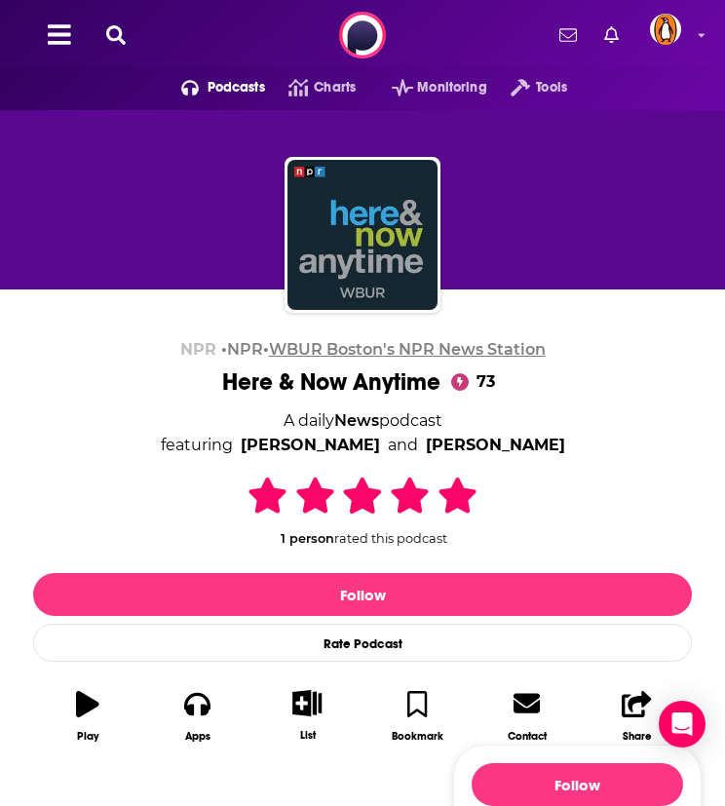
click at [402, 346] on link "WBUR Boston's NPR News Station" at bounding box center [407, 349] width 277 height 19
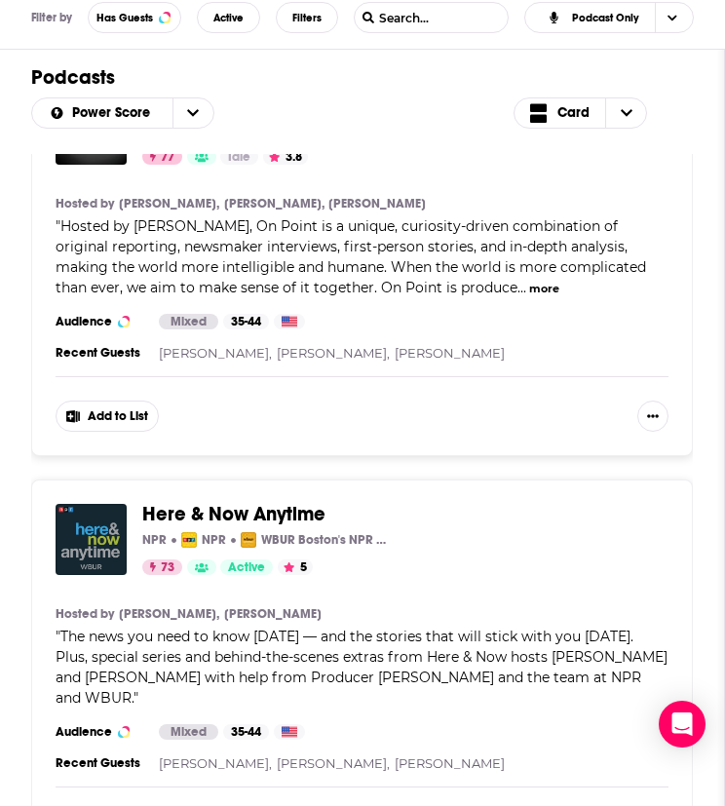
scroll to position [881, 0]
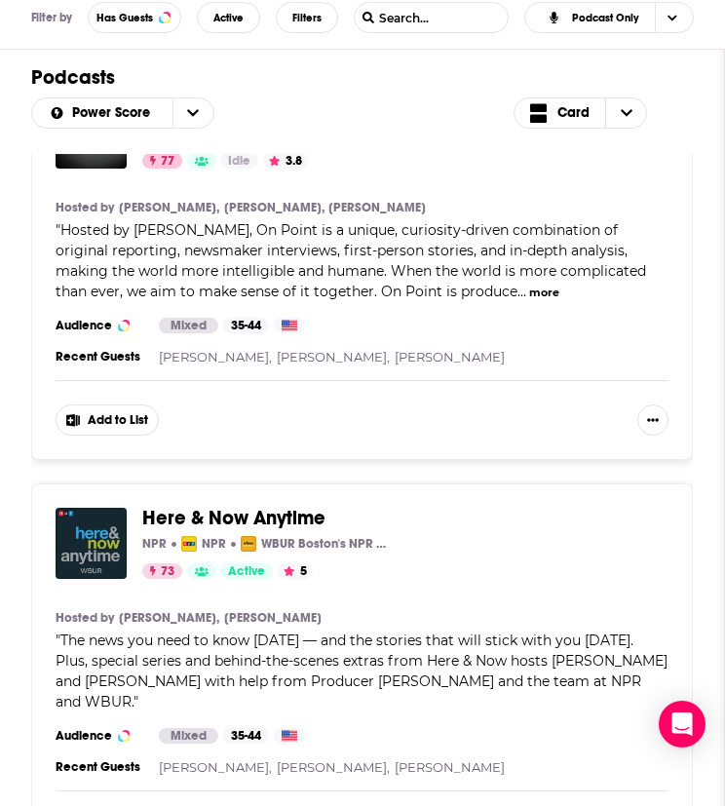
click at [273, 515] on span "Here & Now Anytime" at bounding box center [233, 518] width 183 height 24
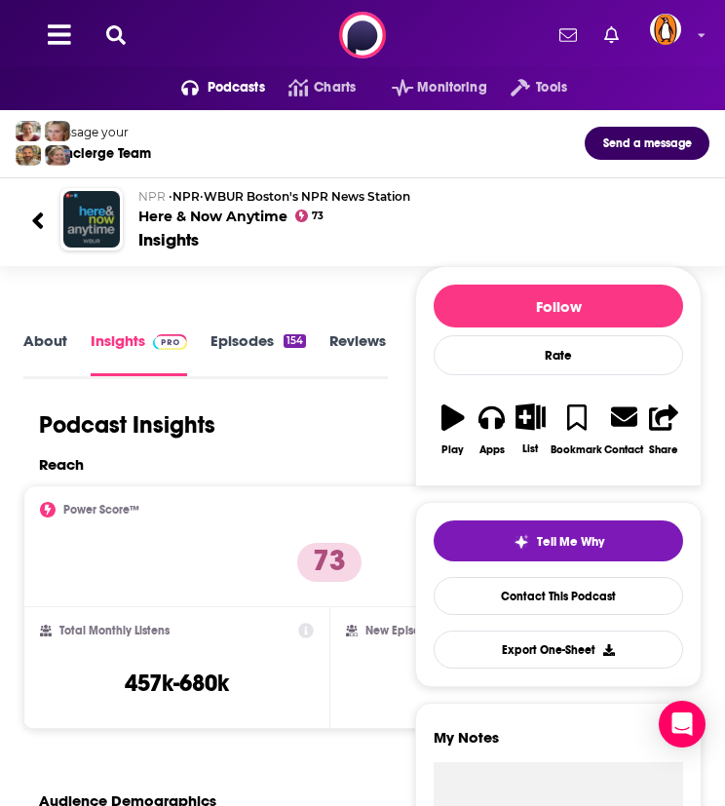
click at [115, 33] on icon at bounding box center [115, 34] width 19 height 19
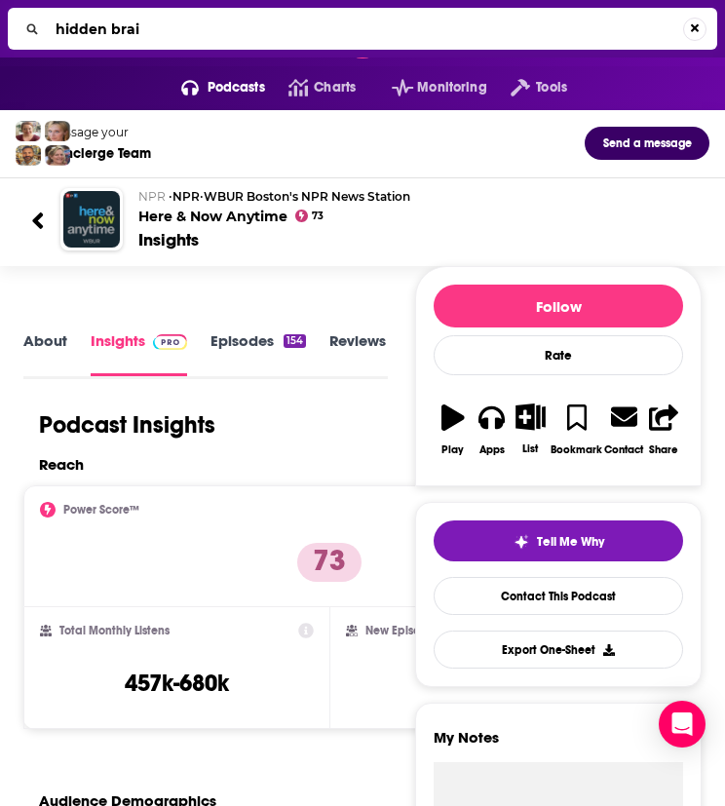
type input "hidden brain"
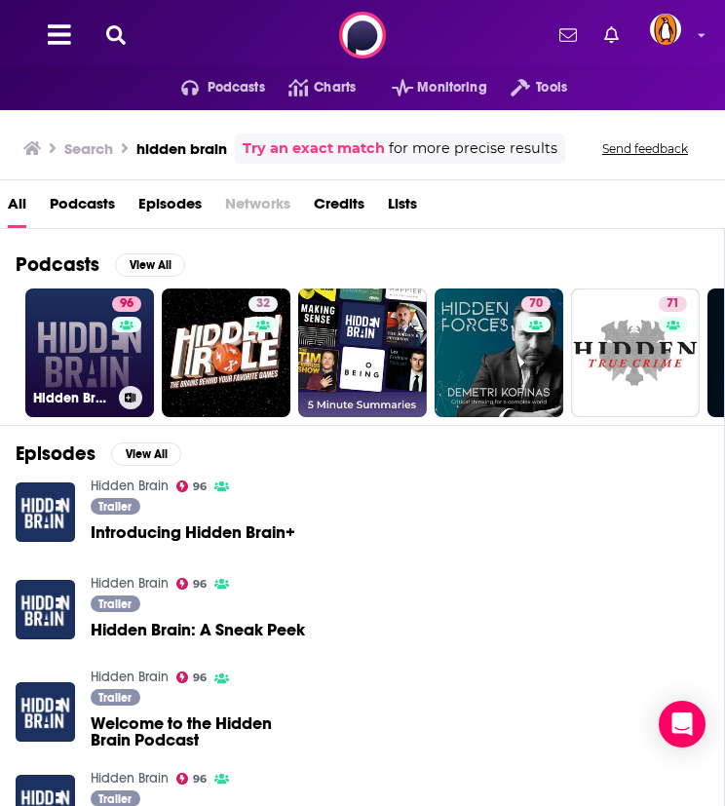
click at [78, 334] on link "96 Hidden Brain" at bounding box center [89, 352] width 129 height 129
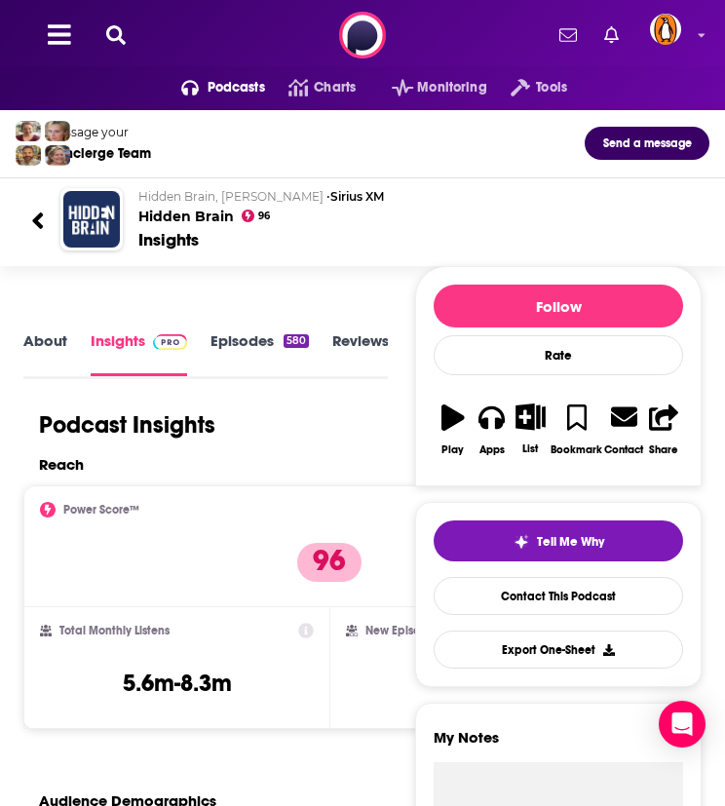
click at [108, 30] on icon at bounding box center [115, 34] width 19 height 19
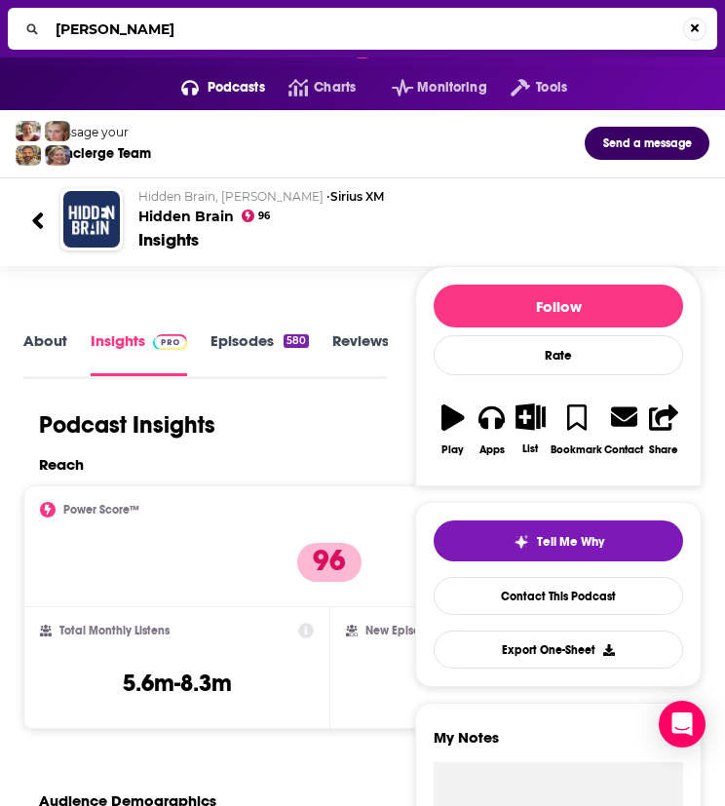
type input "howard stern"
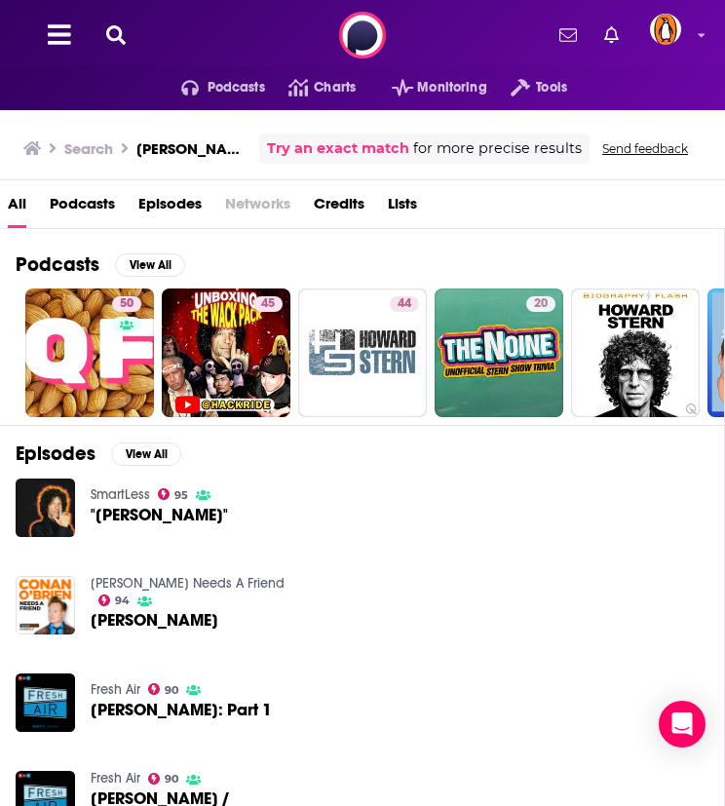
click at [111, 32] on icon at bounding box center [115, 34] width 19 height 19
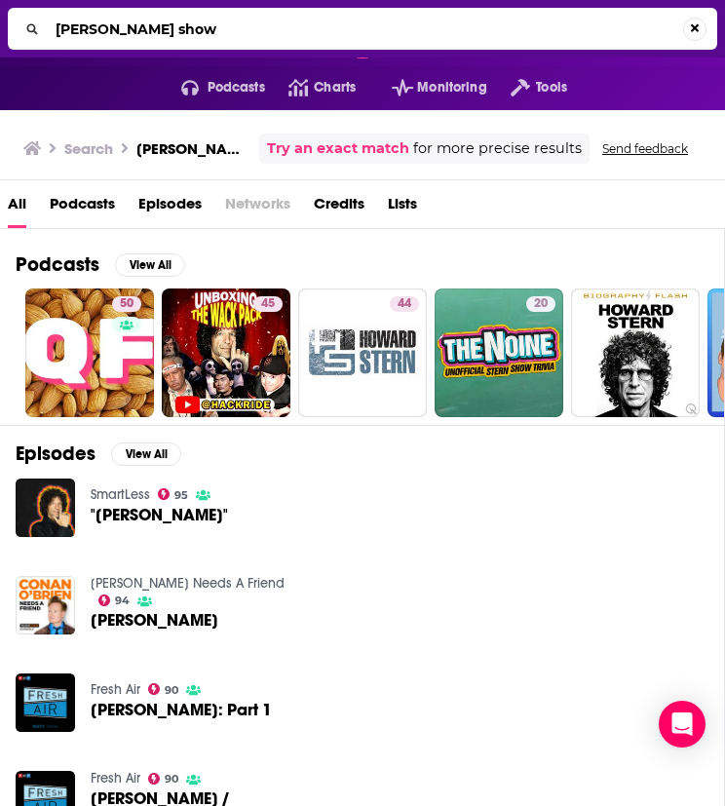
type input "howard stern show"
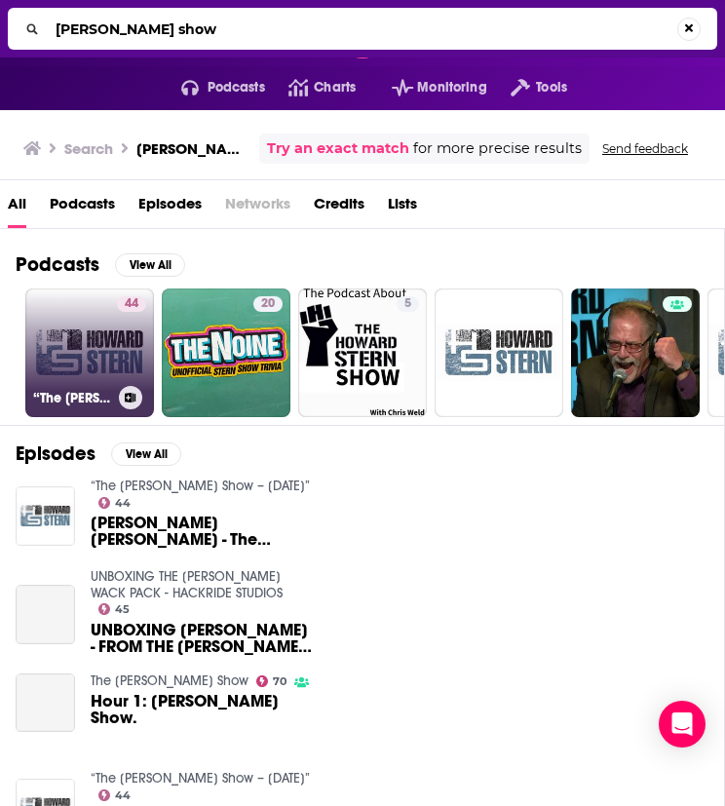
click at [109, 330] on link "44 “The Howard Stern Show – April 20, 2016”" at bounding box center [89, 352] width 129 height 129
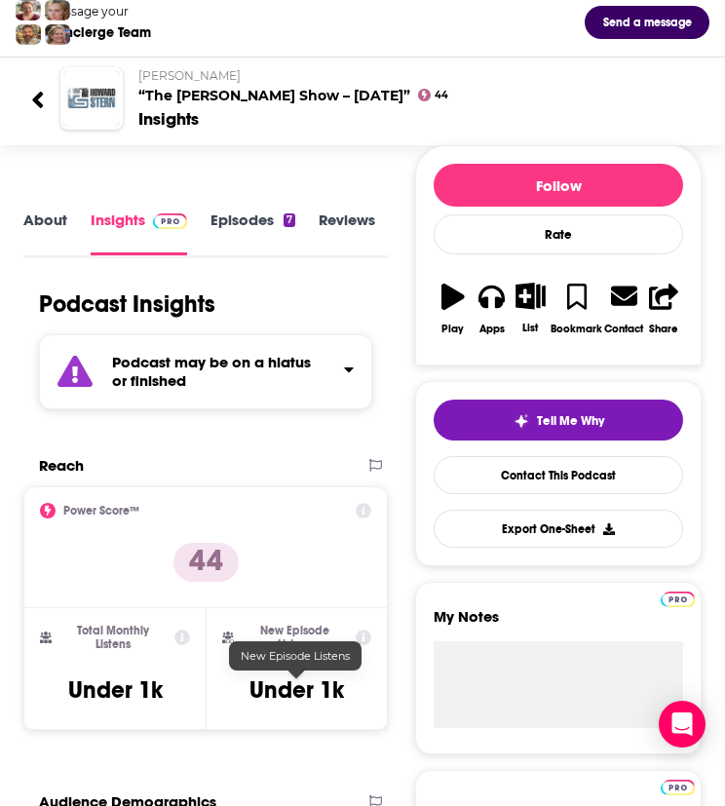
scroll to position [58, 0]
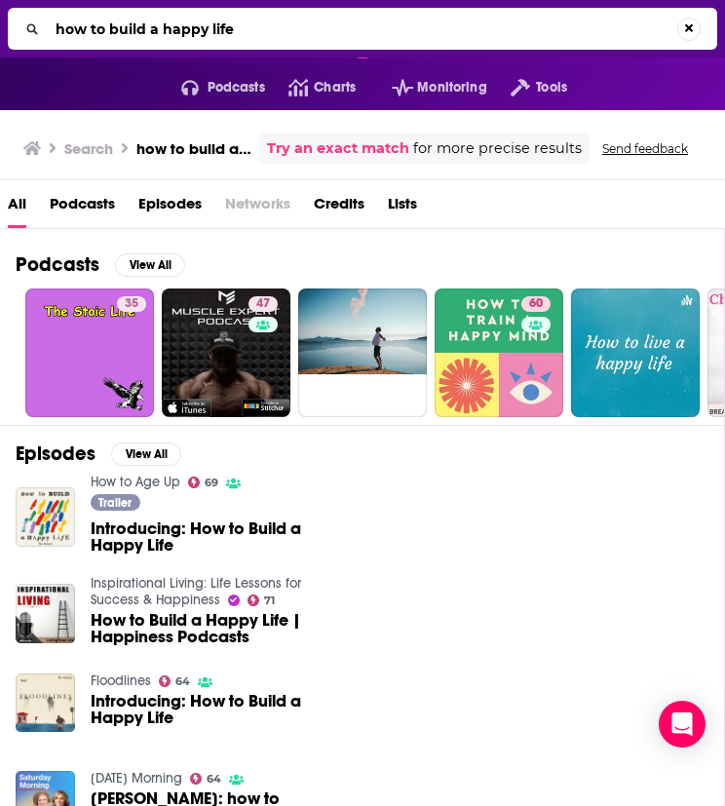
click at [186, 26] on input "how to build a happy life" at bounding box center [362, 29] width 629 height 31
click at [186, 26] on input "how to build a happy life" at bounding box center [365, 29] width 635 height 31
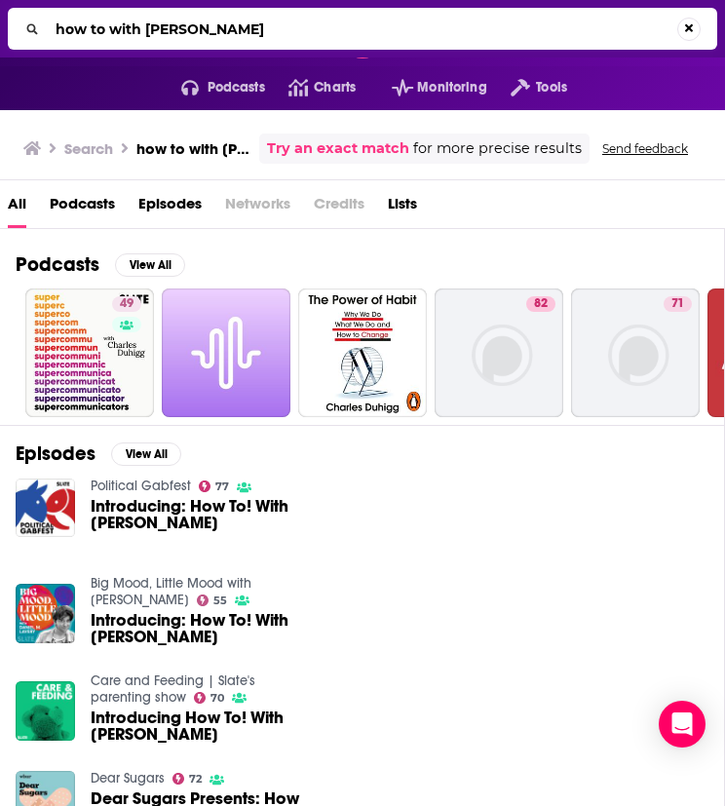
click at [104, 28] on input "how to with charles duhigg" at bounding box center [362, 29] width 629 height 31
type input "how to! with charles duhigg"
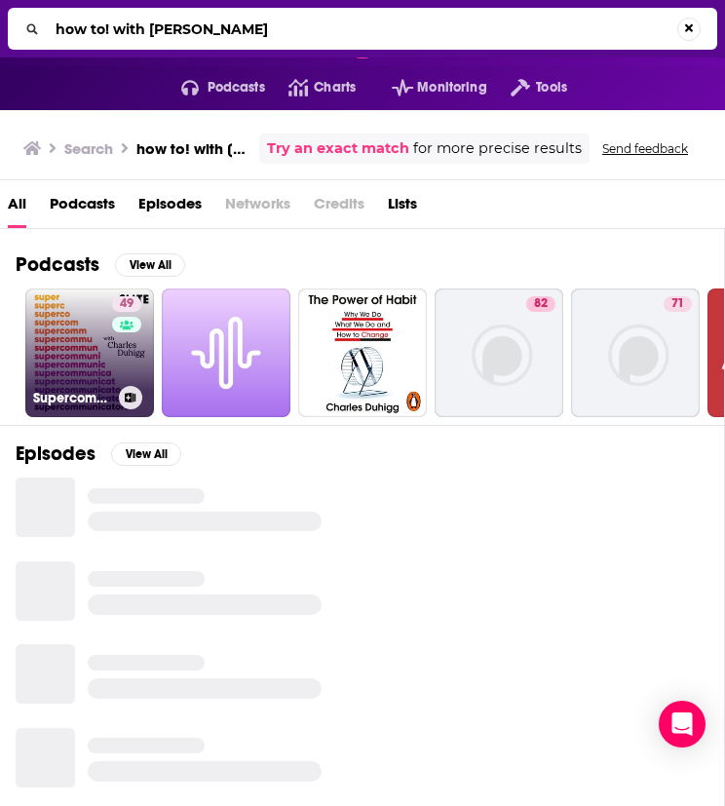
click at [86, 336] on link "49 Supercommunicators with Charles Duhigg" at bounding box center [89, 352] width 129 height 129
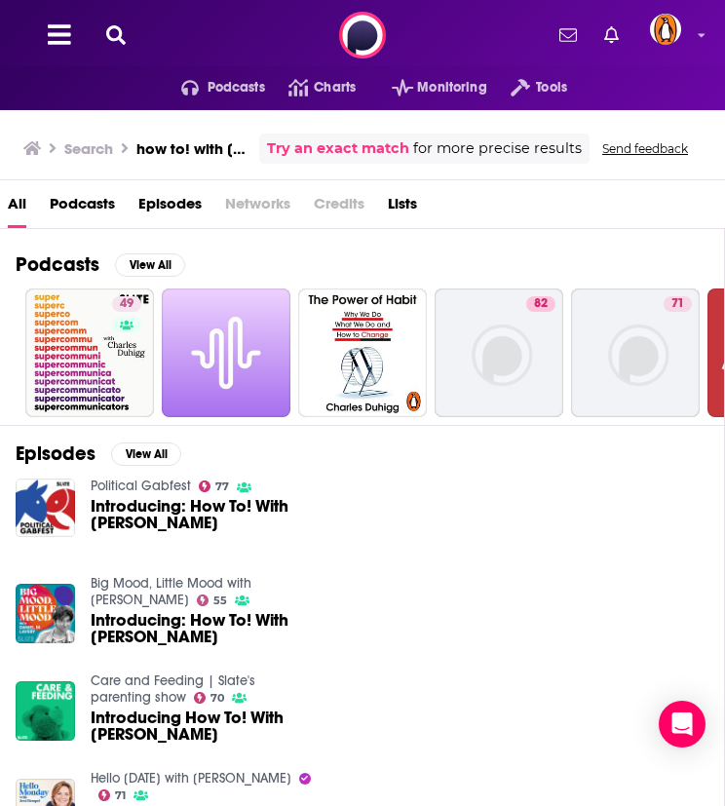
click at [125, 32] on icon at bounding box center [115, 34] width 19 height 19
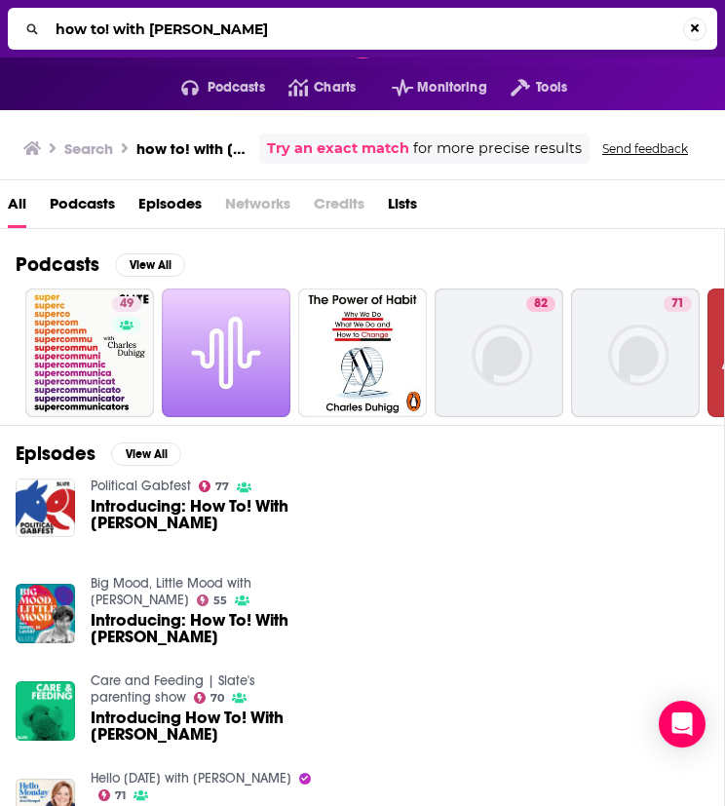
drag, startPoint x: 289, startPoint y: 32, endPoint x: 117, endPoint y: 30, distance: 172.5
click at [117, 30] on input "how to! with charles duhigg" at bounding box center [365, 29] width 635 height 31
type input "how to!"
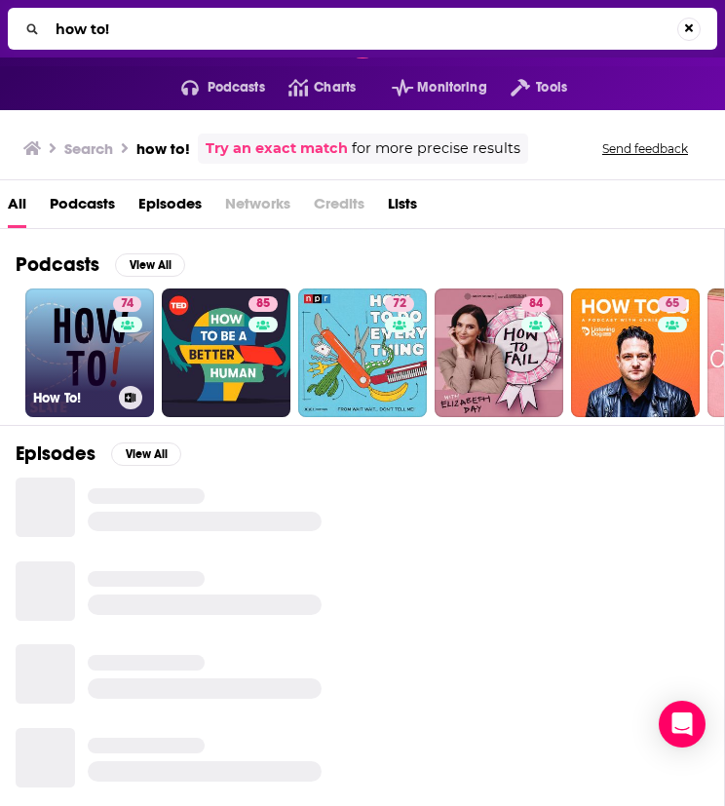
click at [80, 372] on link "74 How To!" at bounding box center [89, 352] width 129 height 129
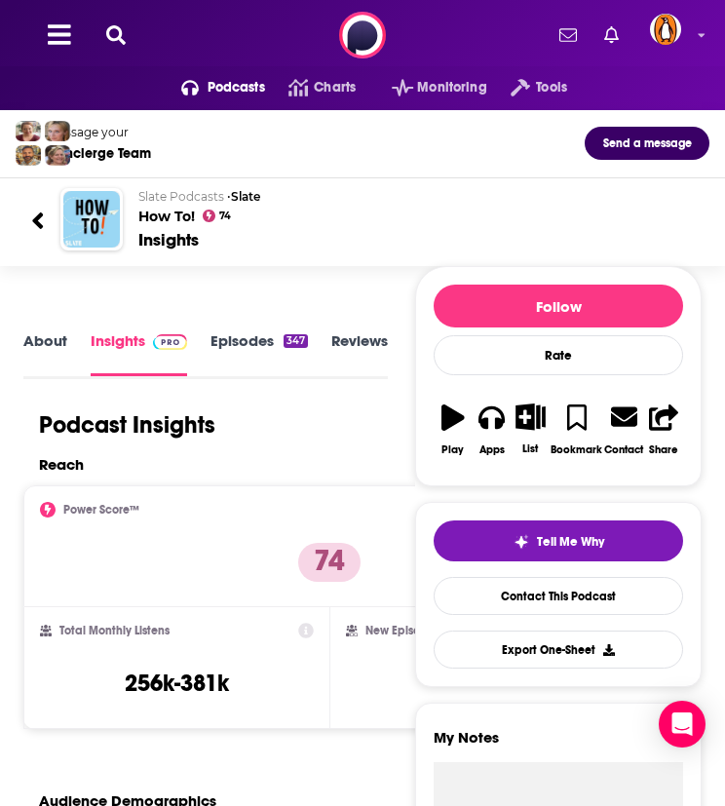
click at [104, 45] on button at bounding box center [115, 35] width 31 height 22
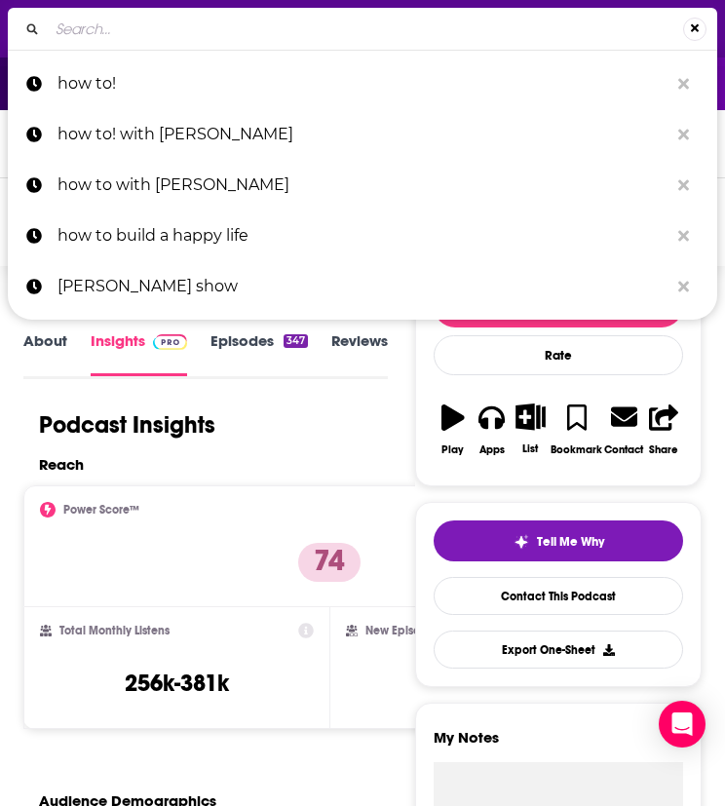
type input "h"
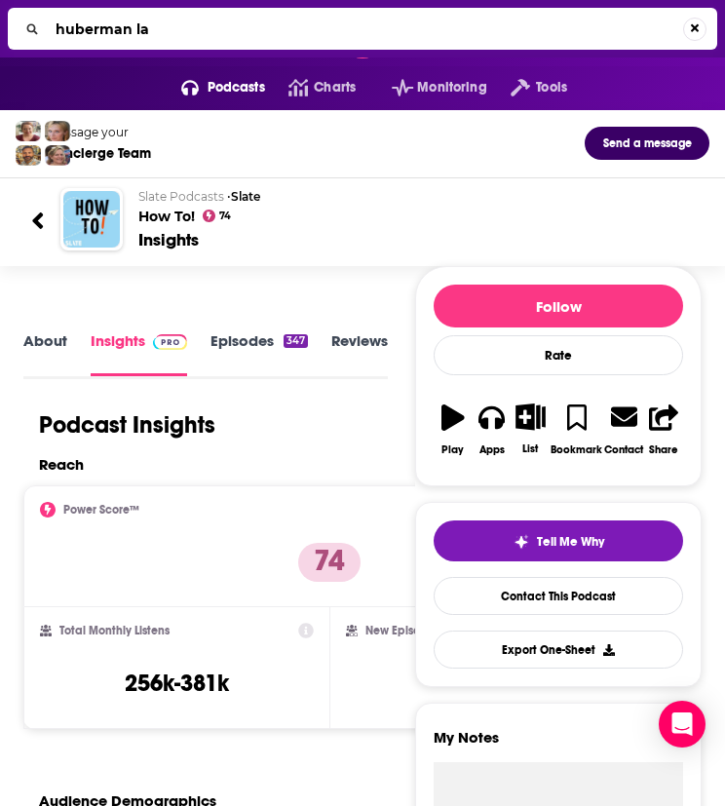
type input "huberman lab"
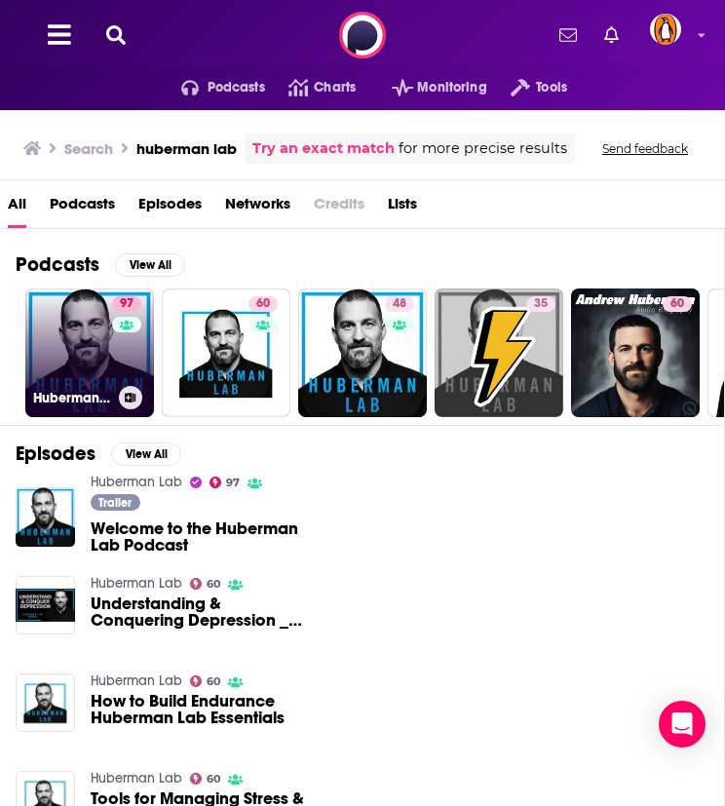
click at [82, 335] on link "97 Huberman Lab" at bounding box center [89, 352] width 129 height 129
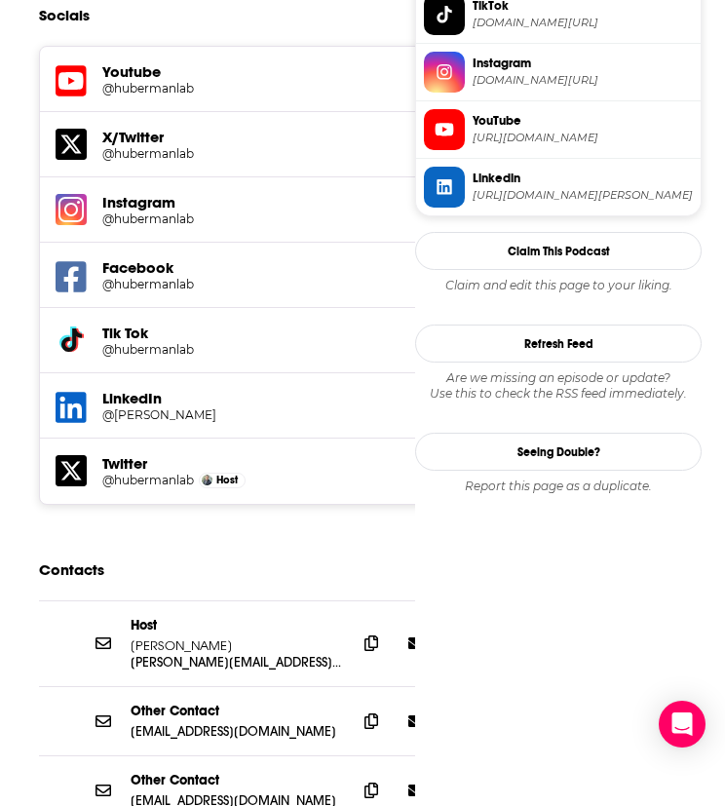
scroll to position [1812, 0]
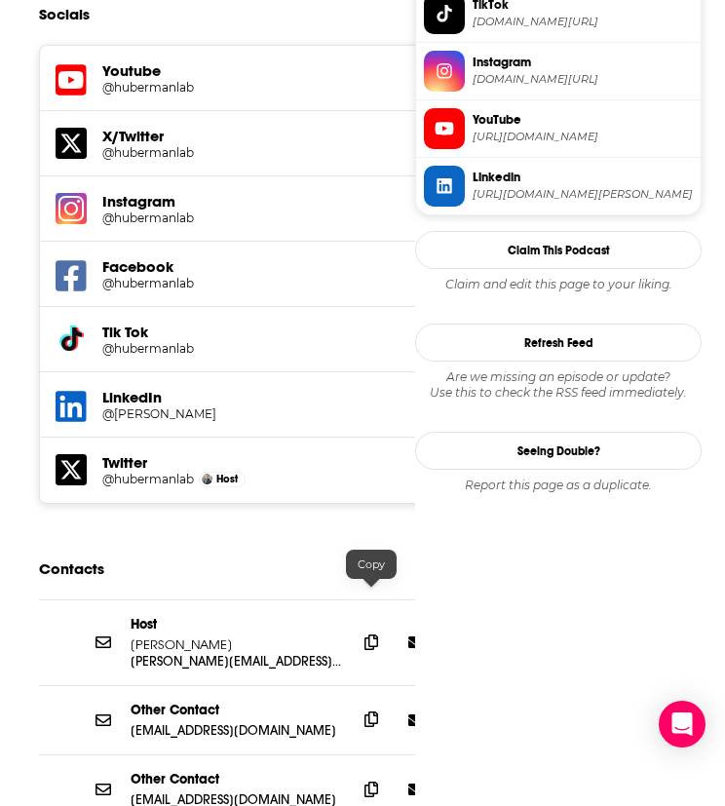
click at [361, 704] on span at bounding box center [371, 718] width 29 height 29
click at [378, 626] on span at bounding box center [371, 640] width 29 height 29
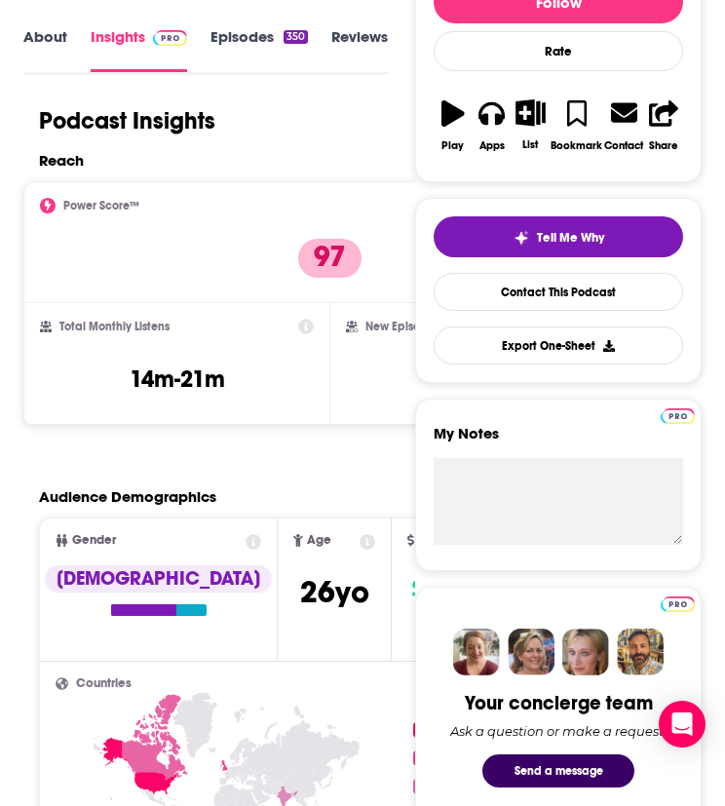
scroll to position [0, 0]
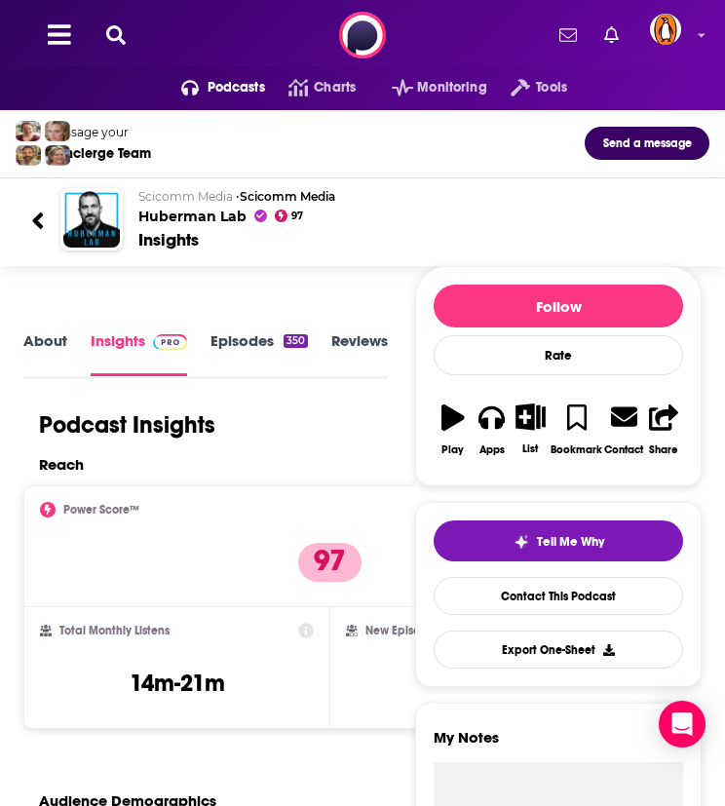
click at [121, 35] on icon at bounding box center [115, 34] width 19 height 19
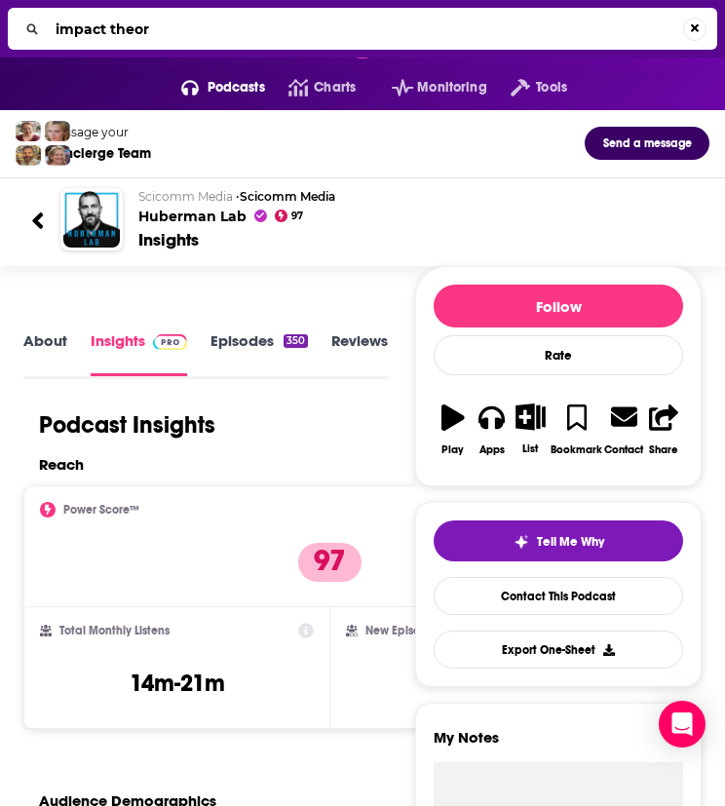
type input "impact theory"
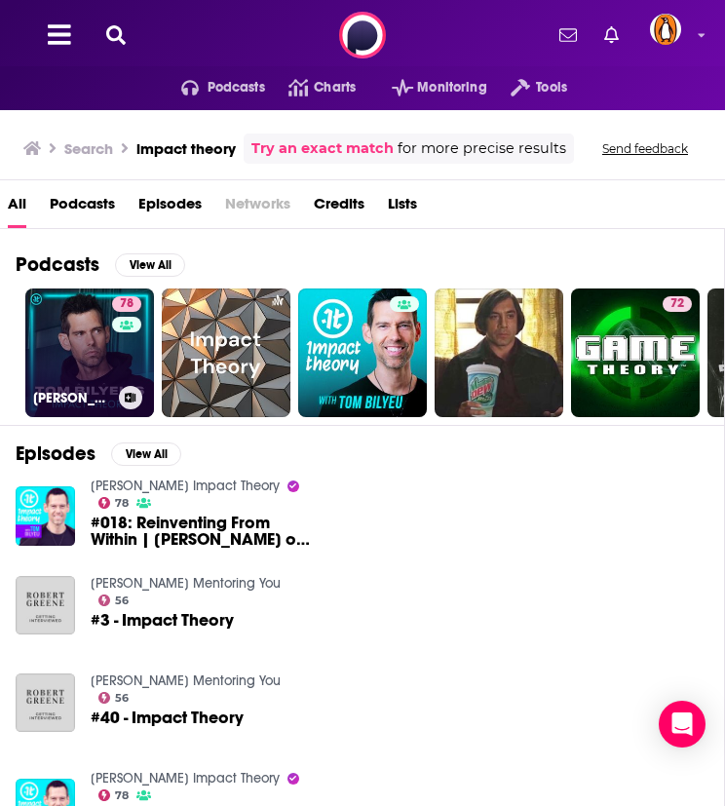
click at [121, 338] on div "78" at bounding box center [129, 341] width 34 height 90
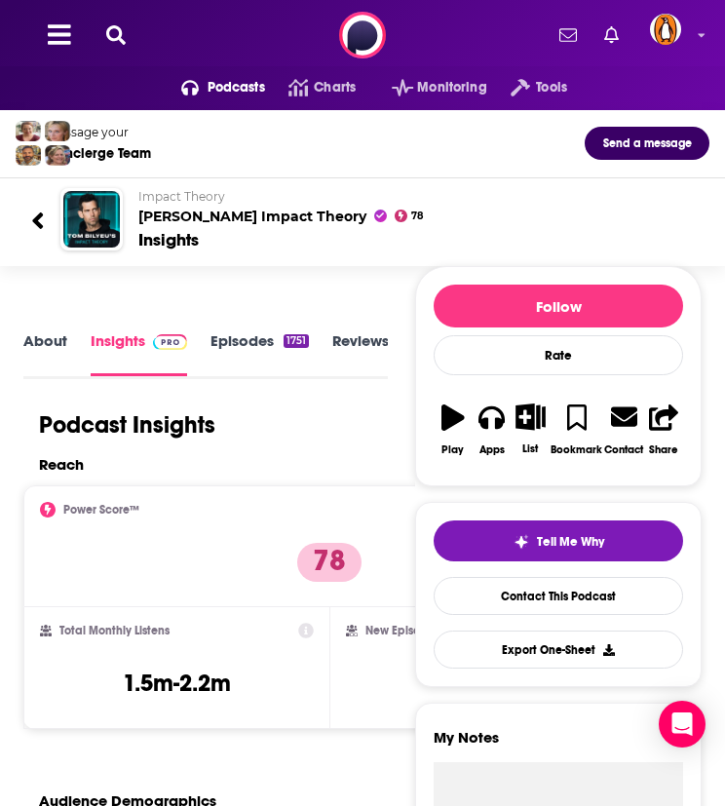
click at [109, 34] on icon at bounding box center [115, 34] width 19 height 19
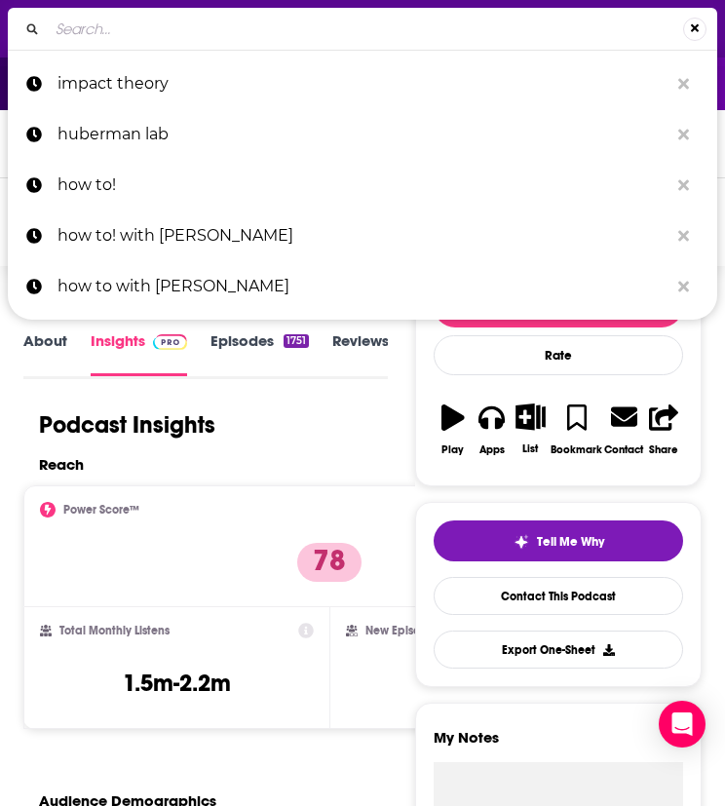
type input "IT'S BEEN A MINUTE"
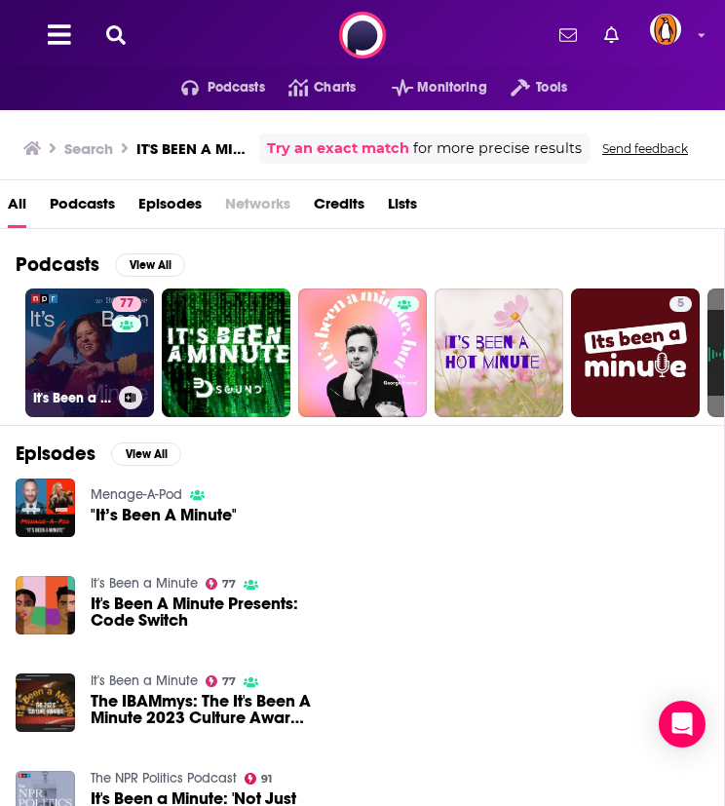
click at [96, 319] on link "77 It's Been a Minute" at bounding box center [89, 352] width 129 height 129
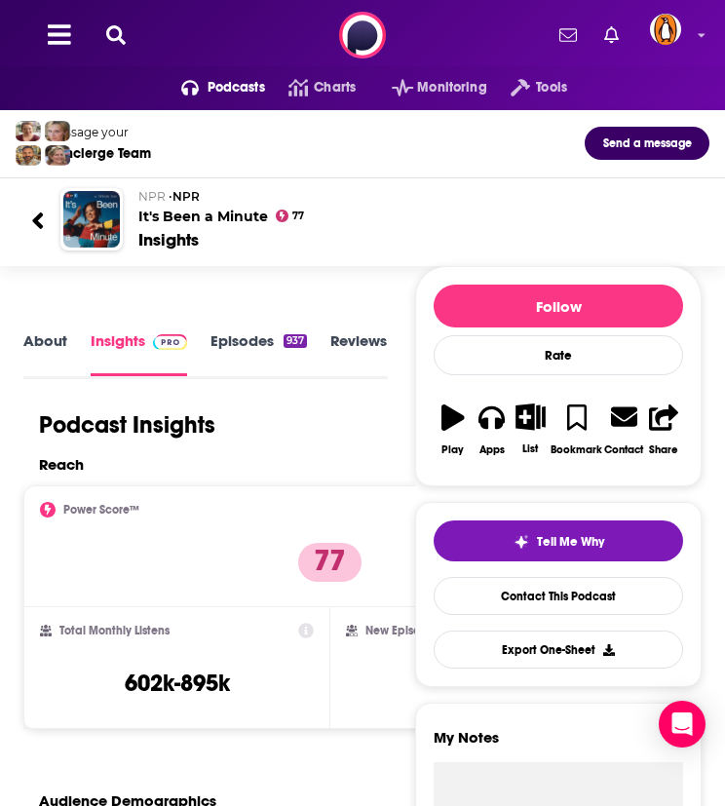
click at [58, 347] on link "About" at bounding box center [45, 353] width 44 height 45
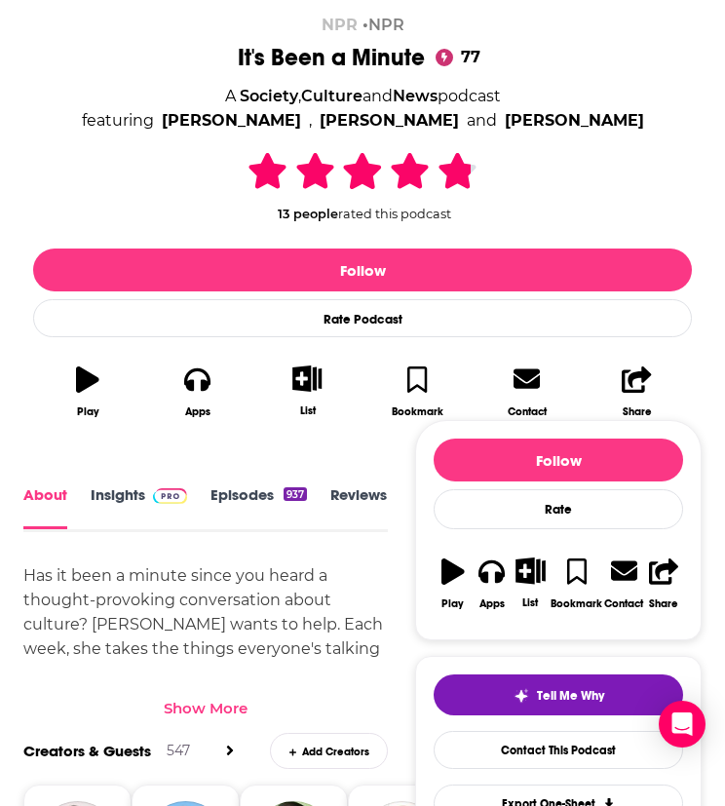
scroll to position [3, 0]
click at [150, 510] on link "Insights" at bounding box center [139, 504] width 96 height 44
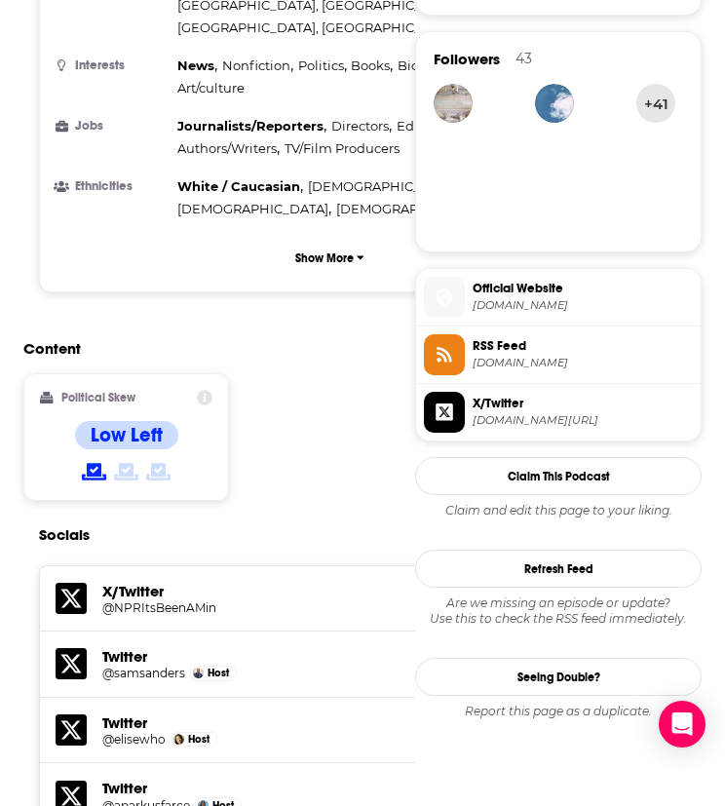
scroll to position [1949, 0]
